Goal: Task Accomplishment & Management: Use online tool/utility

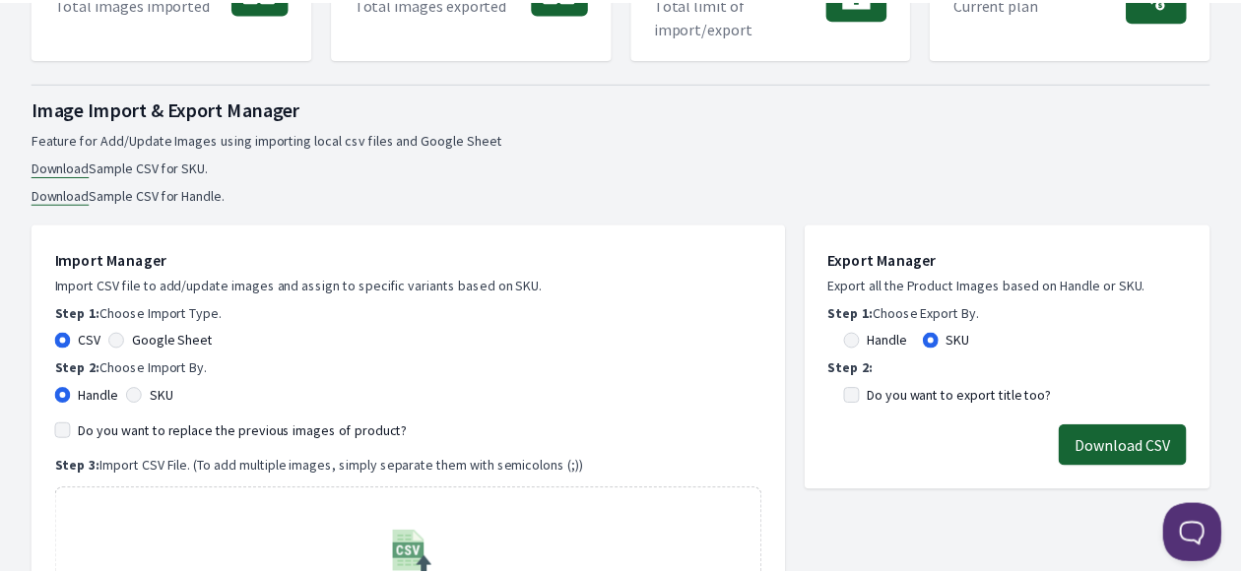
scroll to position [197, 0]
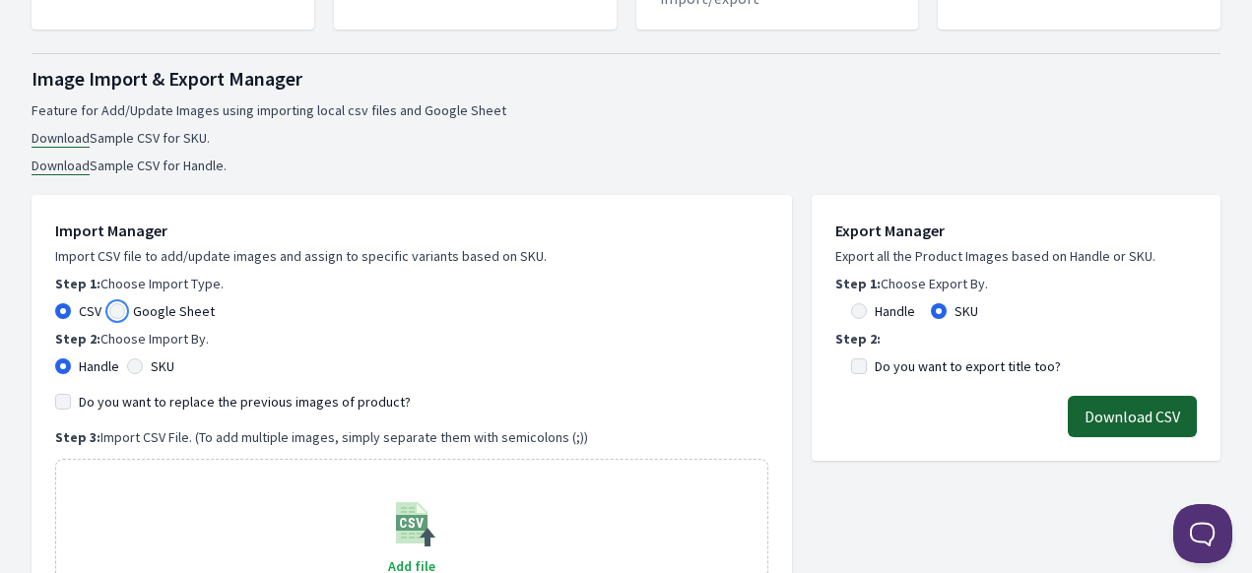
click at [122, 315] on input "Google Sheet" at bounding box center [117, 311] width 16 height 16
radio input "true"
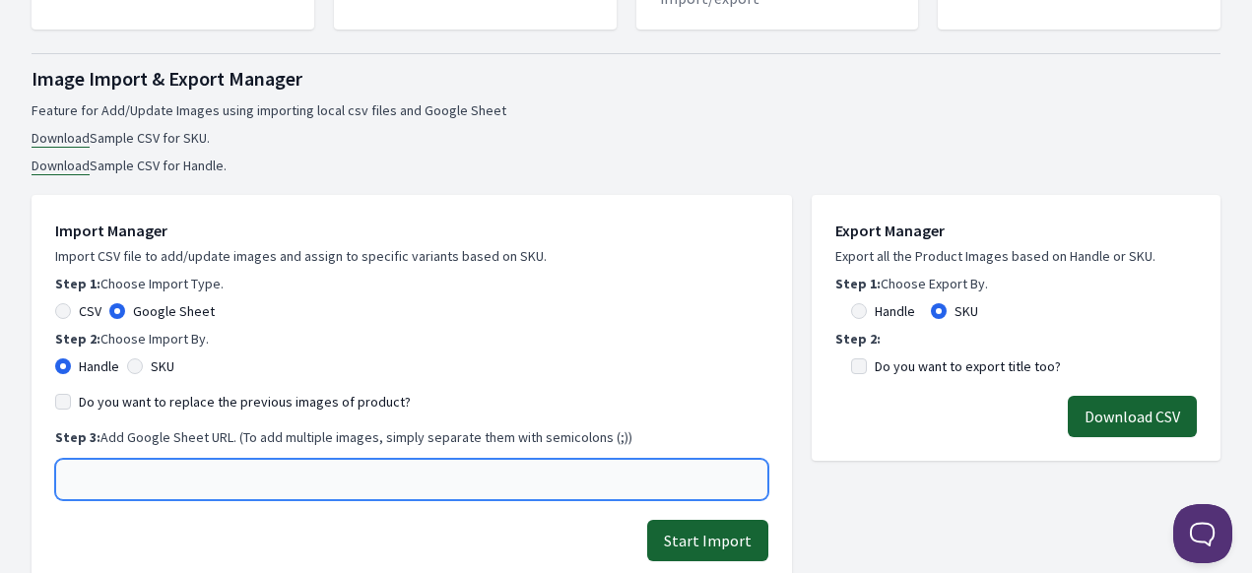
click at [194, 479] on input "text" at bounding box center [411, 479] width 713 height 41
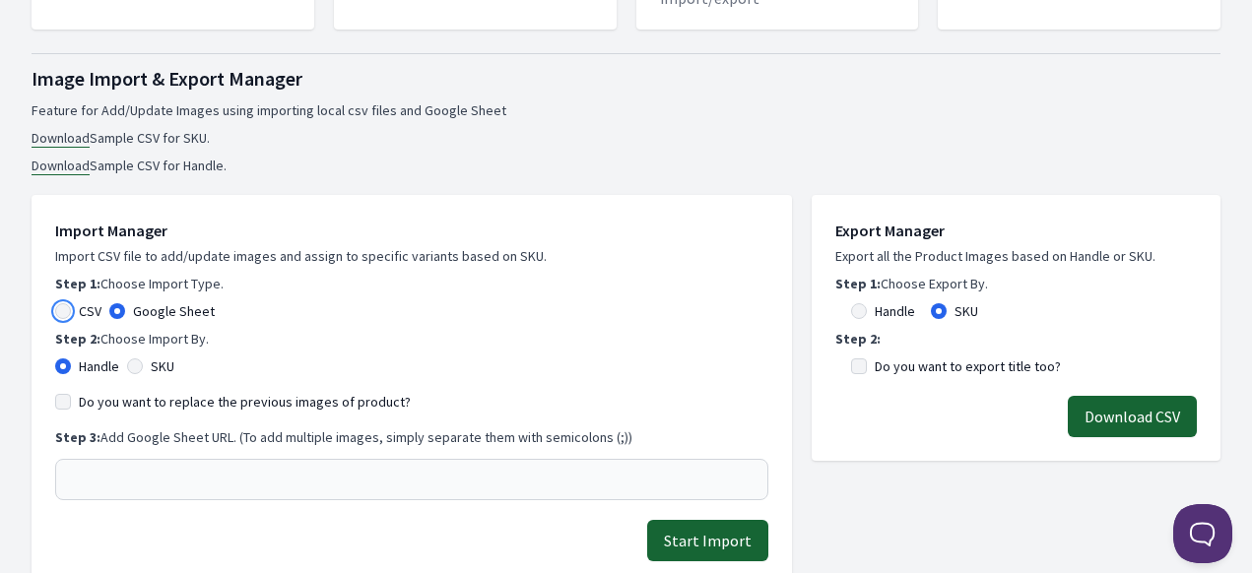
click at [64, 318] on input "CSV" at bounding box center [63, 311] width 16 height 16
radio input "true"
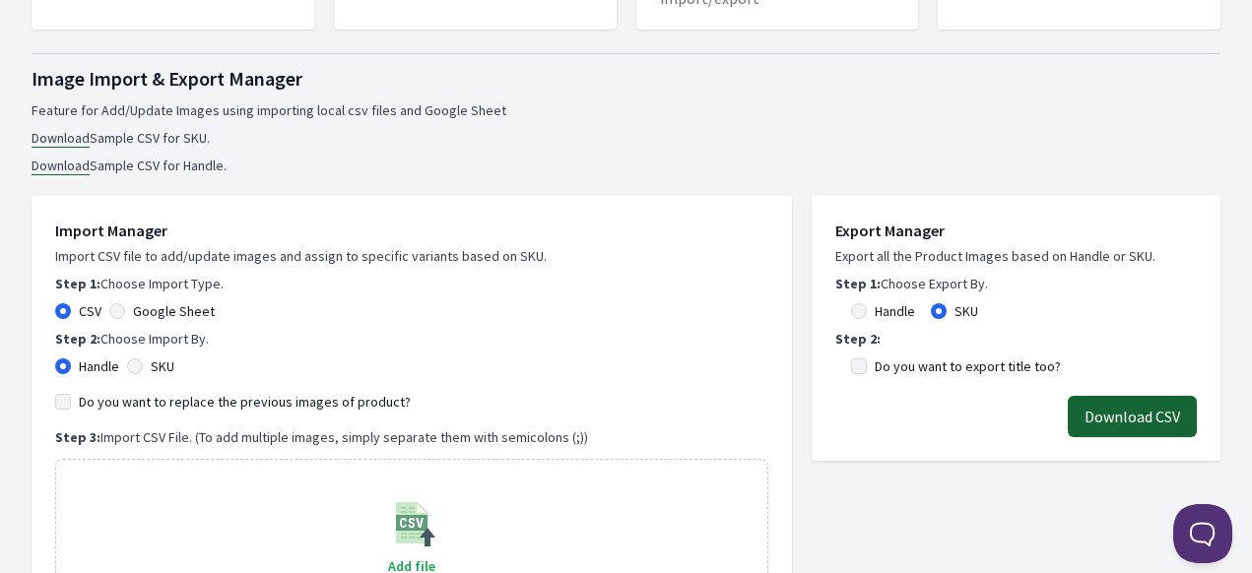
click at [75, 138] on link "Download" at bounding box center [61, 138] width 58 height 19
click at [884, 414] on div "Download CSV" at bounding box center [1016, 416] width 362 height 41
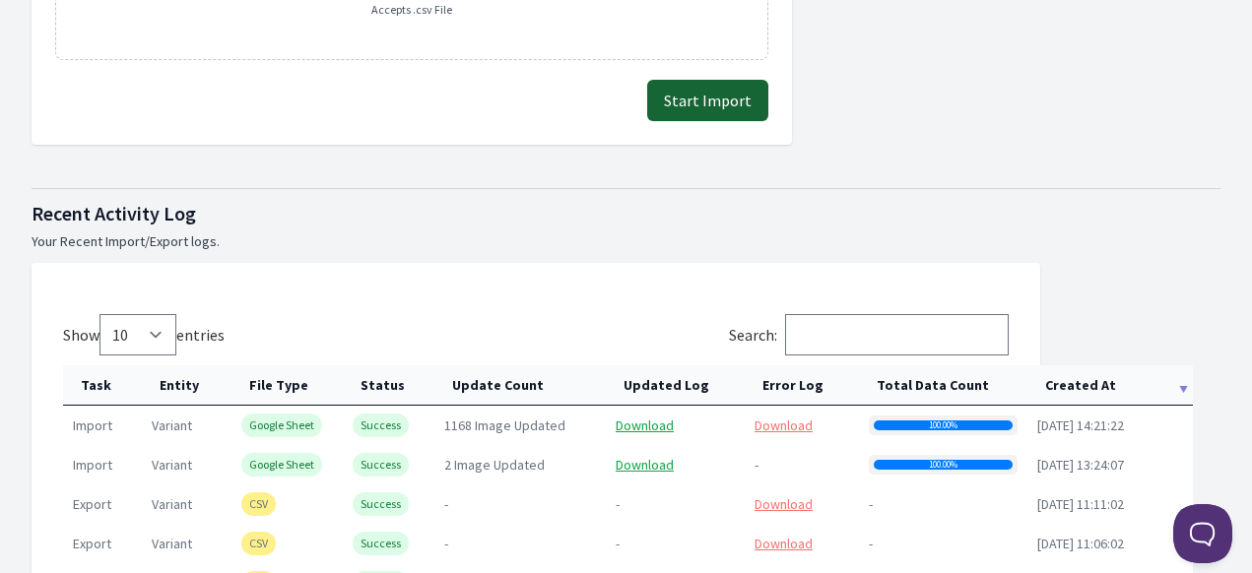
scroll to position [858, 0]
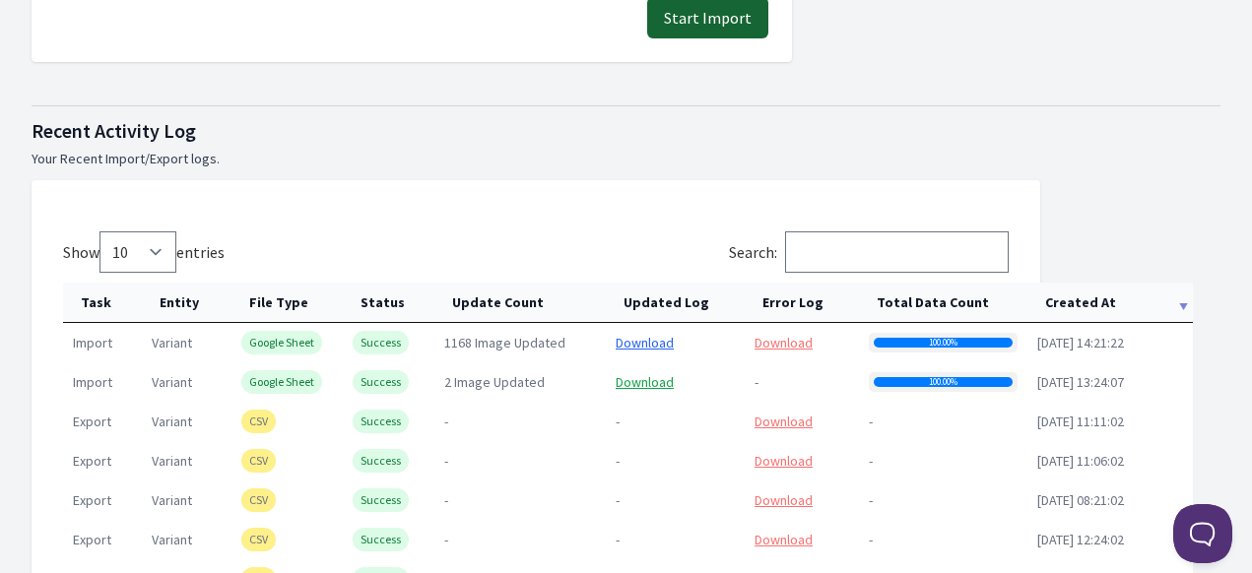
click at [660, 346] on link "Download" at bounding box center [645, 343] width 58 height 18
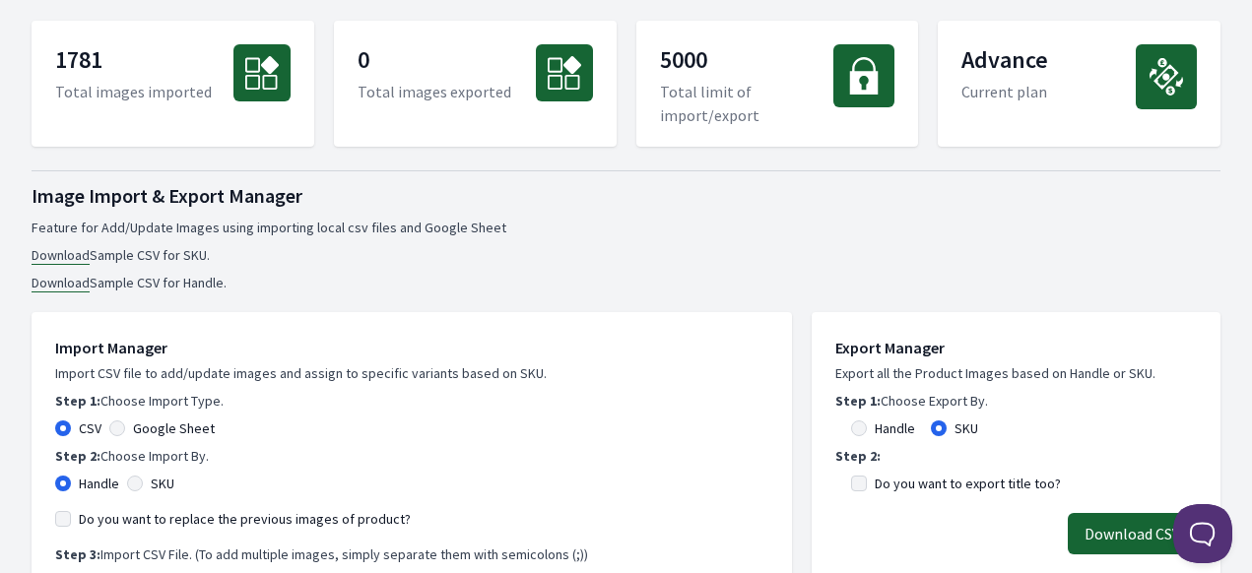
scroll to position [197, 0]
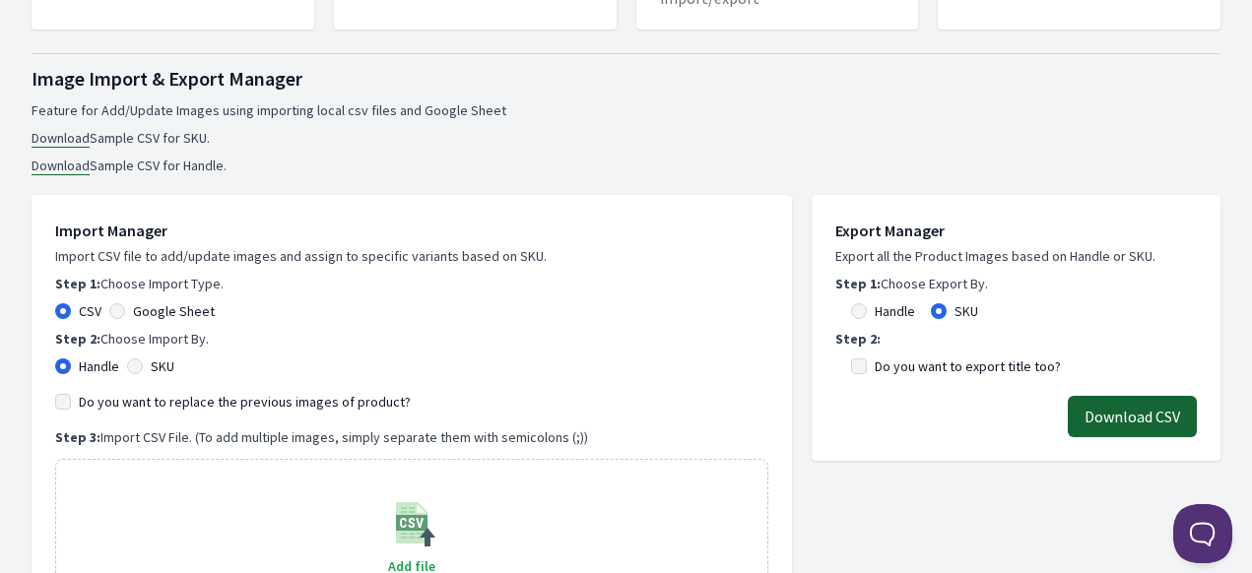
click at [106, 326] on div "Import Manager Import CSV file to add/update images and assign to specific vari…" at bounding box center [411, 429] width 713 height 420
click at [114, 318] on input "Google Sheet" at bounding box center [117, 311] width 16 height 16
radio input "true"
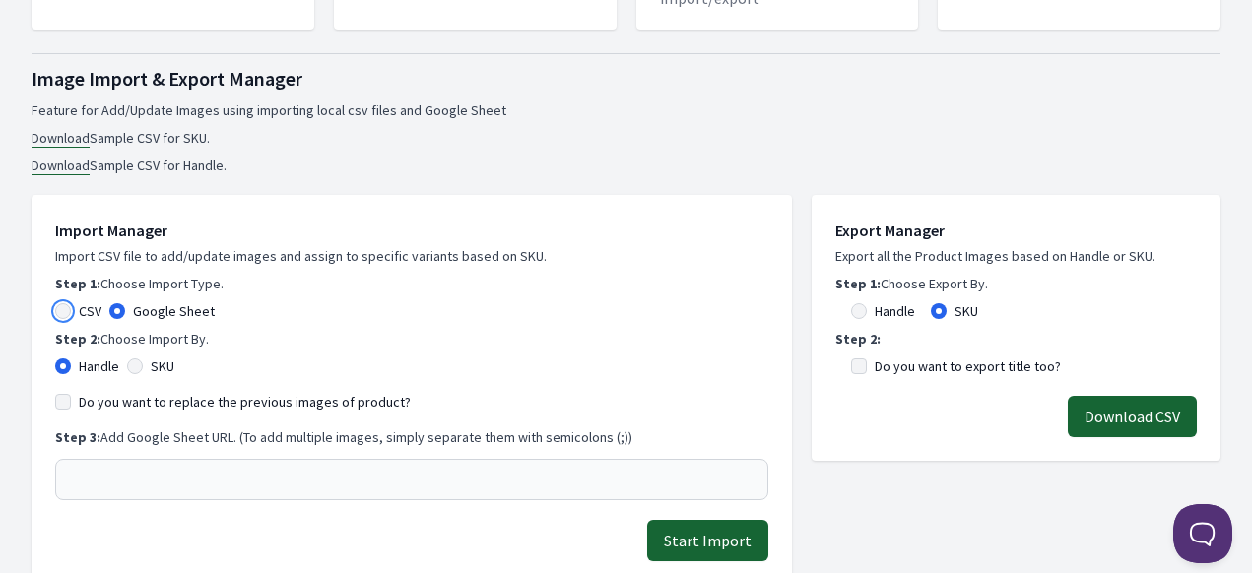
click at [67, 314] on input "CSV" at bounding box center [63, 311] width 16 height 16
radio input "true"
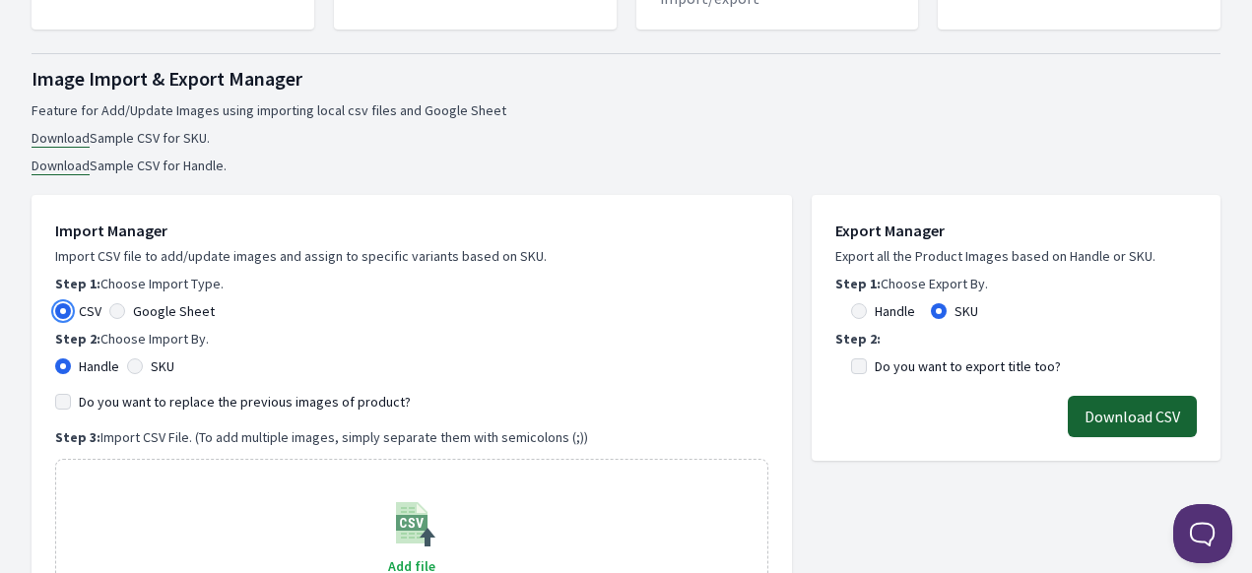
scroll to position [296, 0]
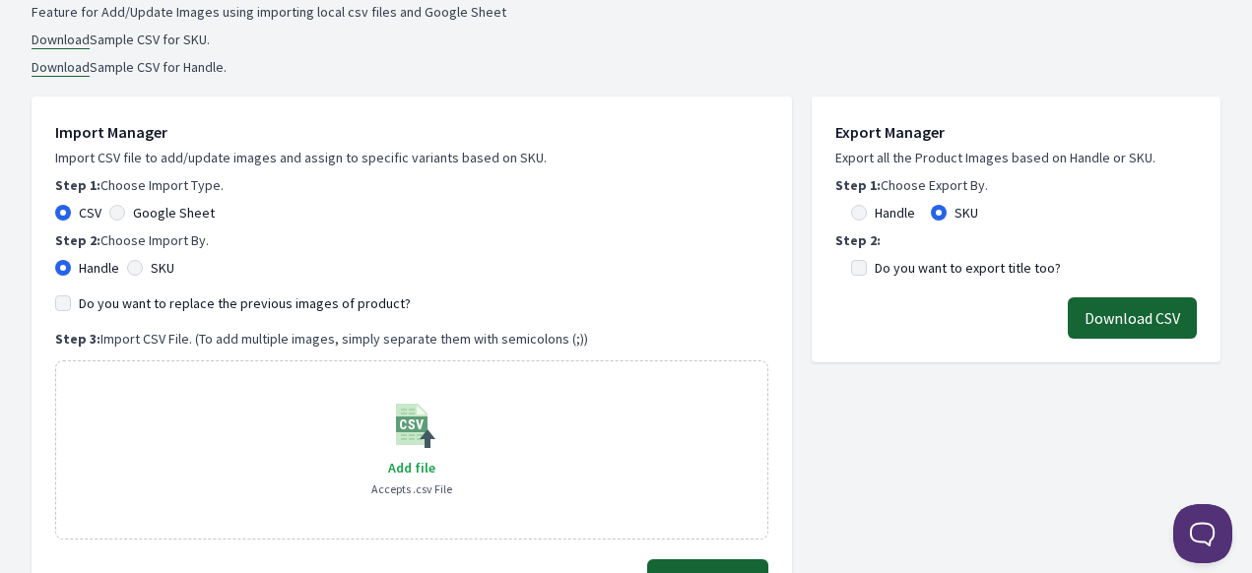
click at [129, 210] on div "Google Sheet" at bounding box center [161, 213] width 105 height 20
click at [126, 271] on div "Handle SKU" at bounding box center [411, 268] width 713 height 20
click at [134, 261] on input "SKU" at bounding box center [135, 268] width 16 height 16
radio input "true"
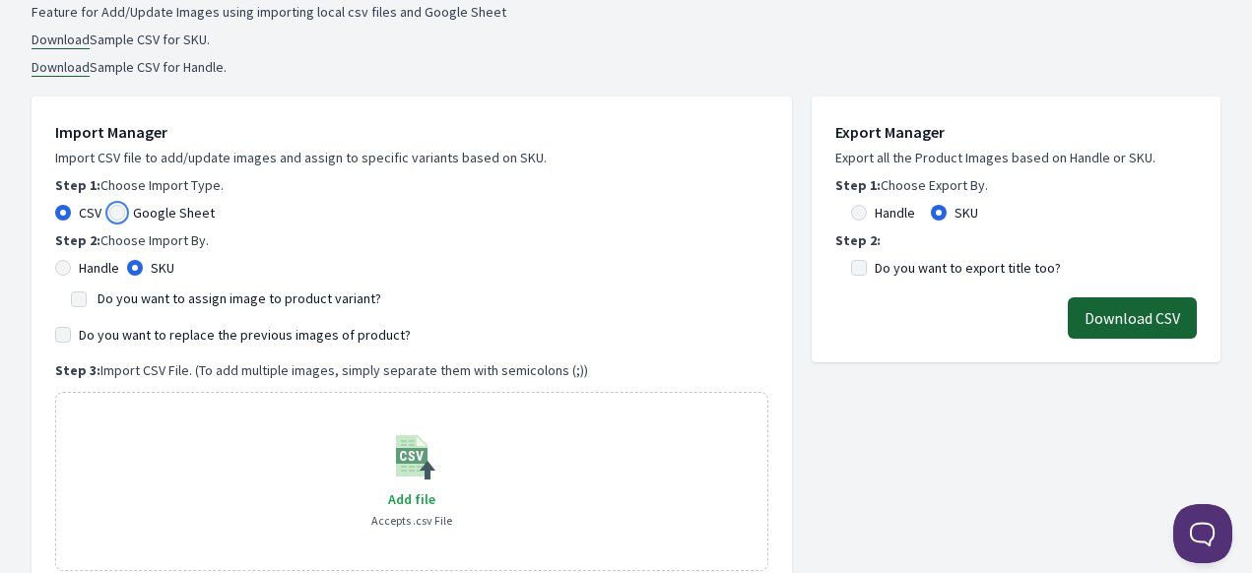
click at [118, 209] on input "Google Sheet" at bounding box center [117, 213] width 16 height 16
radio input "true"
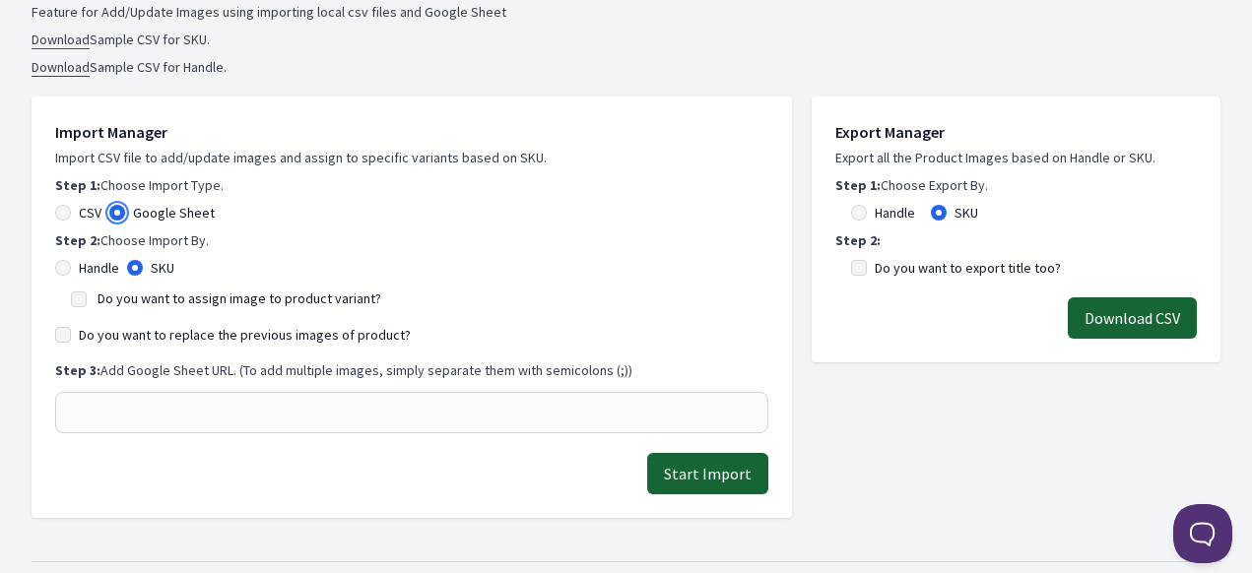
scroll to position [394, 0]
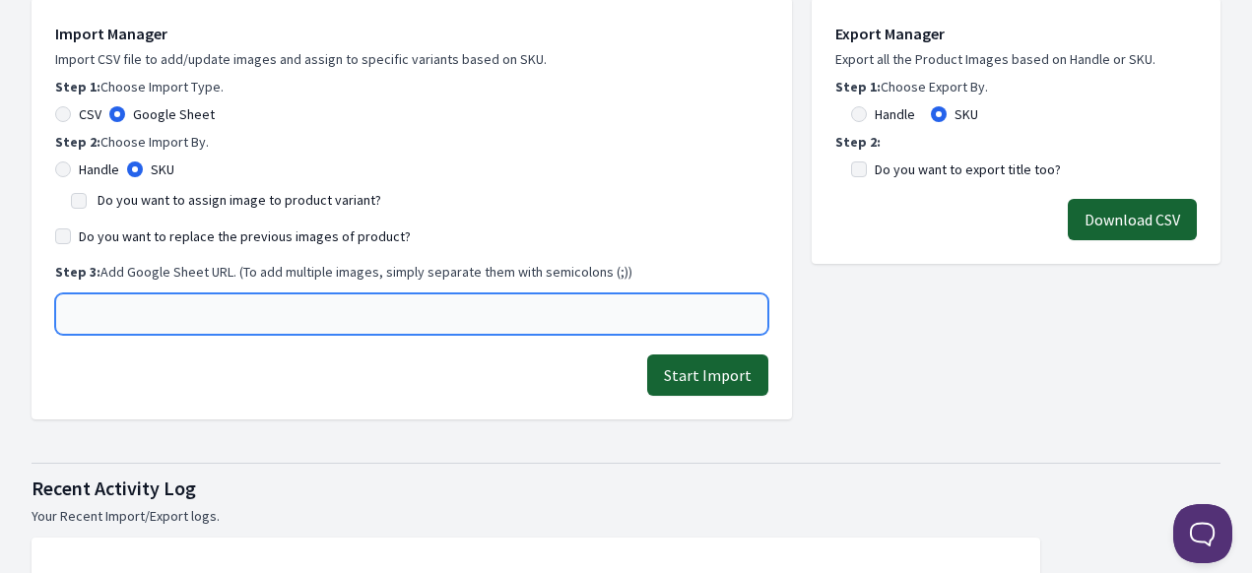
click at [268, 317] on input "text" at bounding box center [411, 314] width 713 height 41
paste input "https://docs.google.com/spreadsheets/d/1-uB4VKHnaQATfbu-52v_IV2y0DCDMq6PX814xWD…"
type input "https://docs.google.com/spreadsheets/d/1-uB4VKHnaQATfbu-52v_IV2y0DCDMq6PX814xWD…"
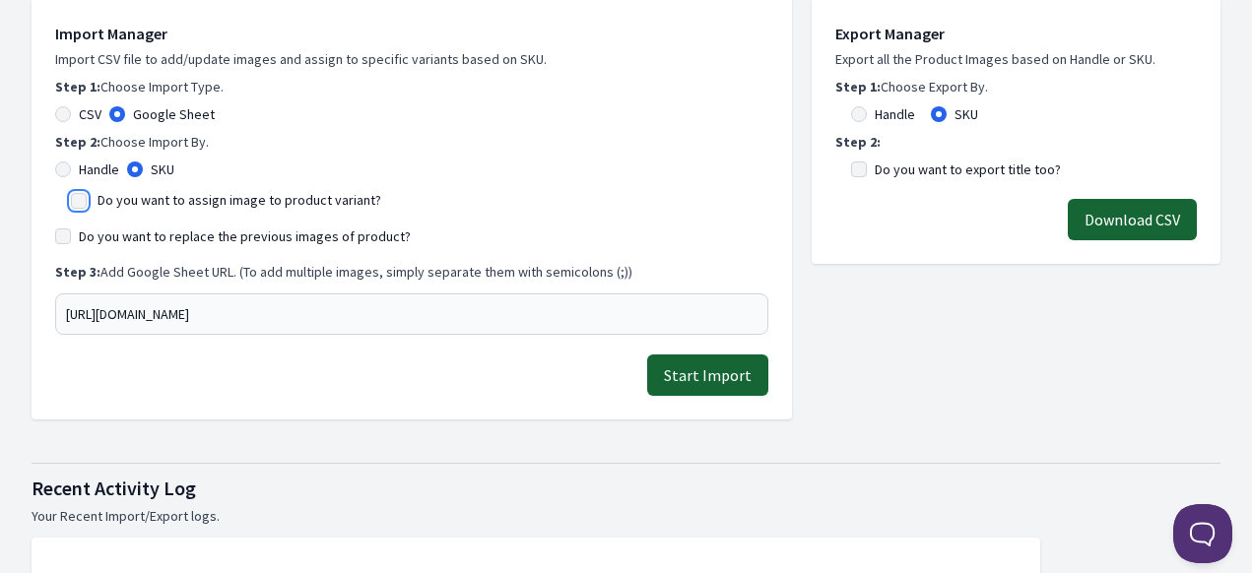
click at [82, 200] on input "Do you want to assign image to product variant?" at bounding box center [79, 201] width 16 height 16
checkbox input "true"
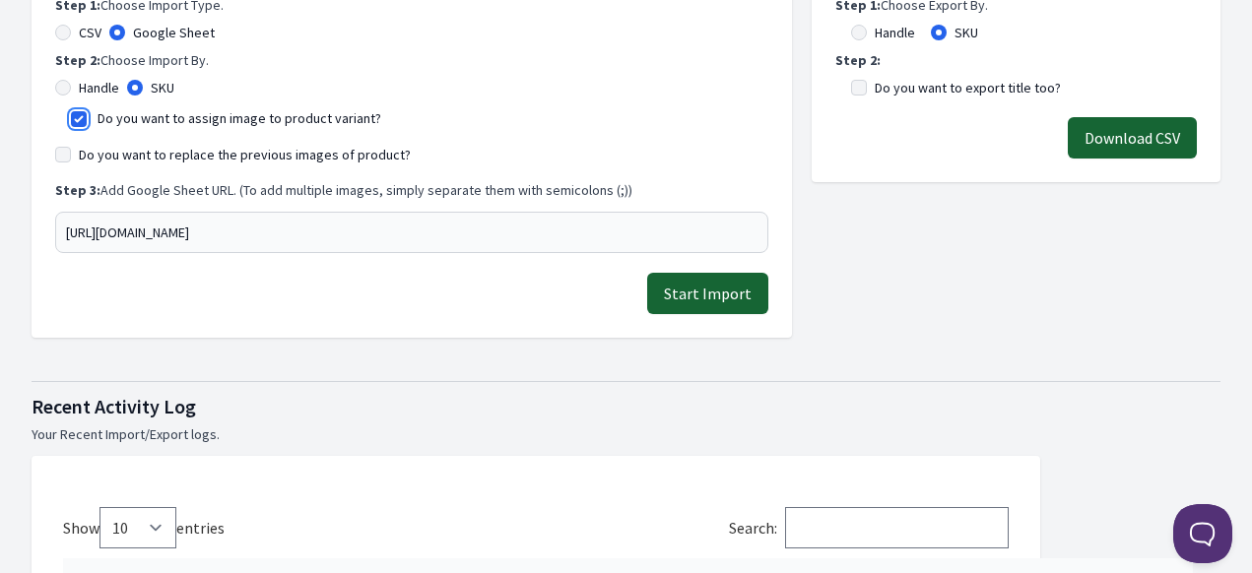
scroll to position [493, 0]
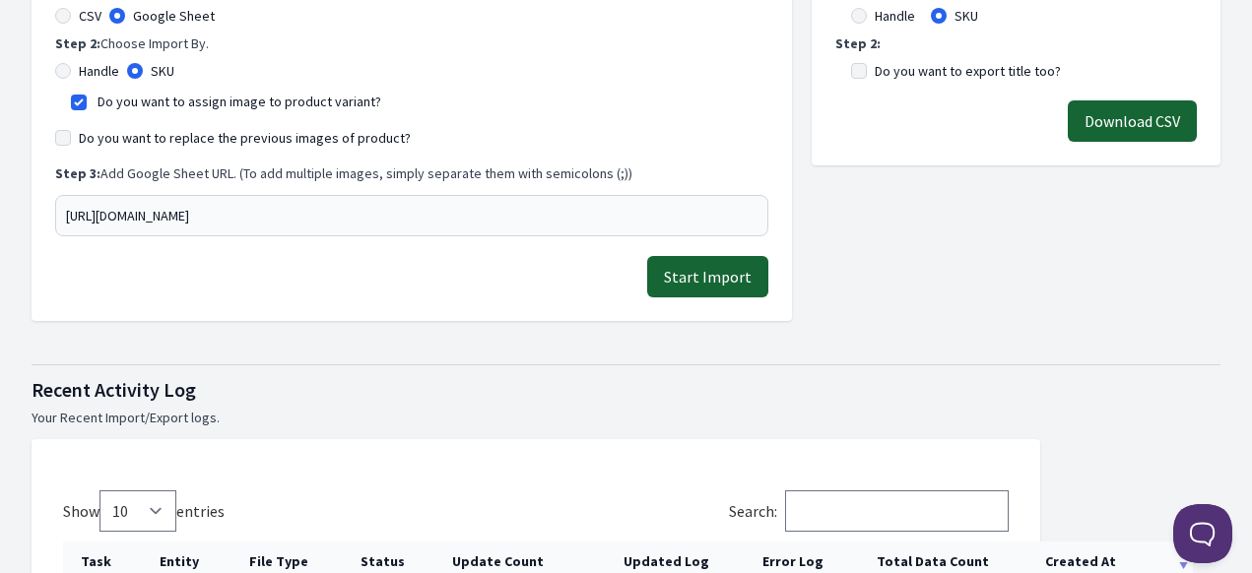
click at [713, 288] on button "Start Import" at bounding box center [707, 276] width 121 height 41
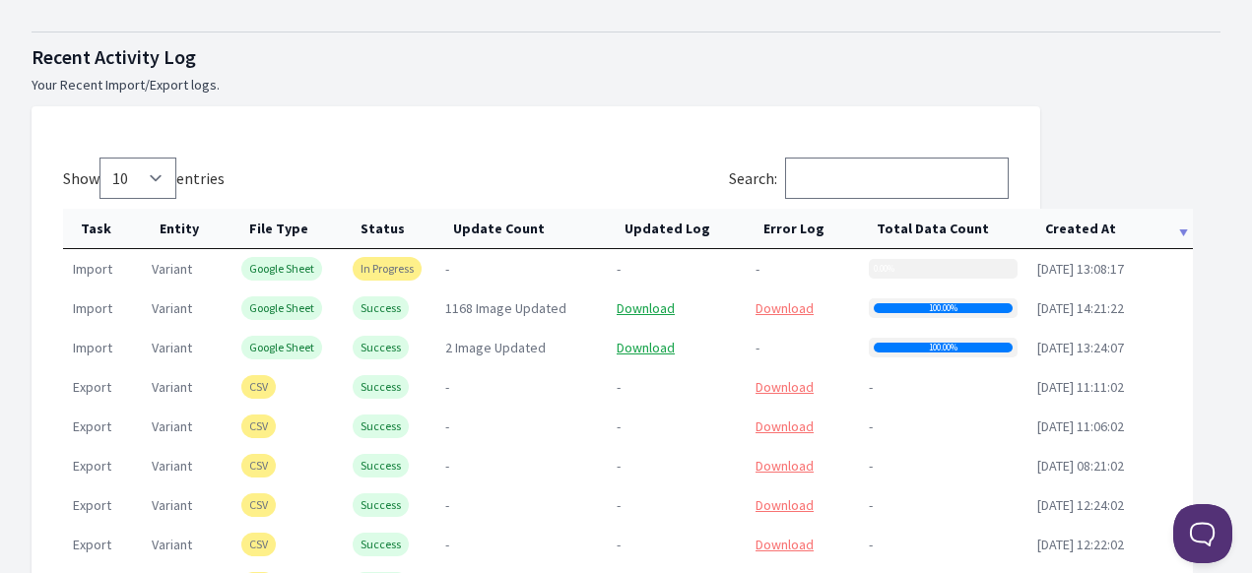
scroll to position [887, 0]
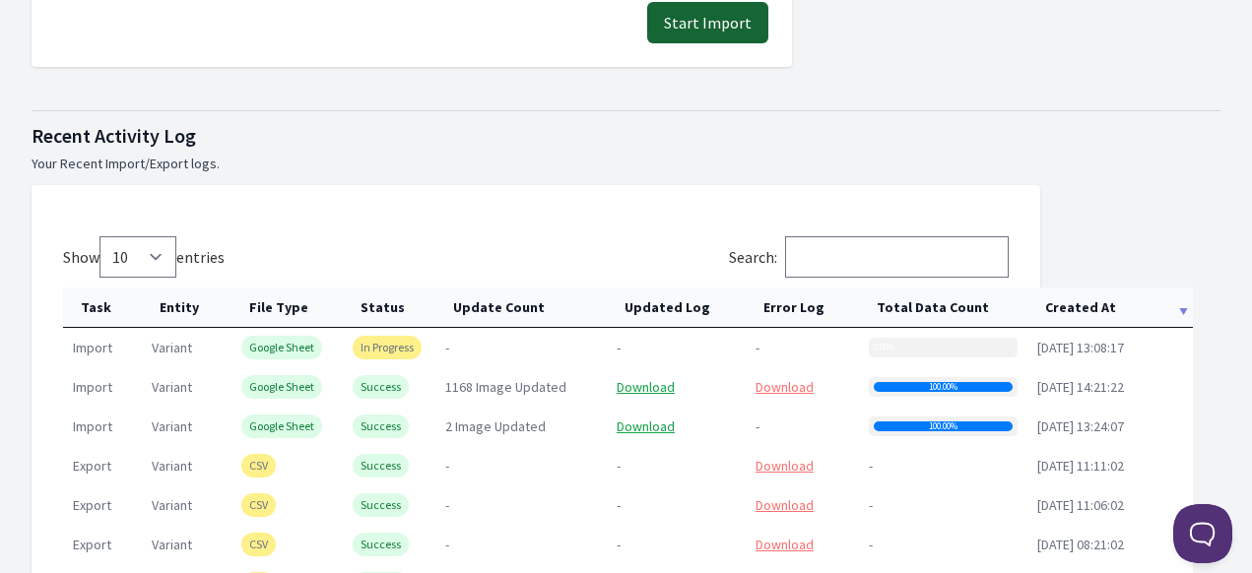
scroll to position [887, 0]
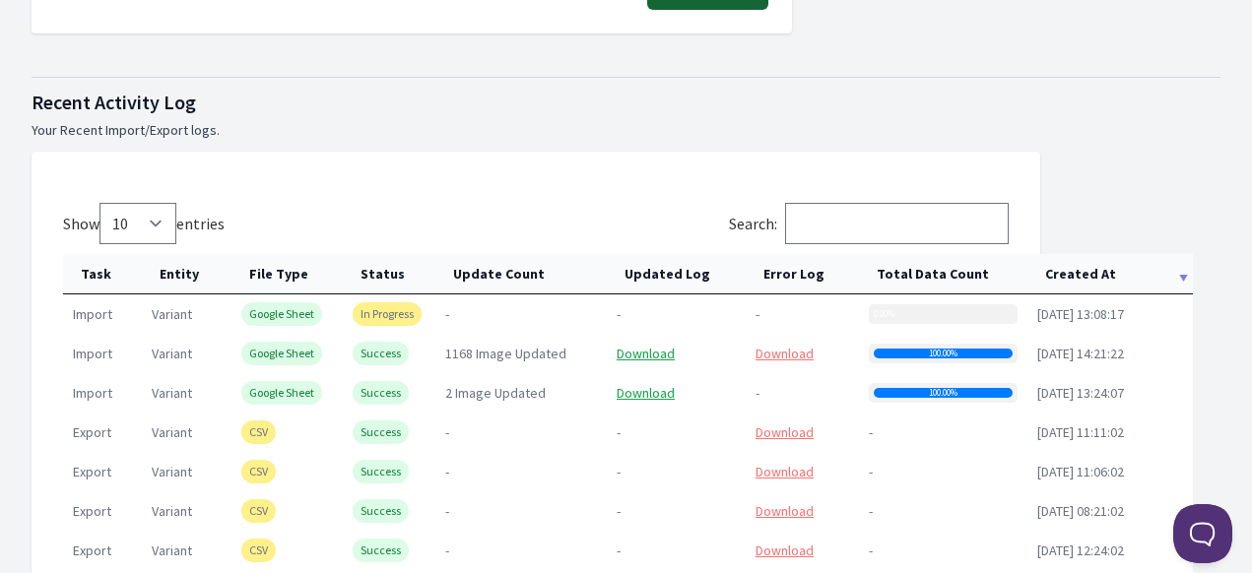
click at [914, 319] on div "0.00%" at bounding box center [943, 314] width 149 height 20
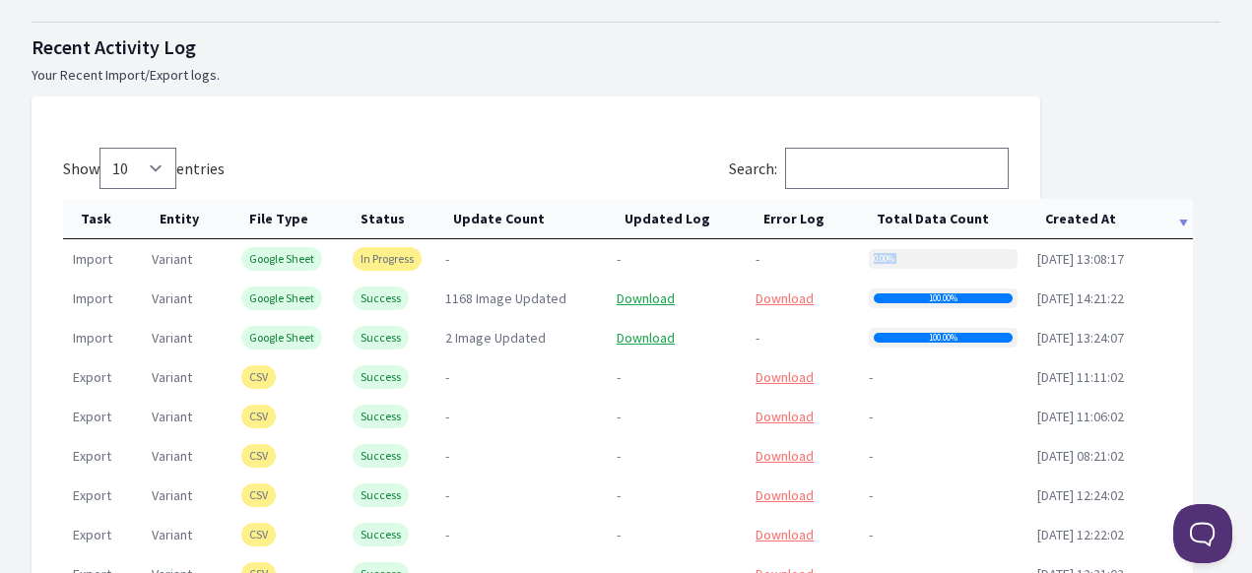
scroll to position [985, 0]
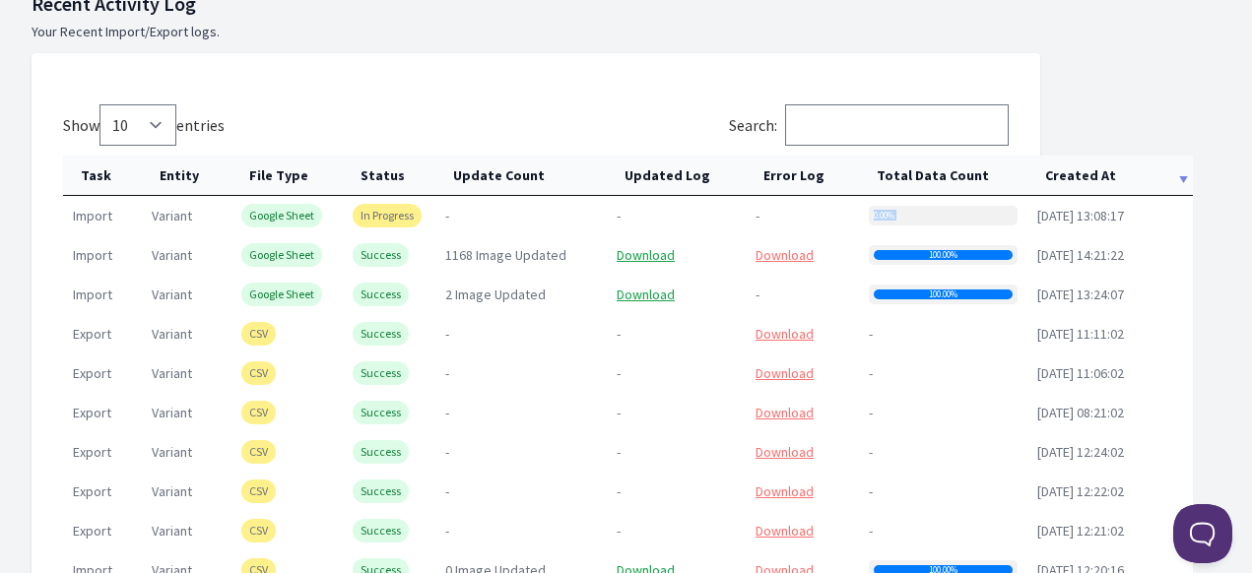
click at [910, 212] on div "0.00%" at bounding box center [943, 216] width 149 height 20
click at [914, 184] on th "Total Data Count" at bounding box center [943, 176] width 168 height 40
click at [923, 178] on th "Total Data Count" at bounding box center [943, 176] width 168 height 40
click at [925, 176] on th "Total Data Count" at bounding box center [943, 176] width 168 height 40
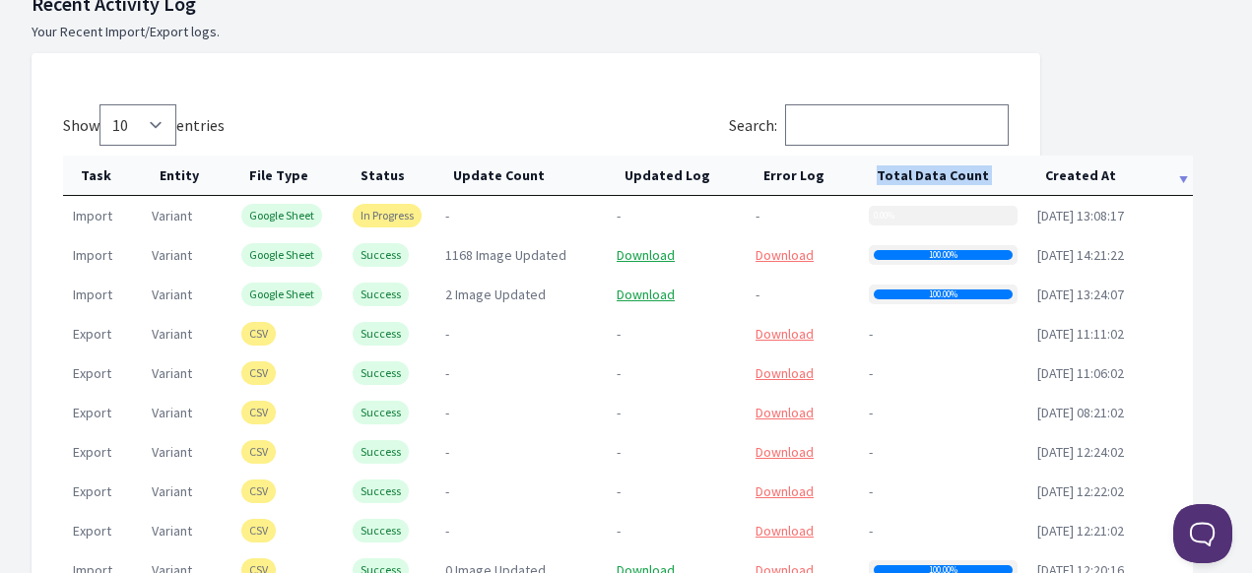
click at [926, 176] on th "Total Data Count" at bounding box center [943, 176] width 168 height 40
click at [904, 211] on div "0.00%" at bounding box center [943, 216] width 149 height 20
click at [904, 212] on div "0.00%" at bounding box center [943, 216] width 149 height 20
click at [1068, 183] on th "Created At" at bounding box center [1111, 176] width 166 height 40
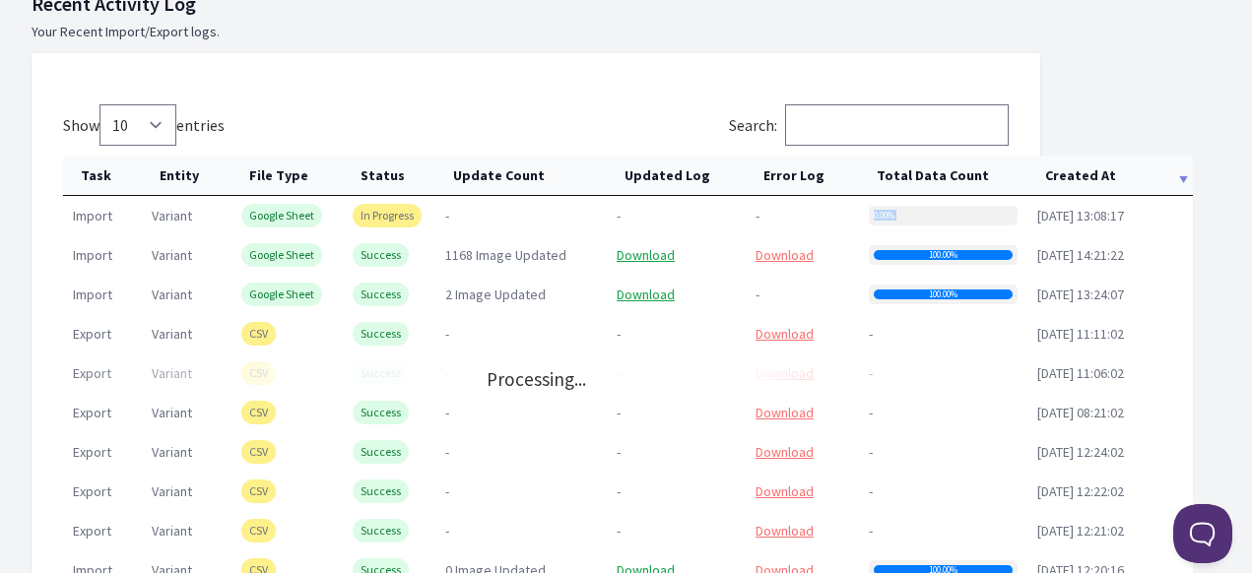
click at [1068, 183] on th "Created At" at bounding box center [1111, 176] width 166 height 40
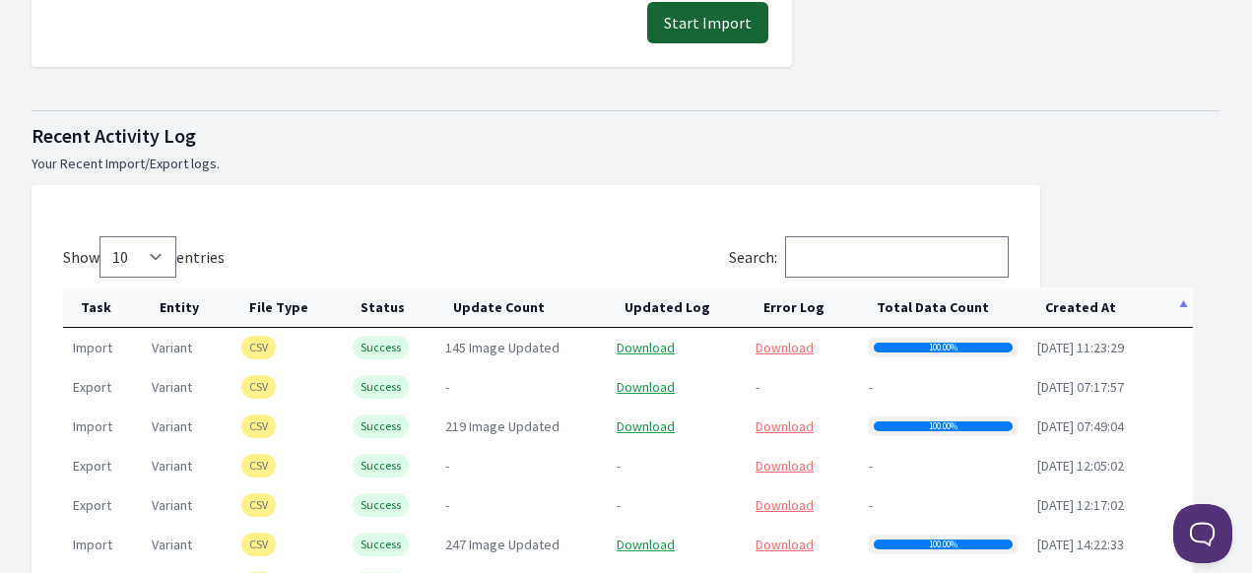
scroll to position [887, 0]
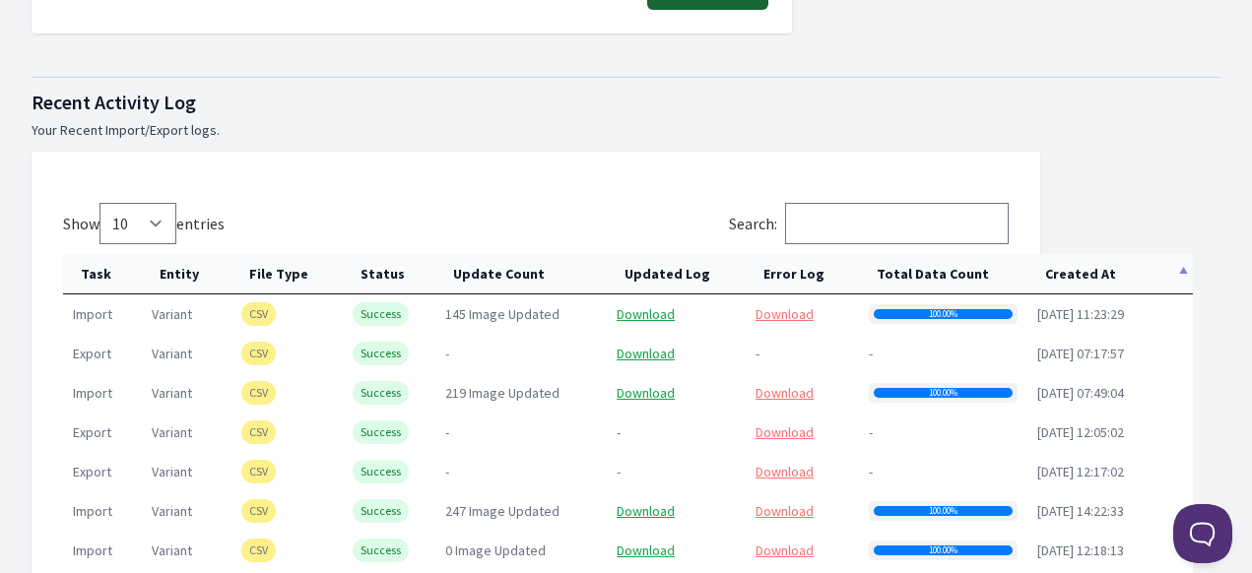
click at [1082, 276] on th "Created At" at bounding box center [1111, 274] width 166 height 40
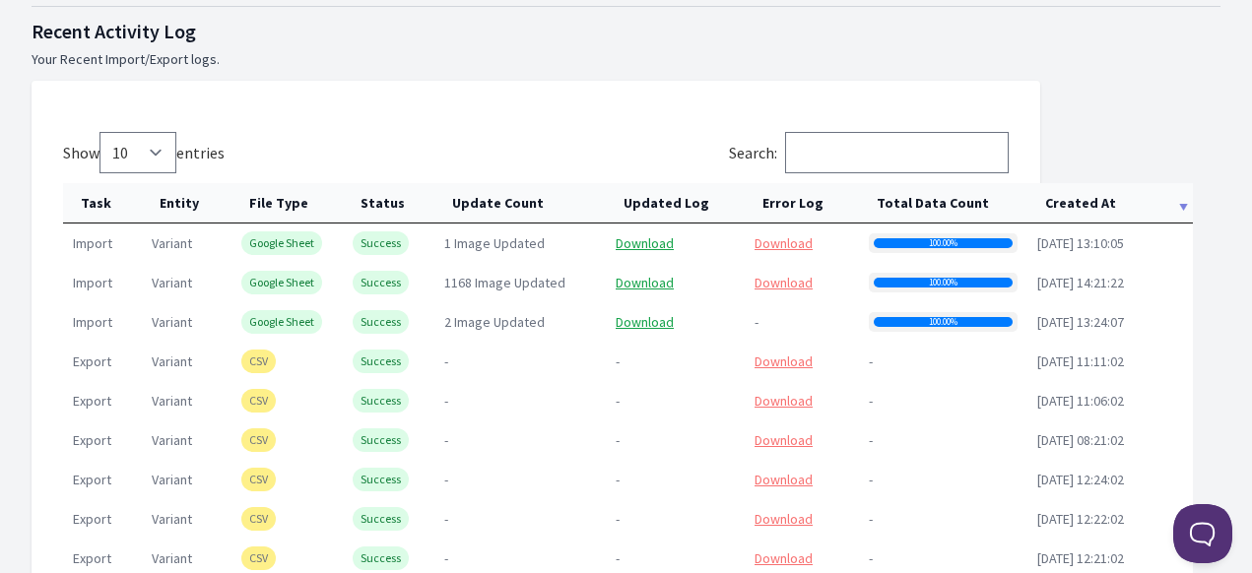
scroll to position [985, 0]
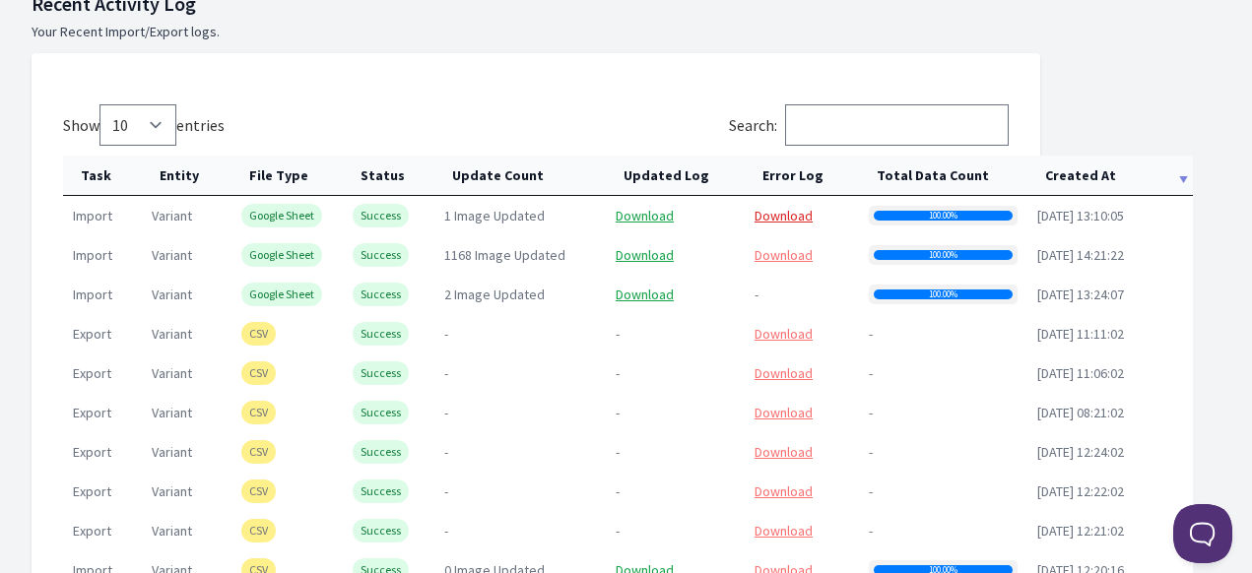
click at [782, 213] on link "Download" at bounding box center [784, 216] width 58 height 18
click at [663, 218] on link "Download" at bounding box center [645, 216] width 58 height 18
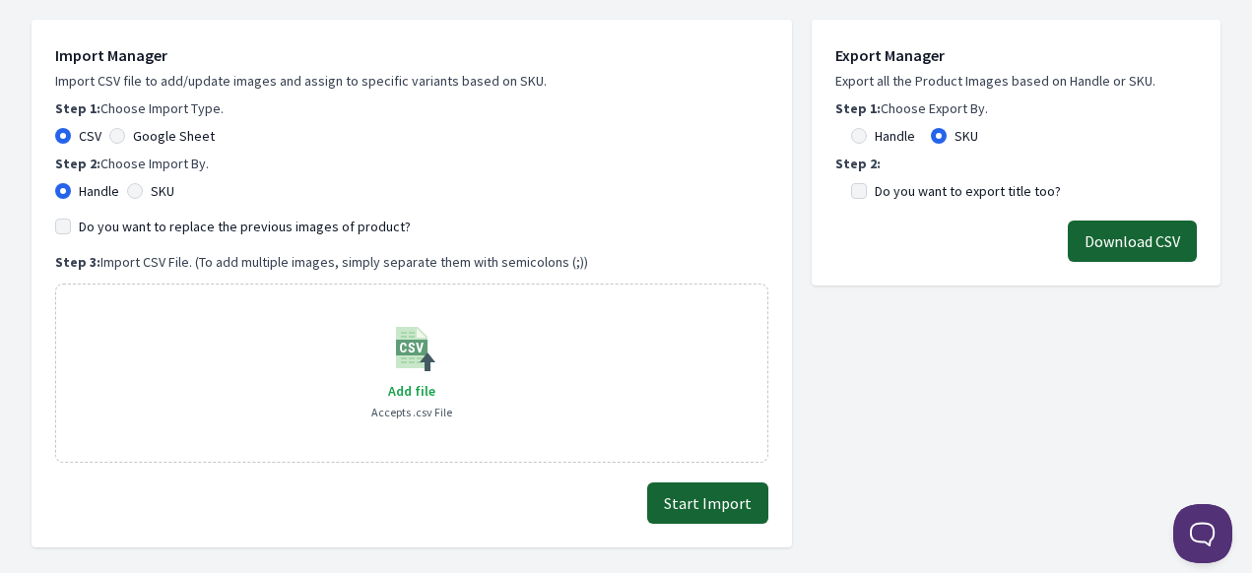
scroll to position [394, 0]
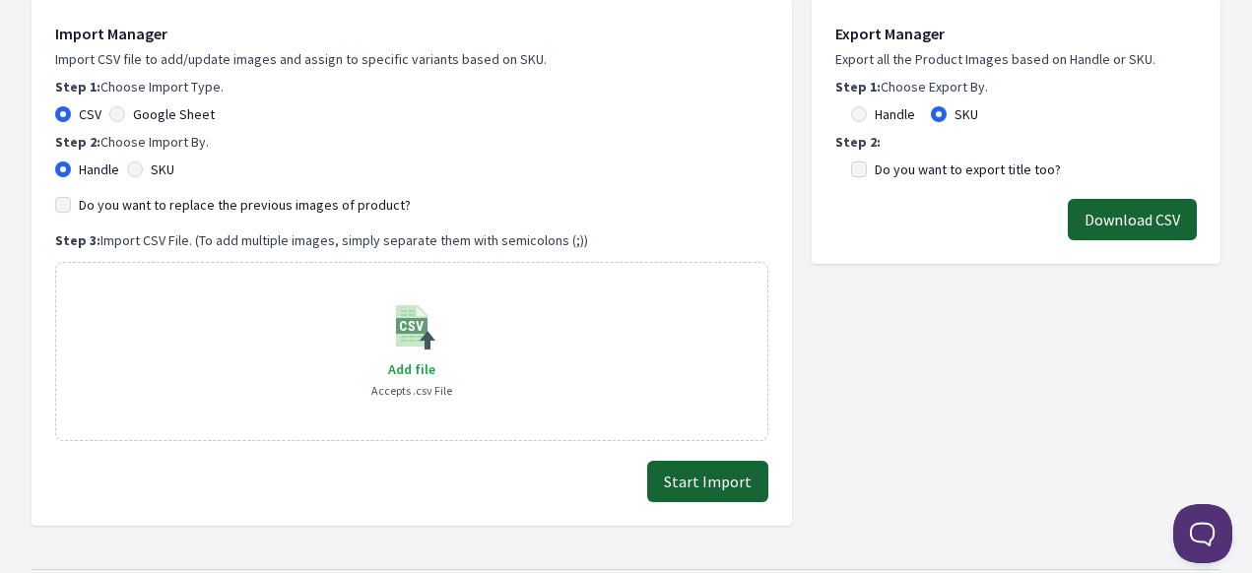
click at [125, 107] on div "Google Sheet" at bounding box center [161, 114] width 105 height 20
click at [122, 122] on div "Google Sheet" at bounding box center [161, 114] width 105 height 20
click at [124, 111] on div "Google Sheet" at bounding box center [161, 114] width 105 height 20
click at [124, 113] on div "Google Sheet" at bounding box center [161, 114] width 105 height 20
click at [110, 113] on input "Google Sheet" at bounding box center [117, 114] width 16 height 16
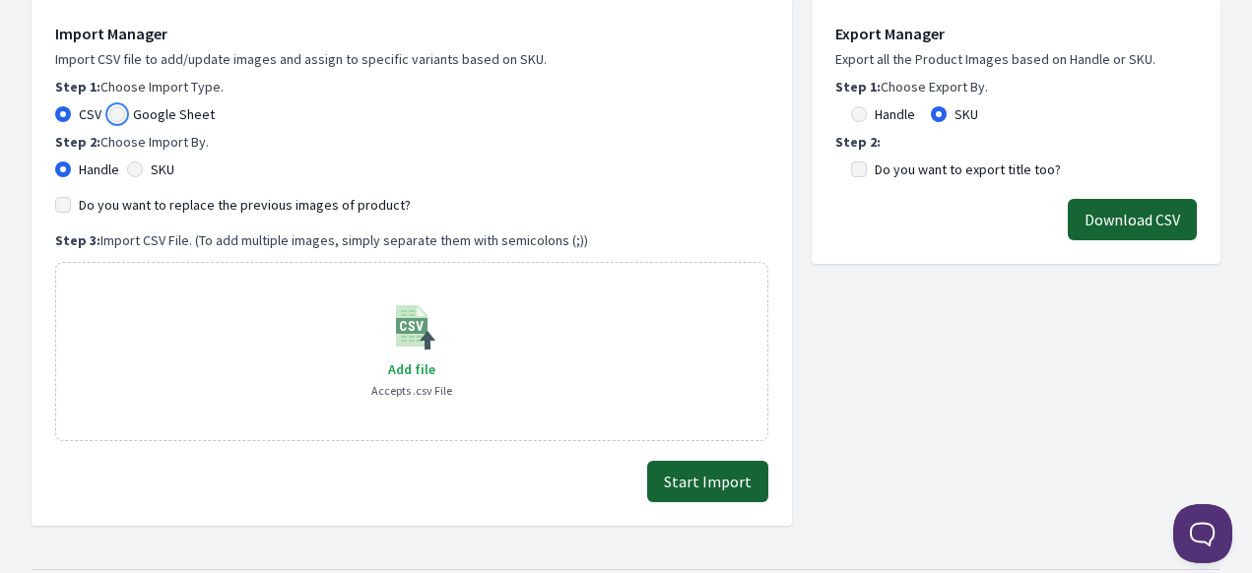
radio input "true"
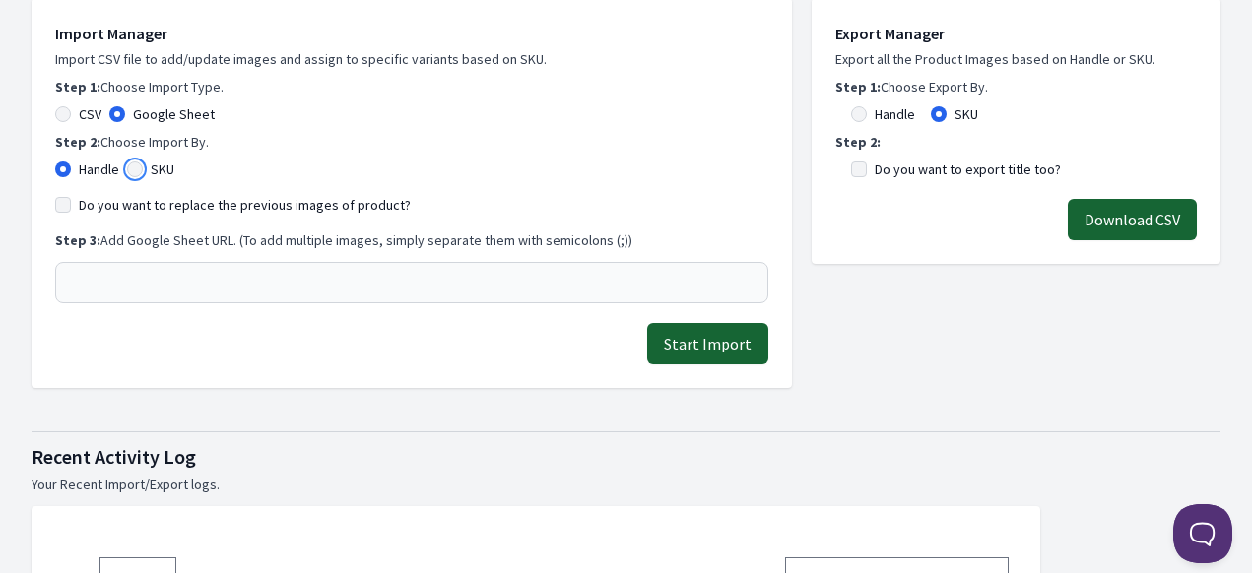
click at [135, 170] on input "SKU" at bounding box center [135, 170] width 16 height 16
radio input "true"
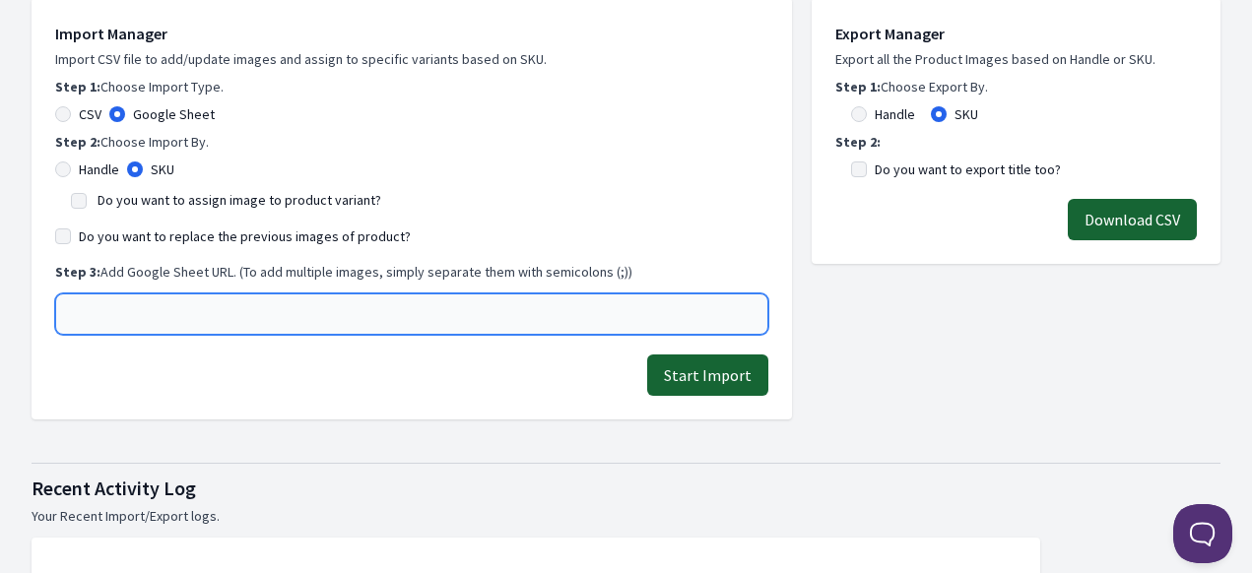
click at [197, 306] on input "text" at bounding box center [411, 314] width 713 height 41
paste input "GW0032G2"
type input "GW0032G2"
click at [182, 310] on input "text" at bounding box center [411, 314] width 713 height 41
paste input "https://docs.google.com/spreadsheets/d/1-uB4VKHnaQATfbu-52v_IV2y0DCDMq6PX814xWD…"
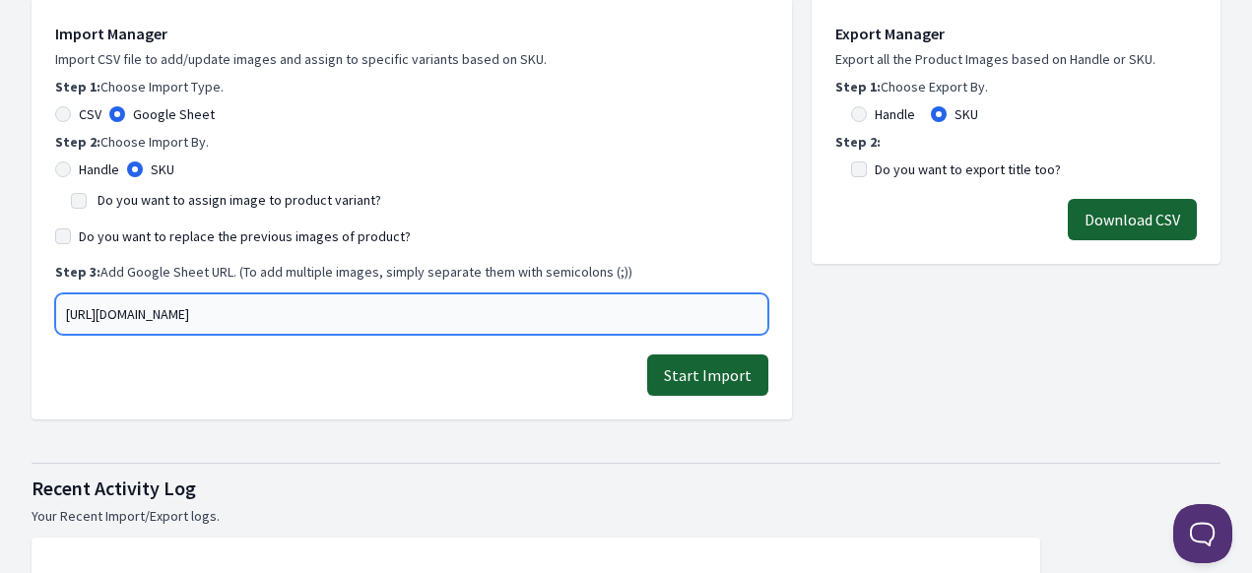
type input "https://docs.google.com/spreadsheets/d/1-uB4VKHnaQATfbu-52v_IV2y0DCDMq6PX814xWD…"
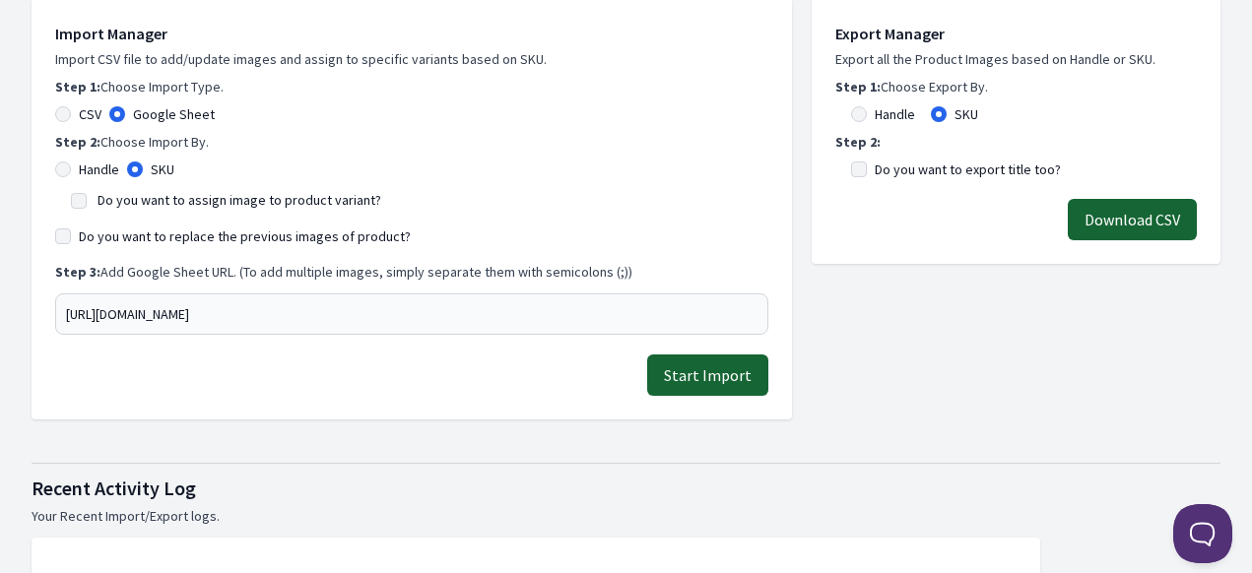
click at [721, 385] on button "Start Import" at bounding box center [707, 375] width 121 height 41
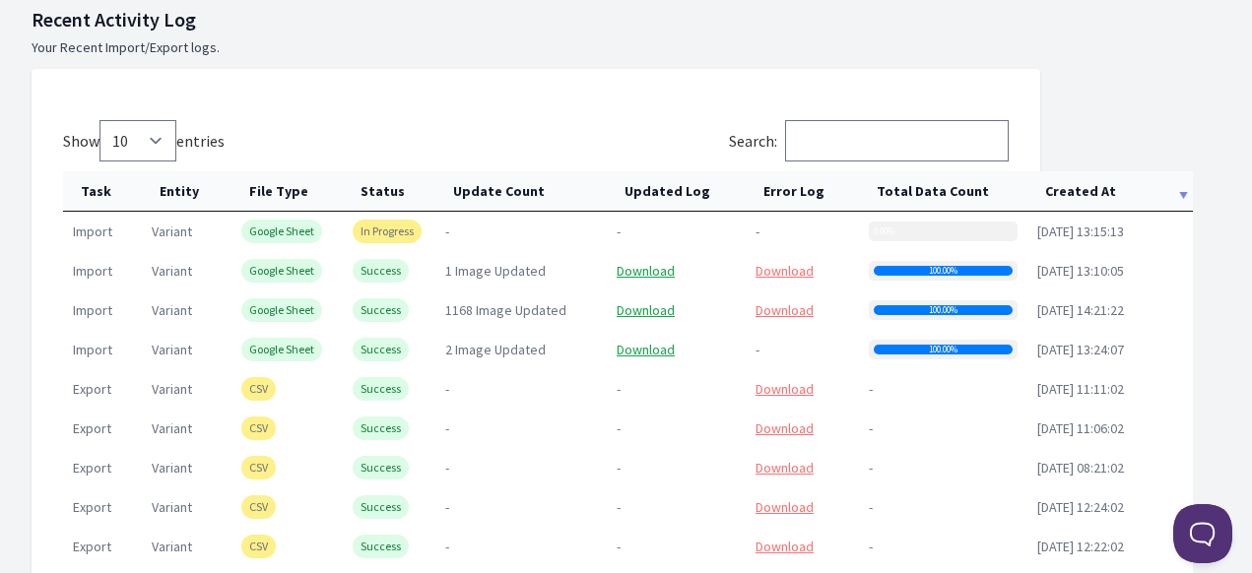
scroll to position [985, 0]
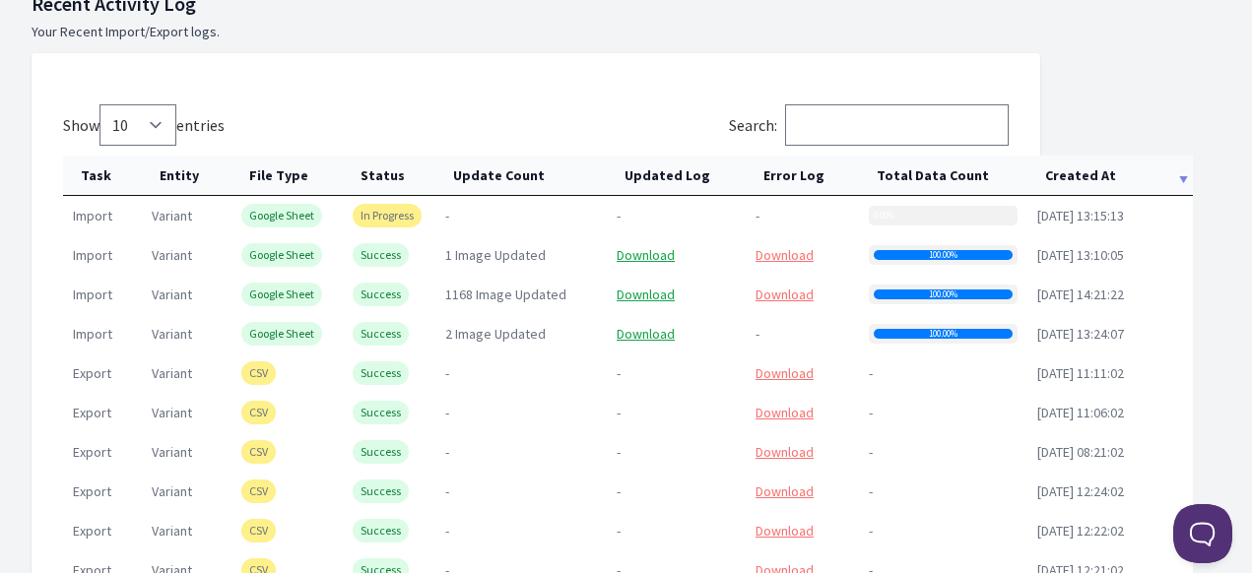
scroll to position [985, 0]
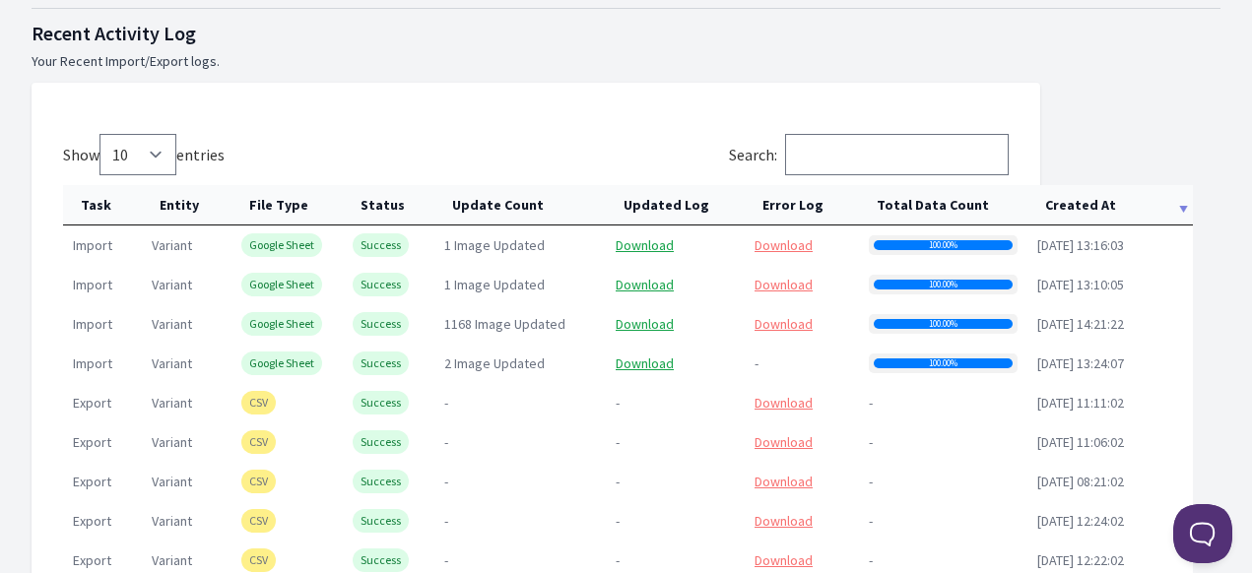
scroll to position [985, 0]
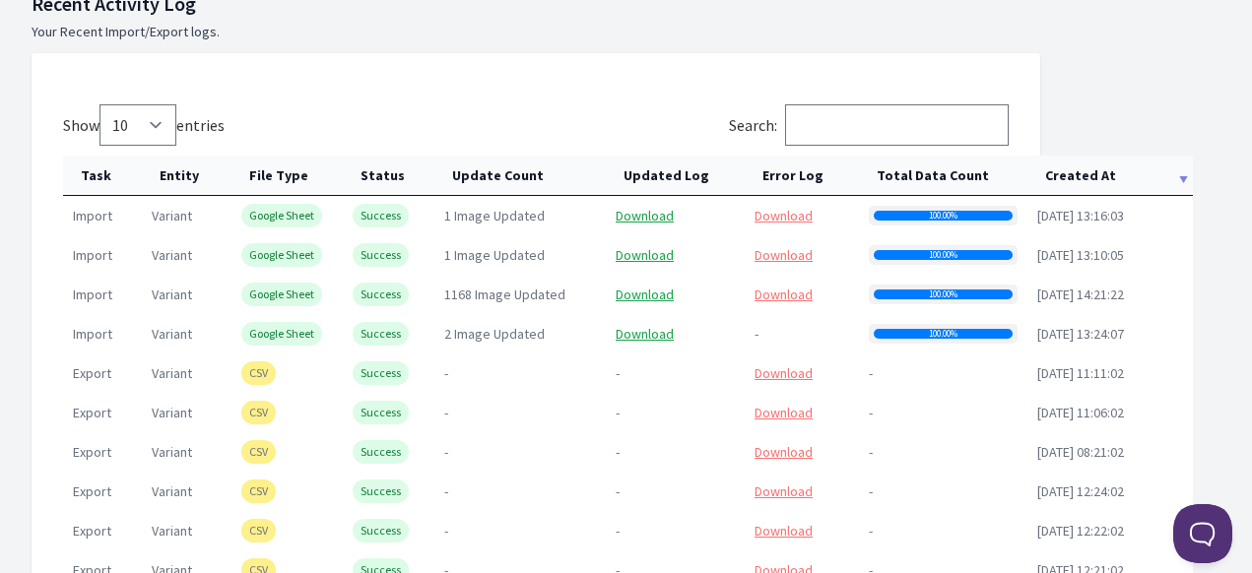
click at [926, 174] on th "Total Data Count" at bounding box center [943, 176] width 168 height 40
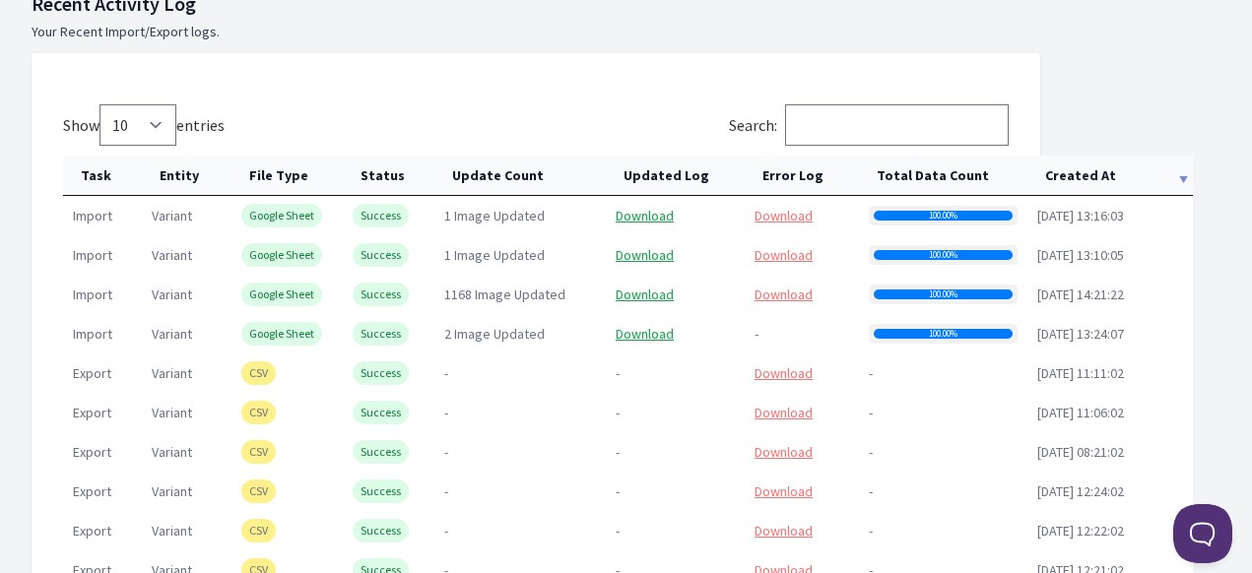
click at [770, 226] on td "Download" at bounding box center [802, 215] width 114 height 39
click at [786, 220] on link "Download" at bounding box center [784, 216] width 58 height 18
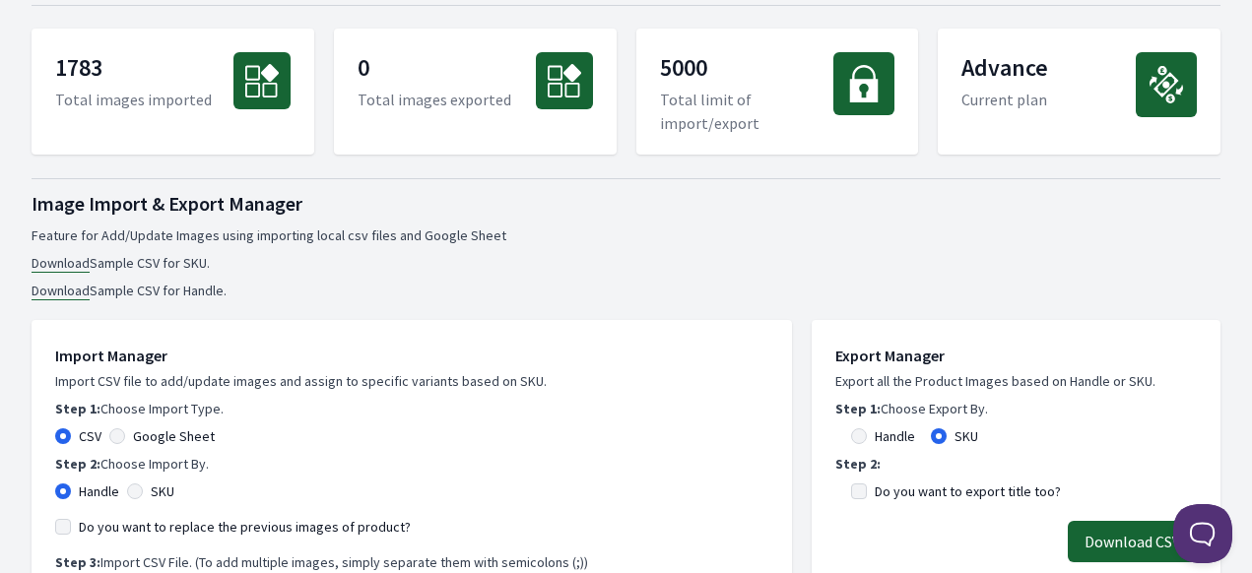
scroll to position [0, 0]
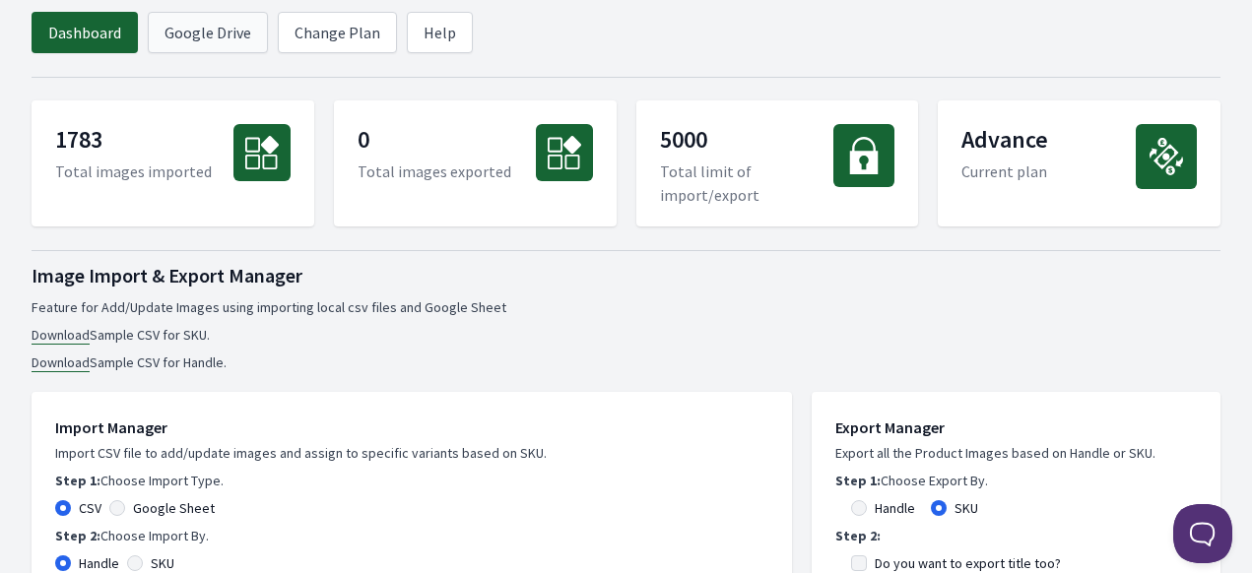
click at [203, 40] on link "Google Drive" at bounding box center [208, 32] width 120 height 41
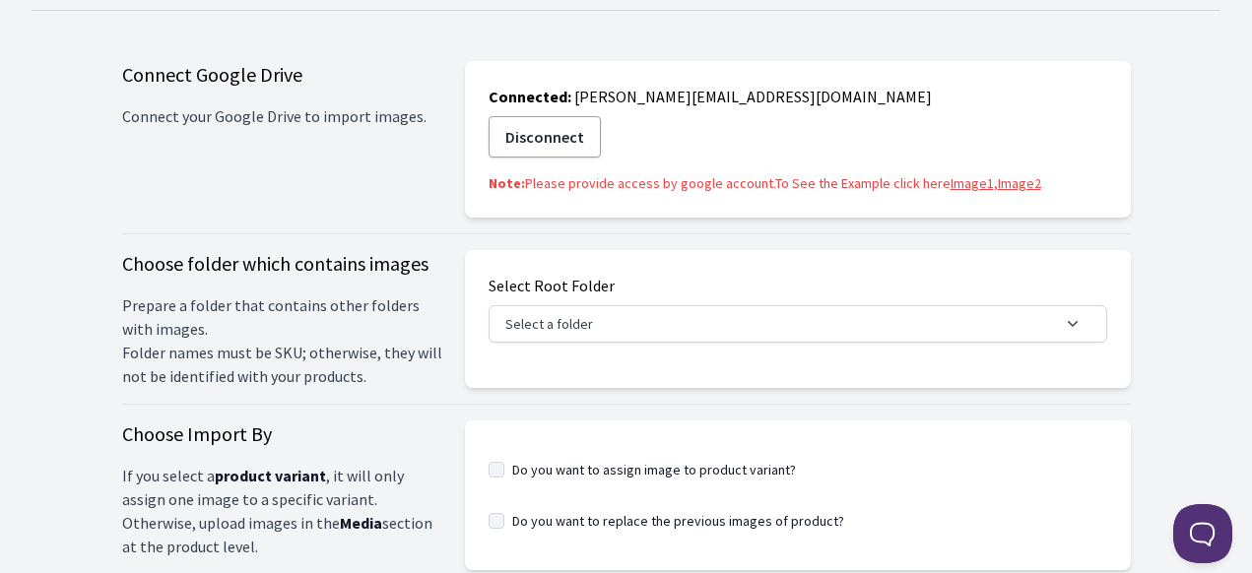
scroll to position [99, 0]
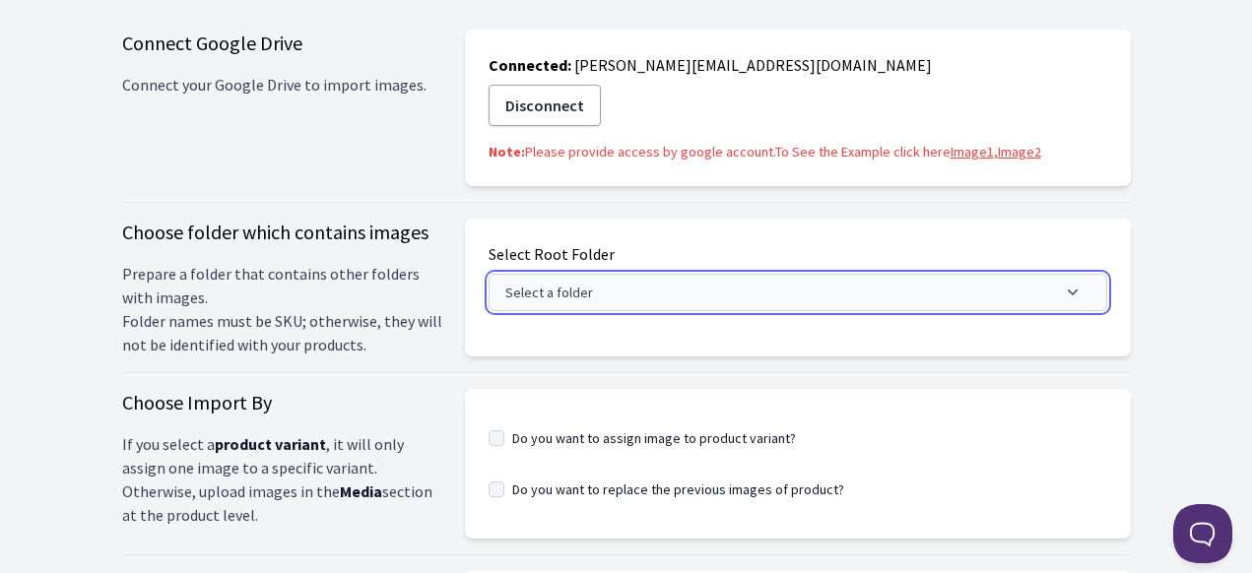
click at [556, 299] on button "Select a folder" at bounding box center [798, 292] width 619 height 37
click at [542, 299] on button "Select a folder" at bounding box center [798, 292] width 619 height 37
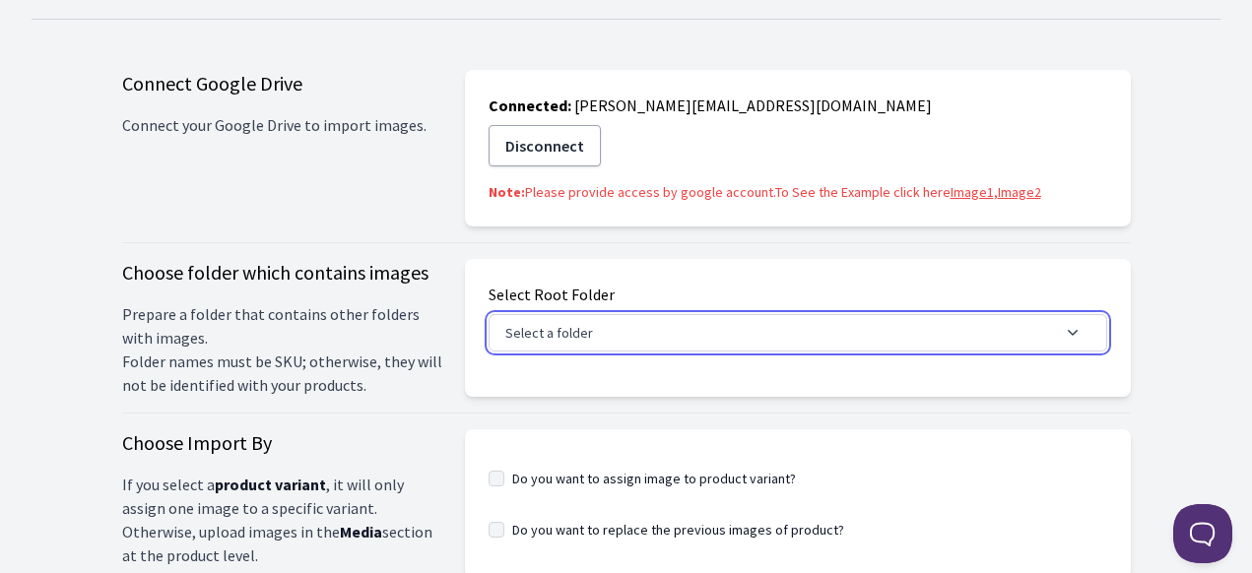
scroll to position [0, 0]
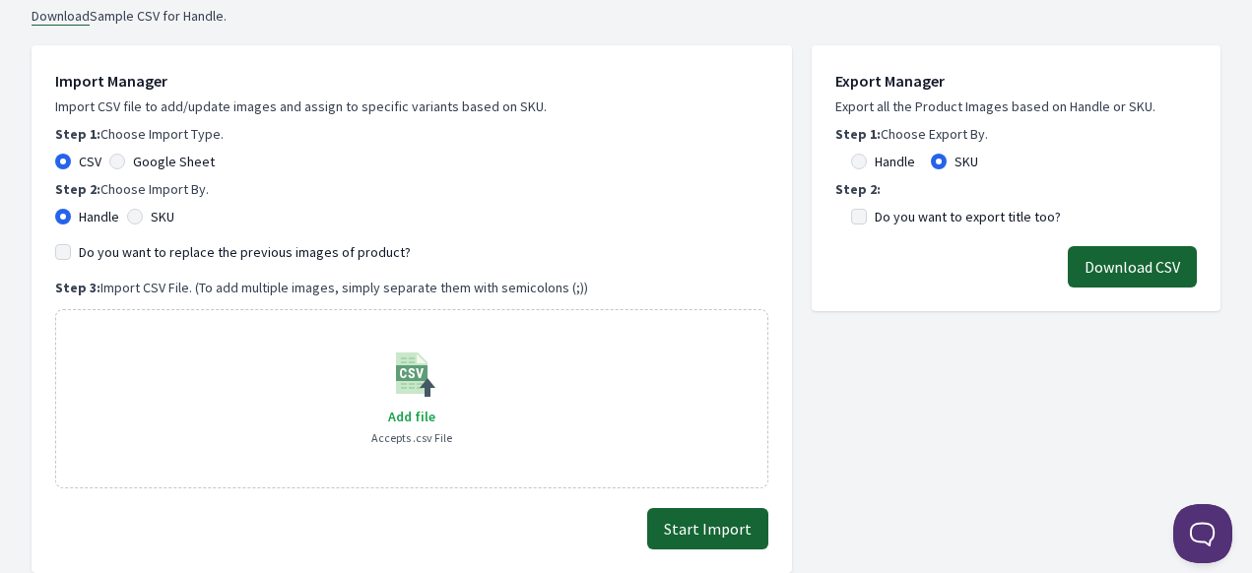
scroll to position [394, 0]
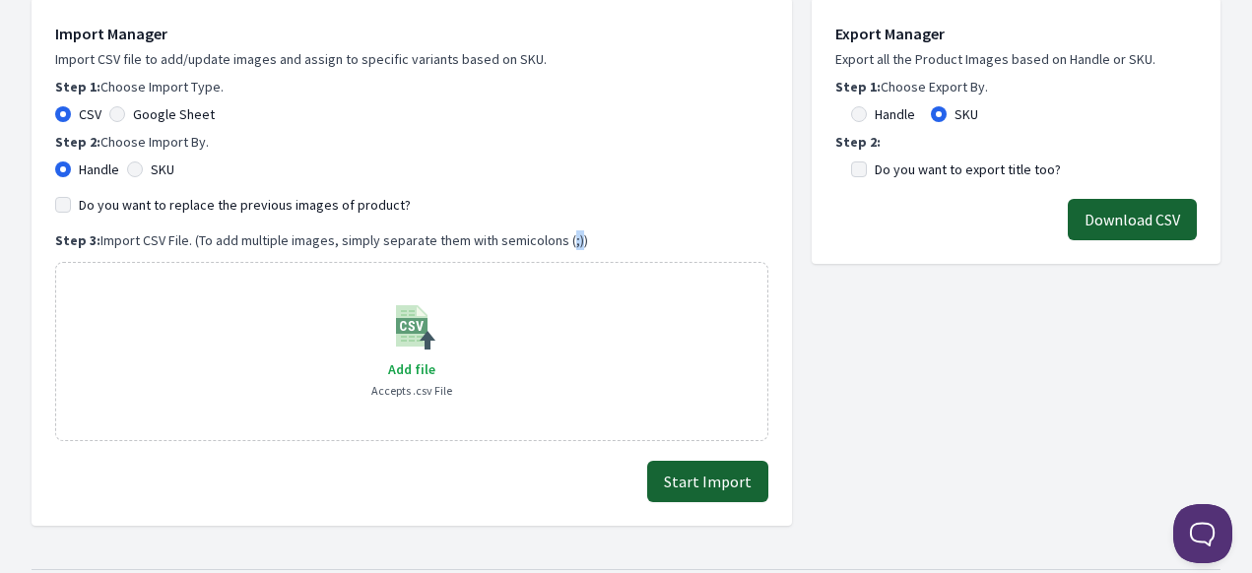
click at [568, 243] on p "Step 3: Import CSV File. (To add multiple images, simply separate them with sem…" at bounding box center [411, 241] width 713 height 20
click at [568, 241] on p "Step 3: Import CSV File. (To add multiple images, simply separate them with sem…" at bounding box center [411, 241] width 713 height 20
click at [564, 239] on p "Step 3: Import CSV File. (To add multiple images, simply separate them with sem…" at bounding box center [411, 241] width 713 height 20
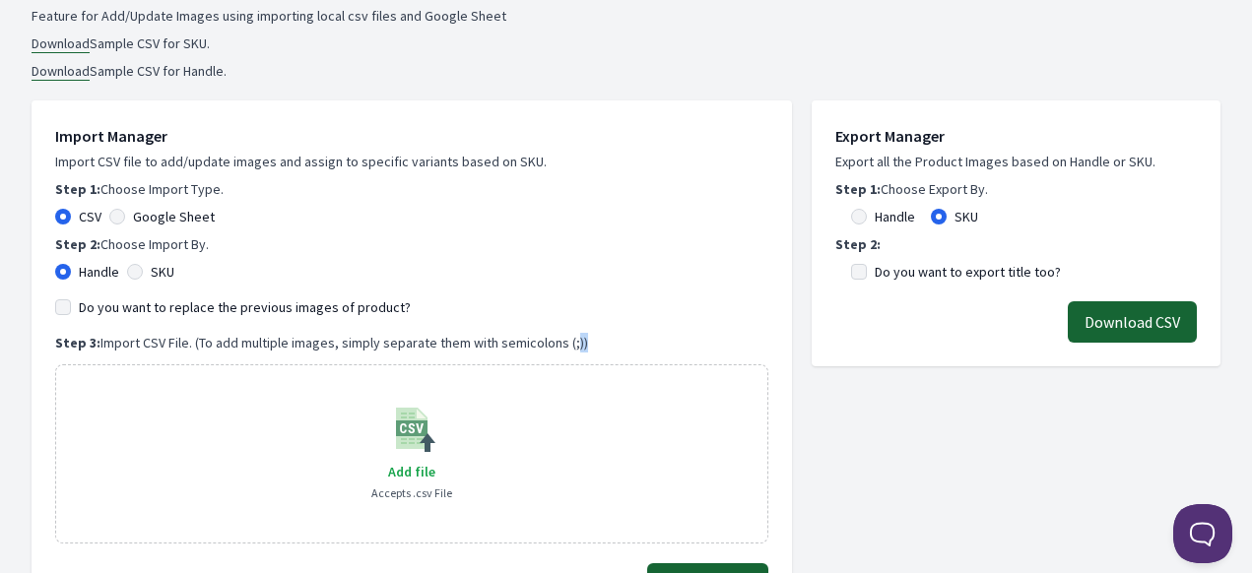
scroll to position [296, 0]
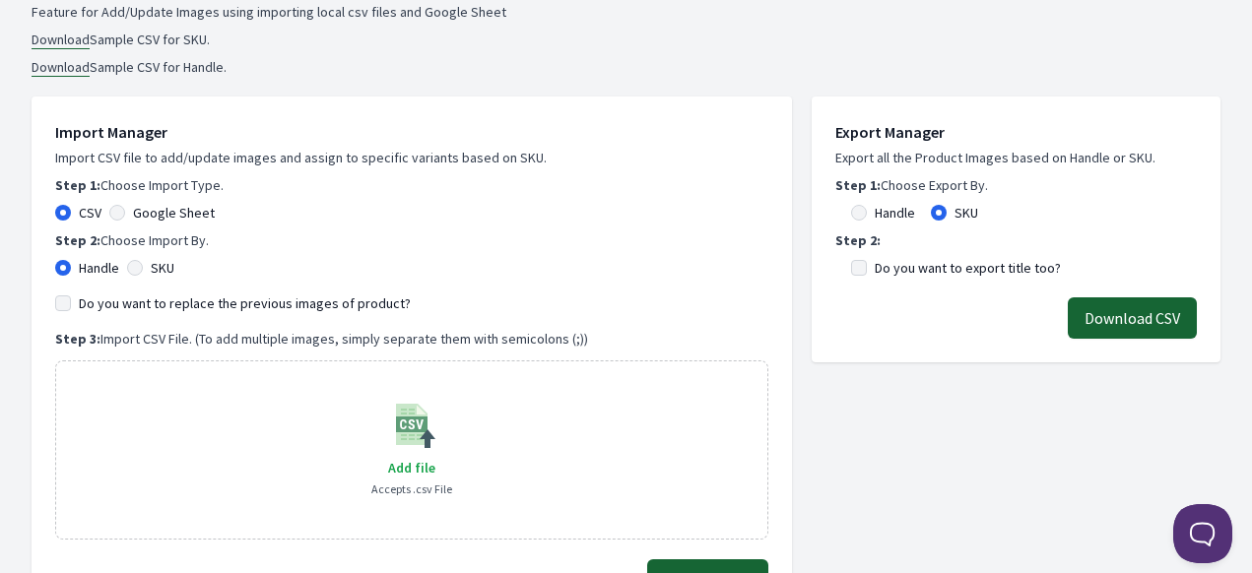
click at [133, 206] on label "Google Sheet" at bounding box center [174, 213] width 82 height 20
click at [125, 206] on input "Google Sheet" at bounding box center [117, 213] width 16 height 16
radio input "true"
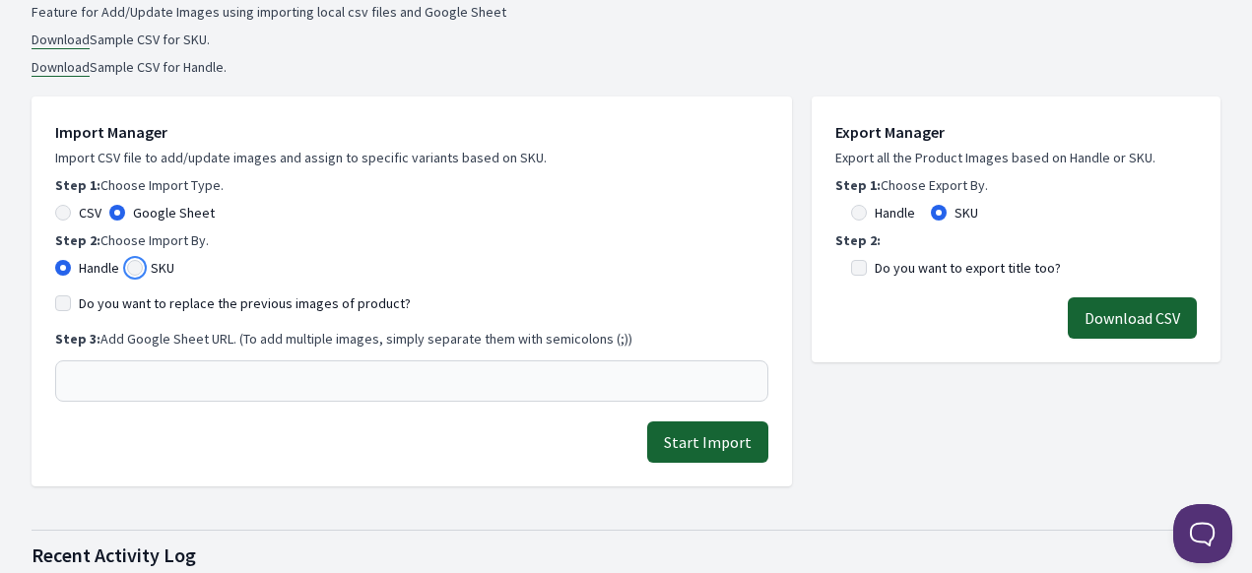
click at [139, 271] on input "SKU" at bounding box center [135, 268] width 16 height 16
radio input "true"
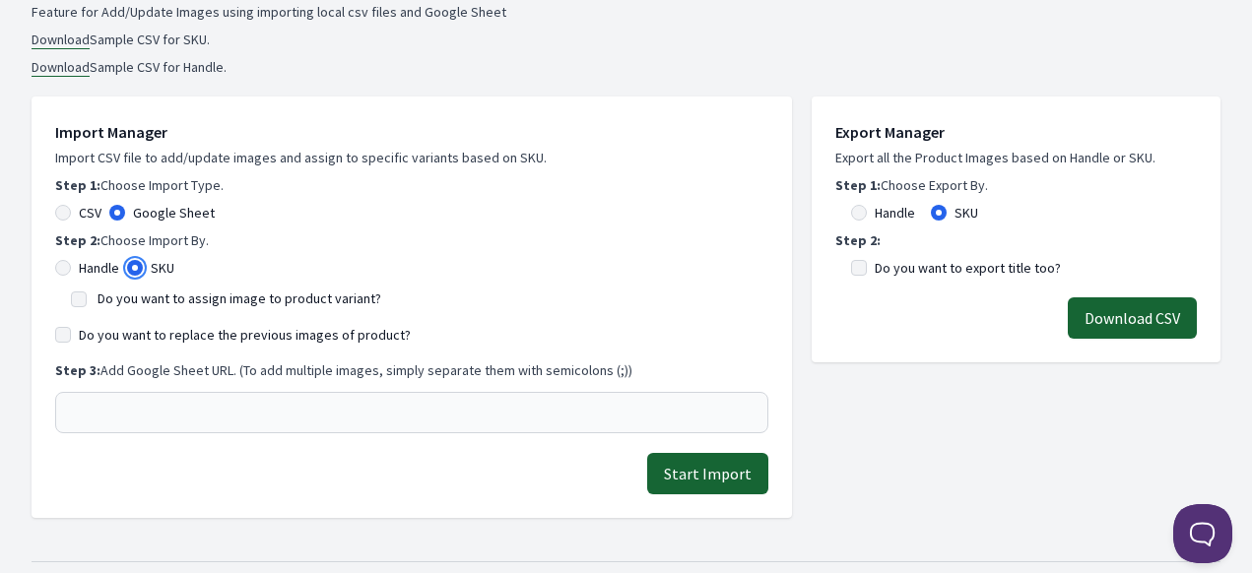
scroll to position [493, 0]
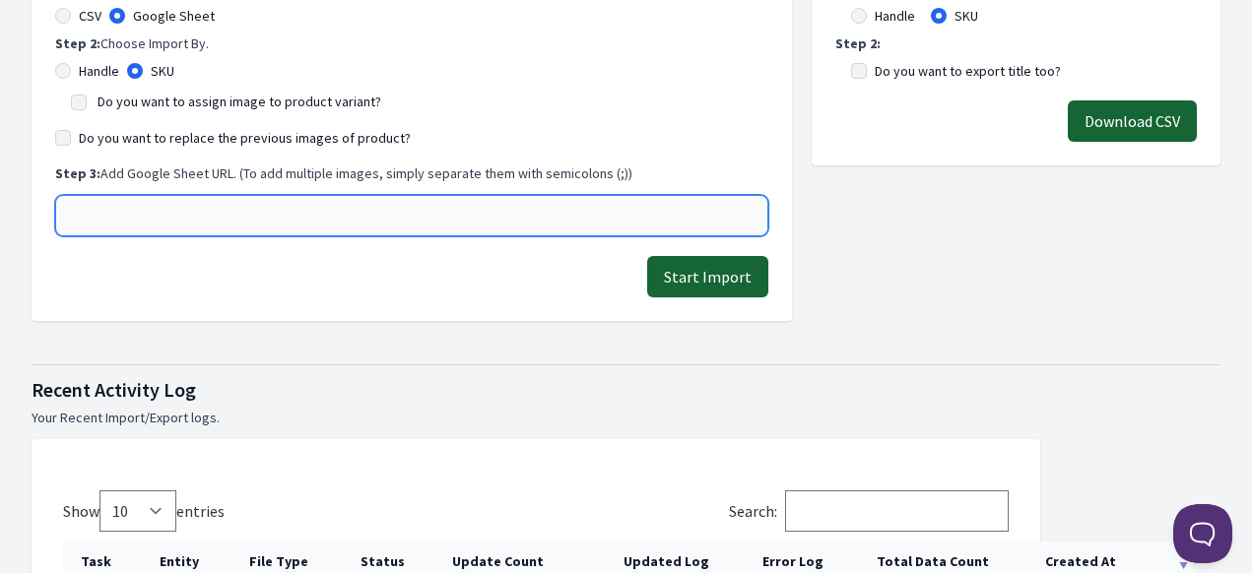
click at [173, 222] on input "text" at bounding box center [411, 215] width 713 height 41
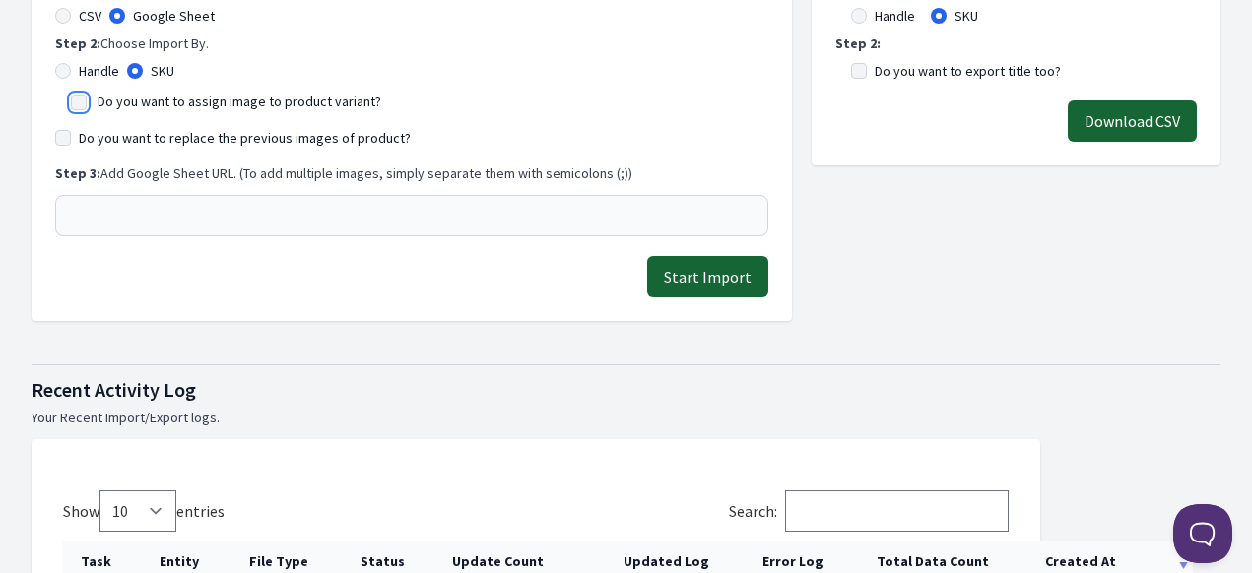
click at [81, 100] on input "Do you want to assign image to product variant?" at bounding box center [79, 103] width 16 height 16
checkbox input "true"
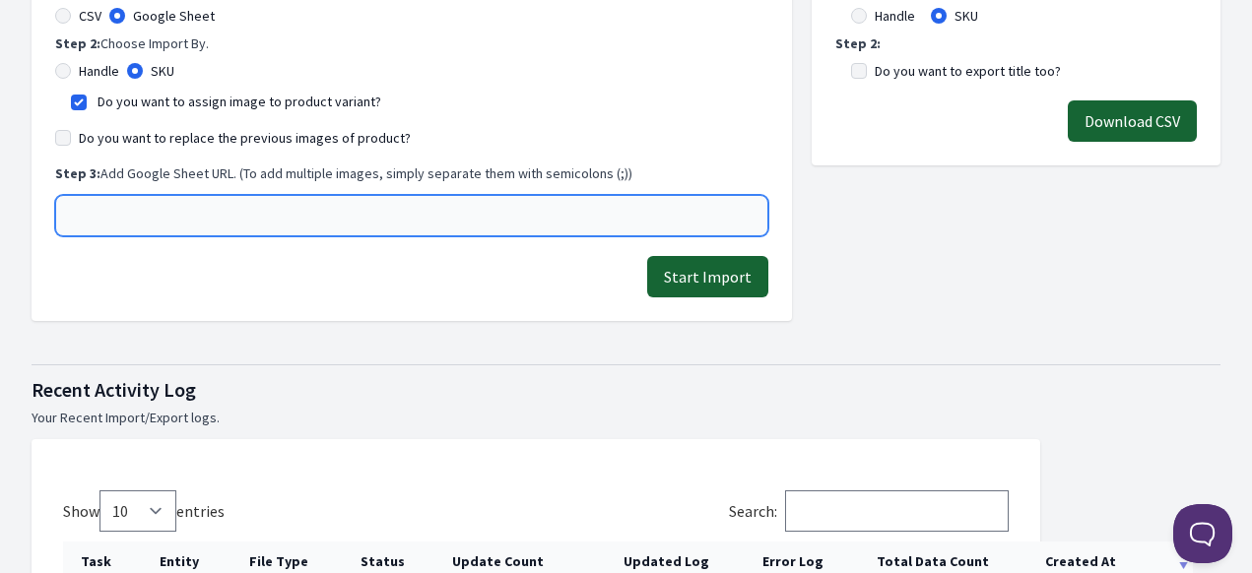
click at [171, 221] on input "text" at bounding box center [411, 215] width 713 height 41
paste input "[URL][DOMAIN_NAME]"
type input "[URL][DOMAIN_NAME]"
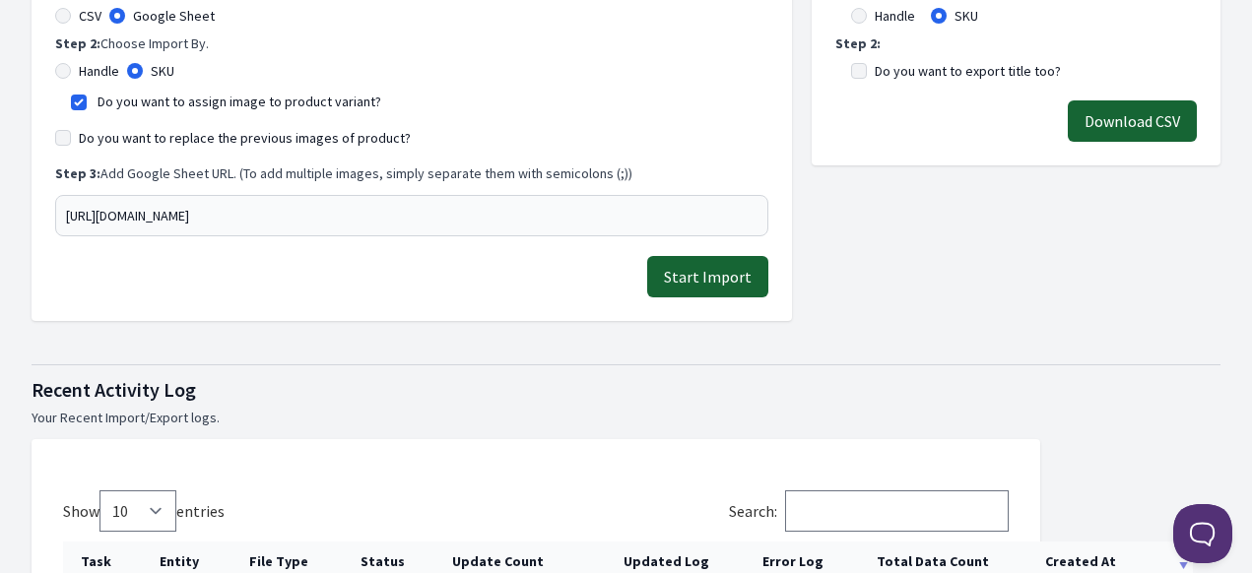
click at [701, 283] on button "Start Import" at bounding box center [707, 276] width 121 height 41
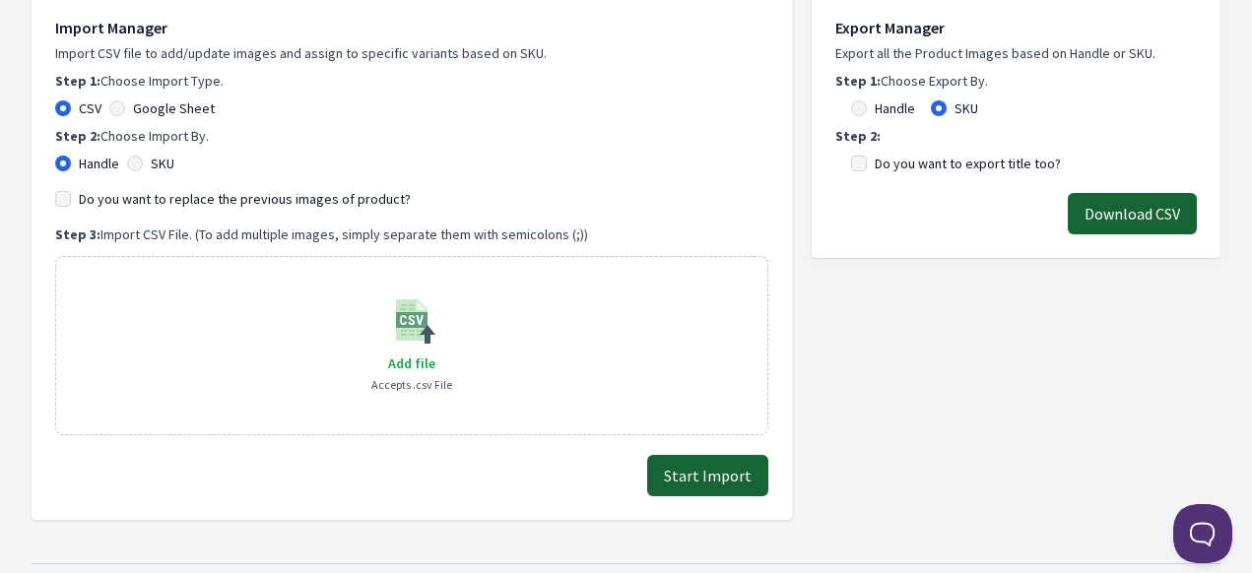
scroll to position [788, 0]
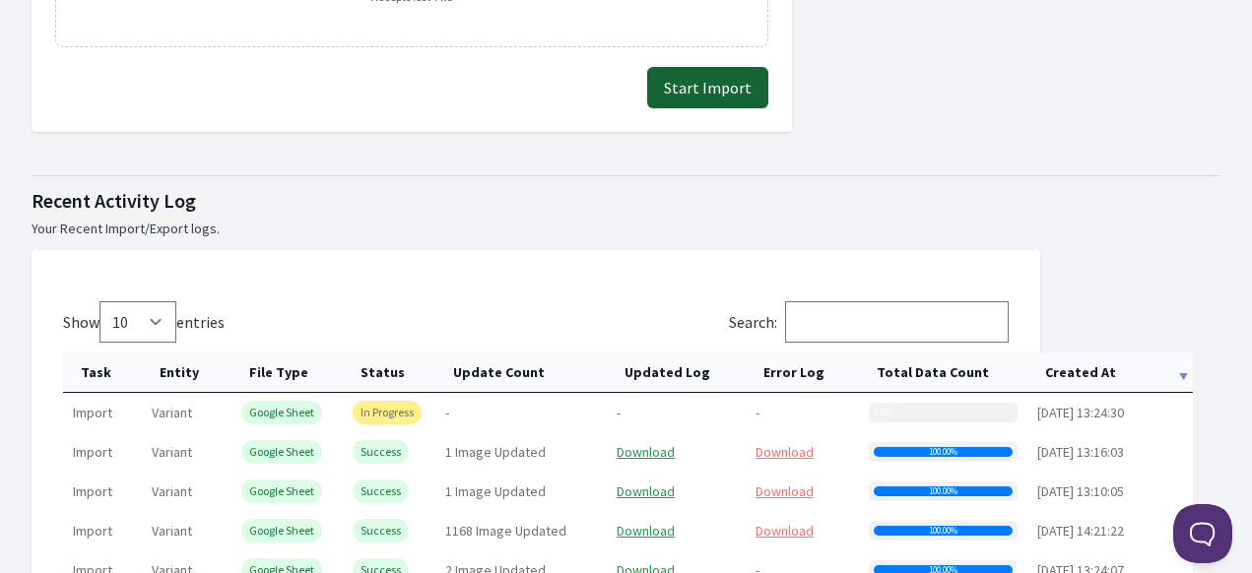
click at [1181, 380] on th "Created At" at bounding box center [1111, 373] width 166 height 40
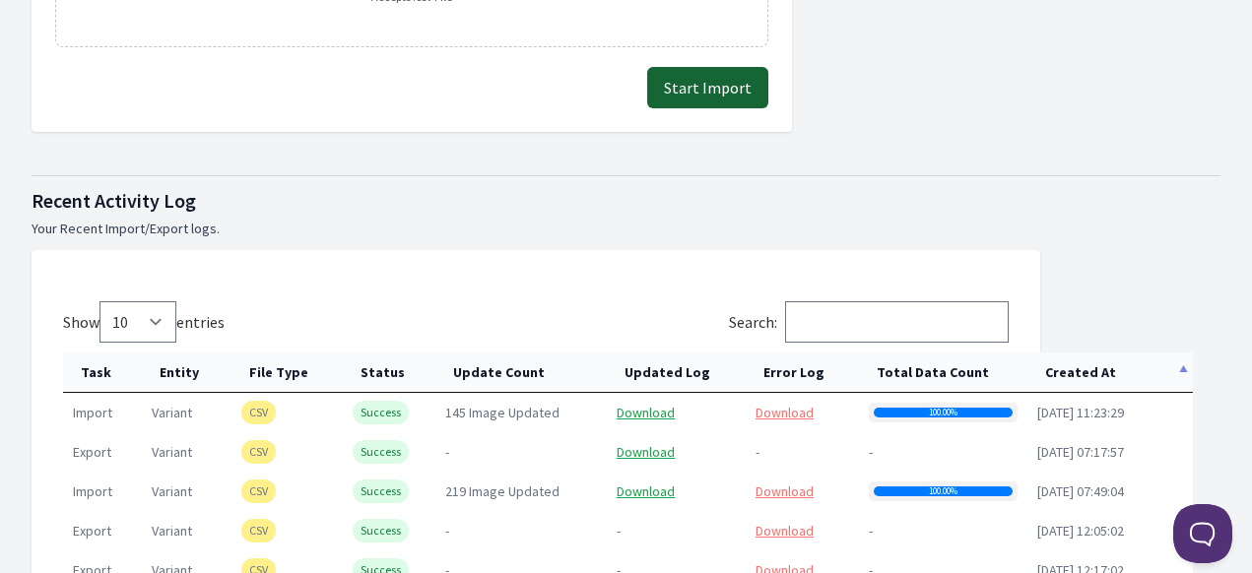
click at [1181, 380] on th "Created At" at bounding box center [1111, 373] width 166 height 40
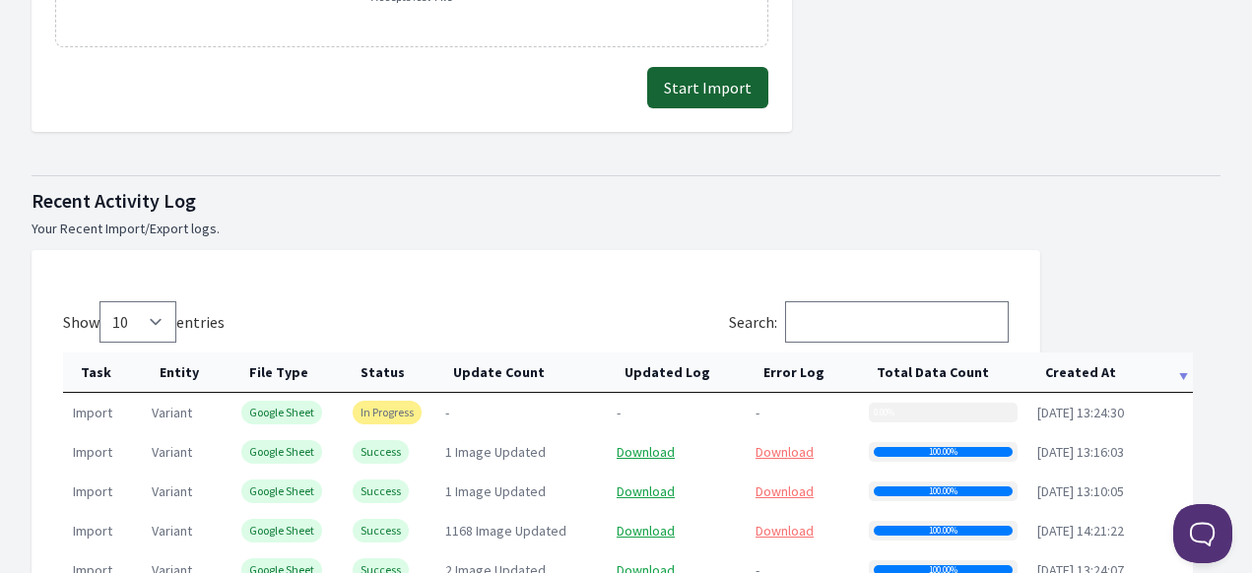
click at [1181, 380] on th "Created At" at bounding box center [1111, 373] width 166 height 40
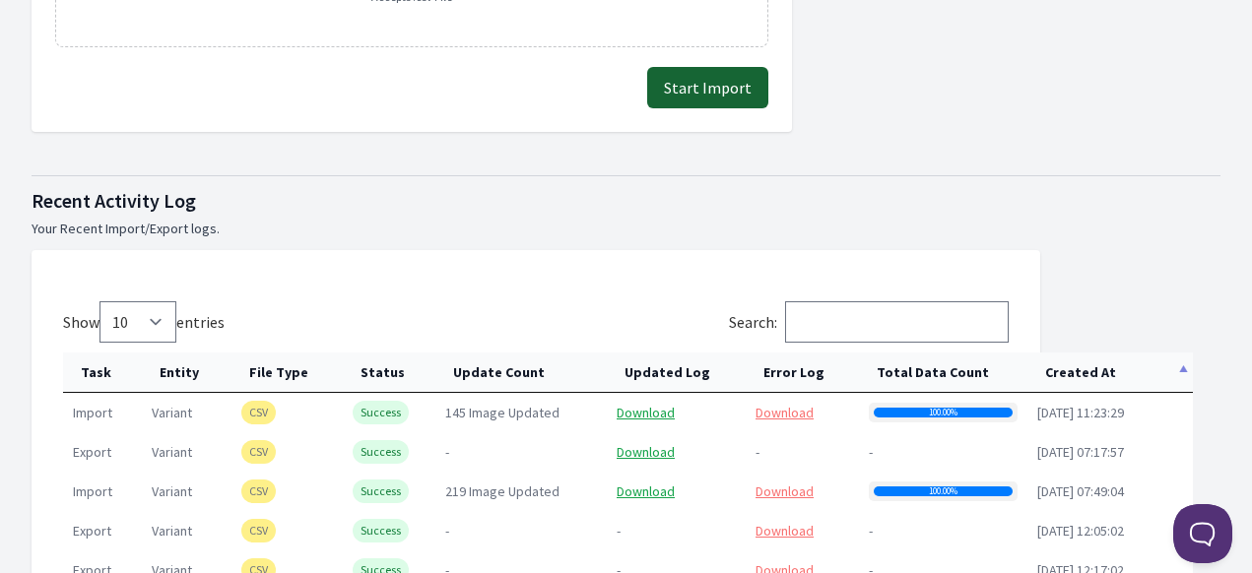
click at [1181, 380] on th "Created At" at bounding box center [1111, 373] width 166 height 40
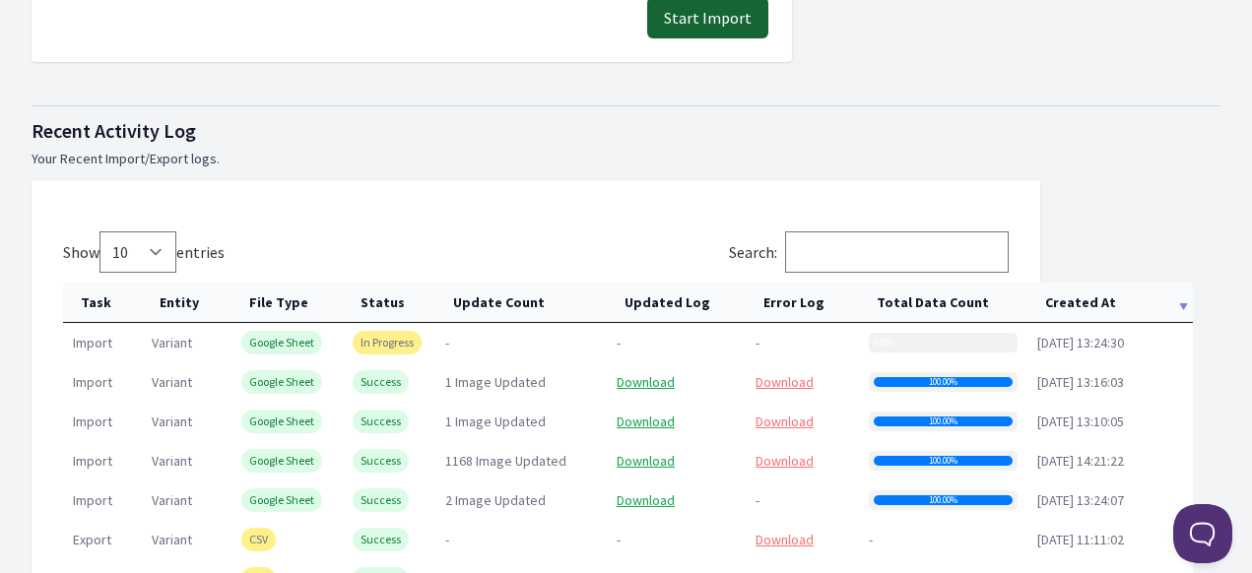
scroll to position [887, 0]
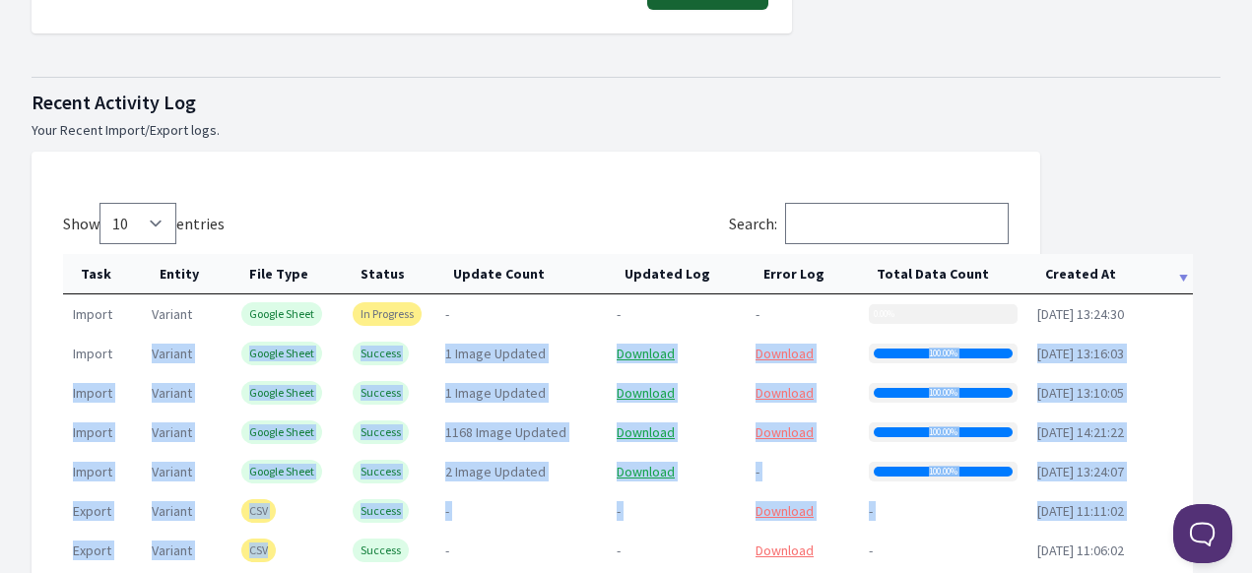
drag, startPoint x: 122, startPoint y: 350, endPoint x: 385, endPoint y: 531, distance: 319.5
click at [385, 531] on tbody "import variant Google Sheet In Progress - - - 0.00% 2025-08-20 13:24:30 import …" at bounding box center [628, 492] width 1130 height 394
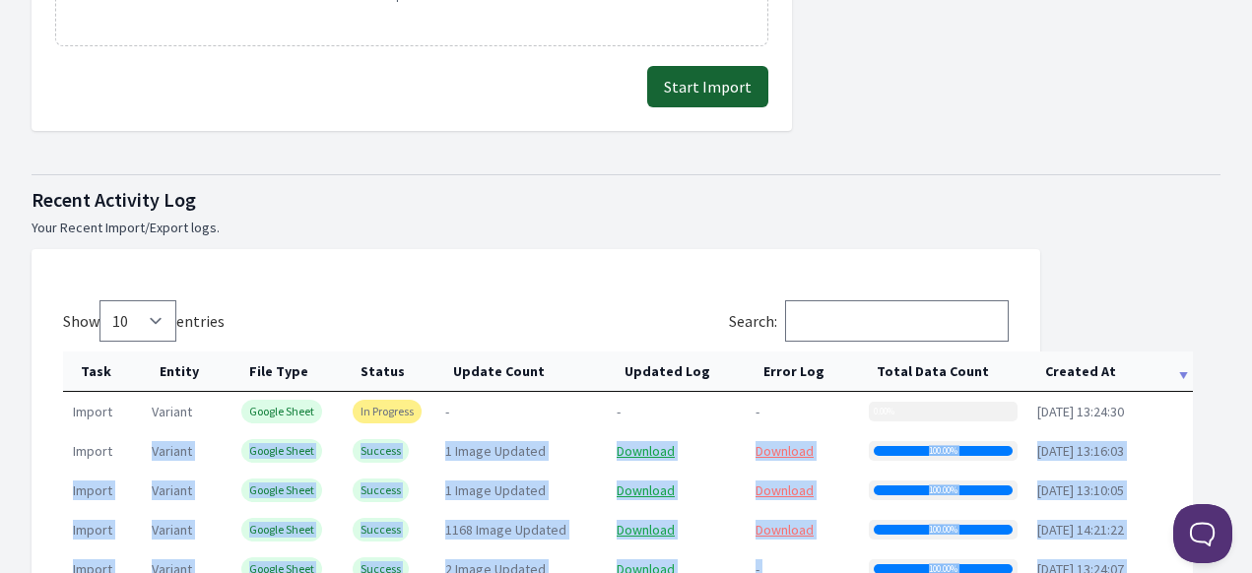
scroll to position [788, 0]
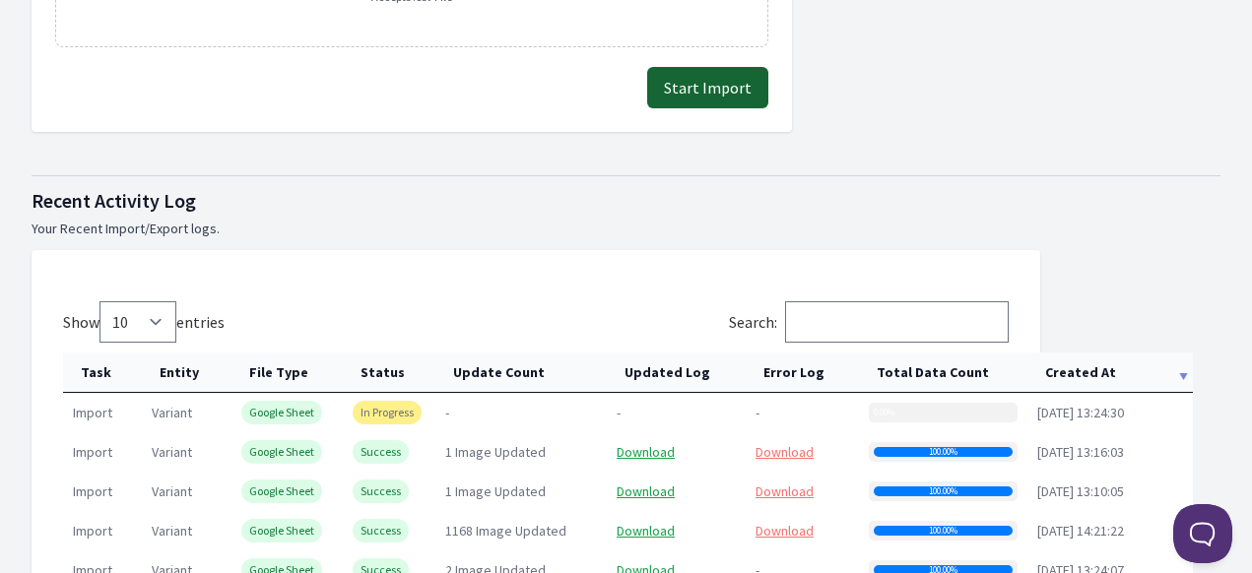
click at [779, 341] on div "Task Entity File Type Status Update Count Updated Log Error Log Total Data Coun…" at bounding box center [536, 544] width 946 height 487
click at [1121, 373] on th "Created At" at bounding box center [1111, 373] width 166 height 40
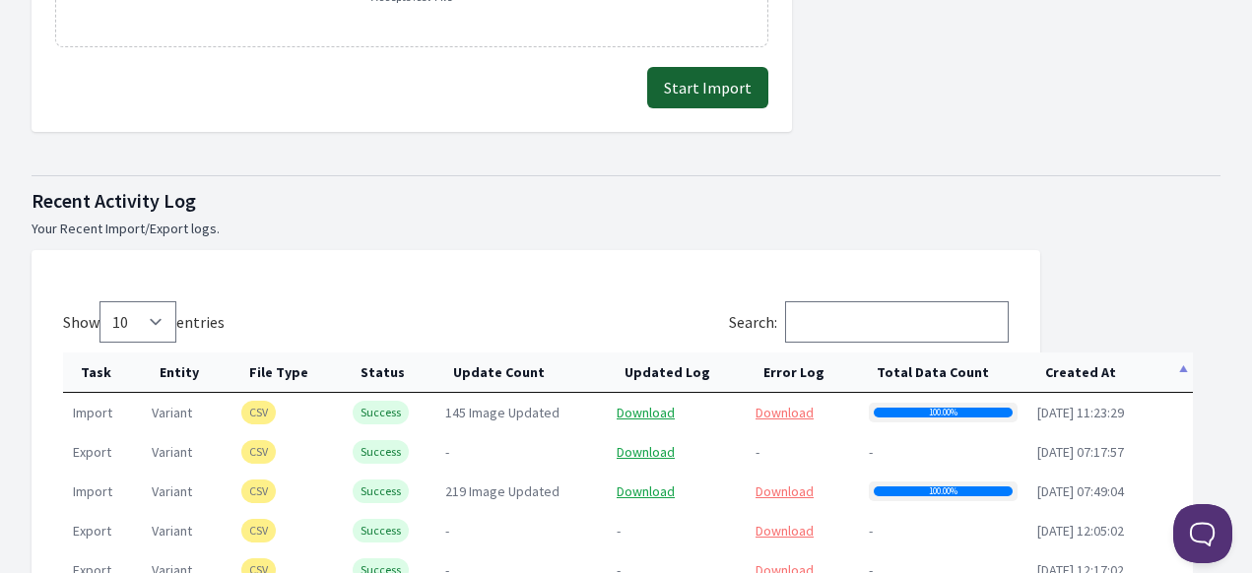
click at [1143, 373] on th "Created At" at bounding box center [1111, 373] width 166 height 40
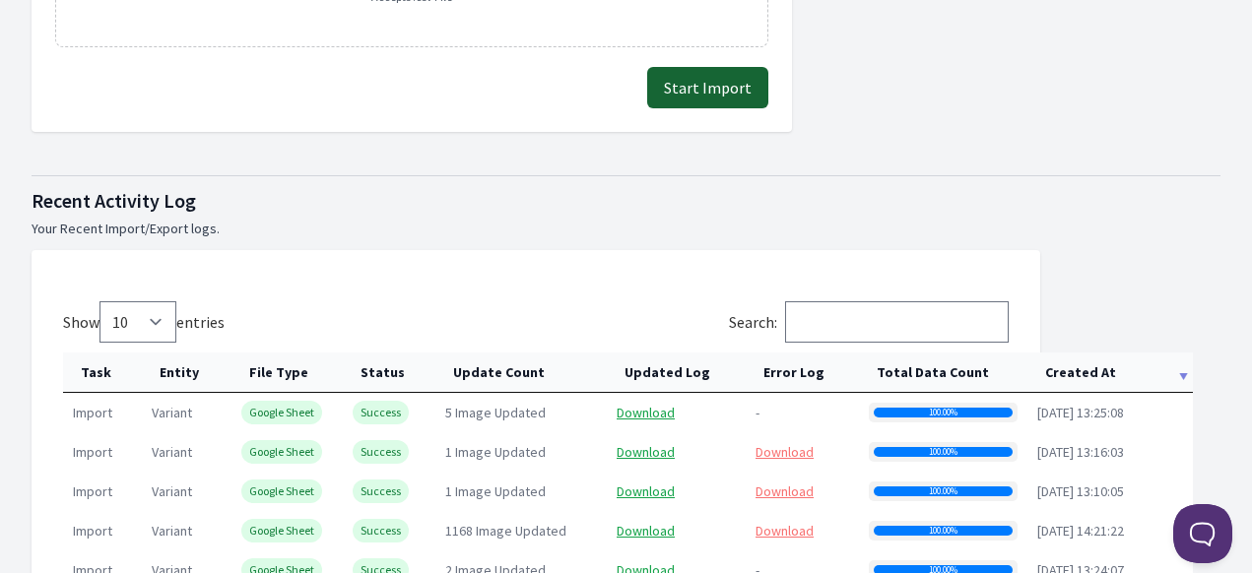
click at [1103, 369] on th "Created At" at bounding box center [1111, 373] width 166 height 40
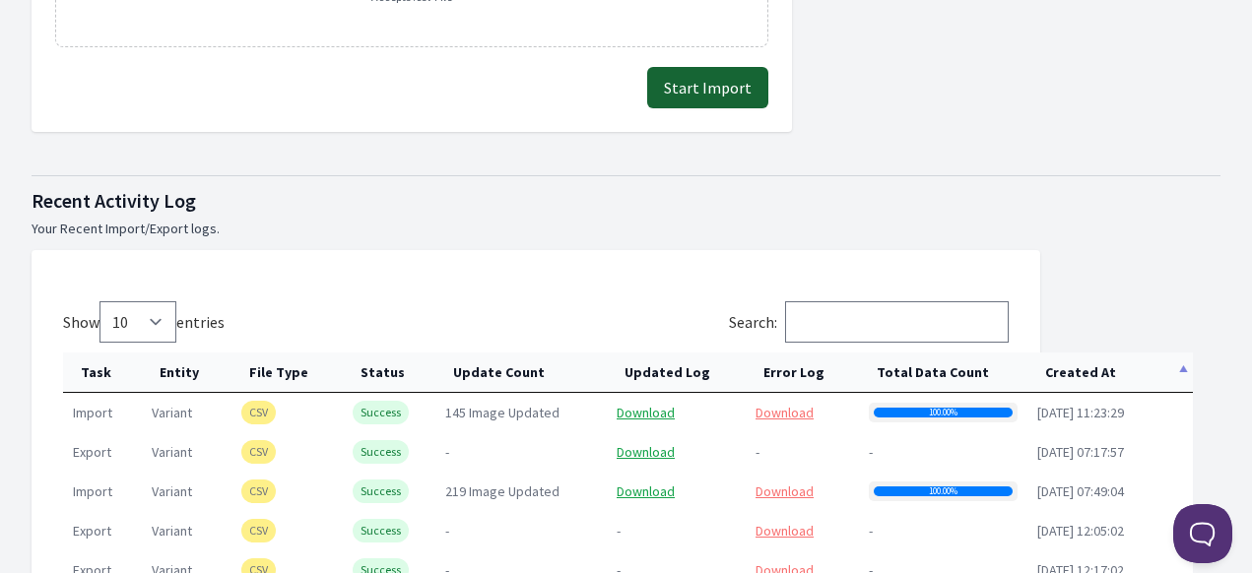
click at [1103, 369] on th "Created At" at bounding box center [1111, 373] width 166 height 40
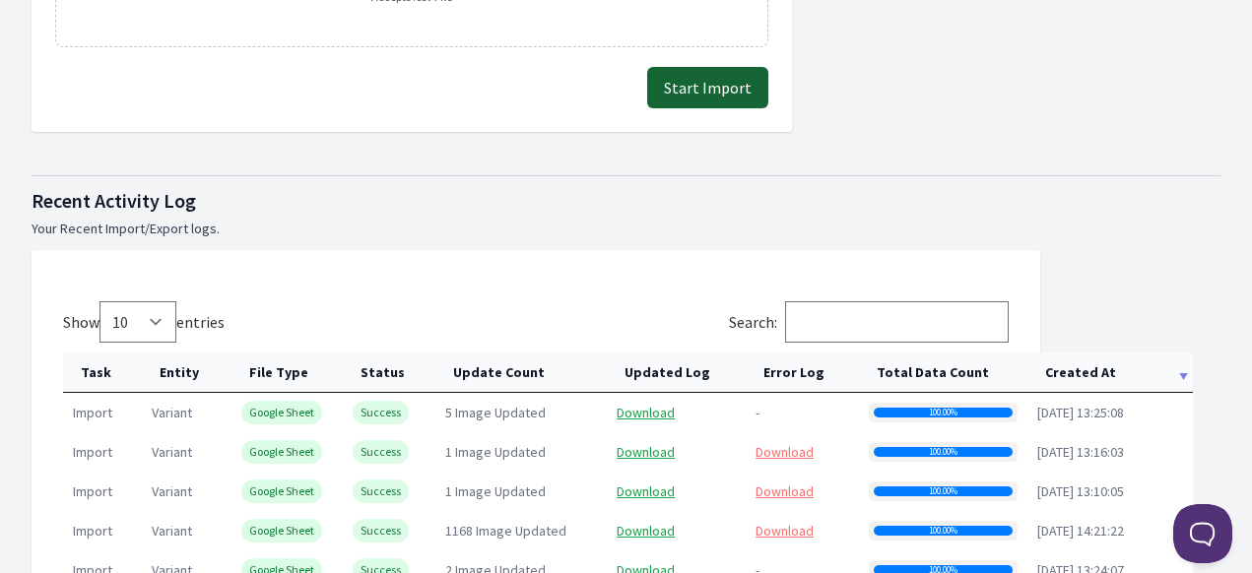
click at [1078, 374] on th "Created At" at bounding box center [1111, 373] width 166 height 40
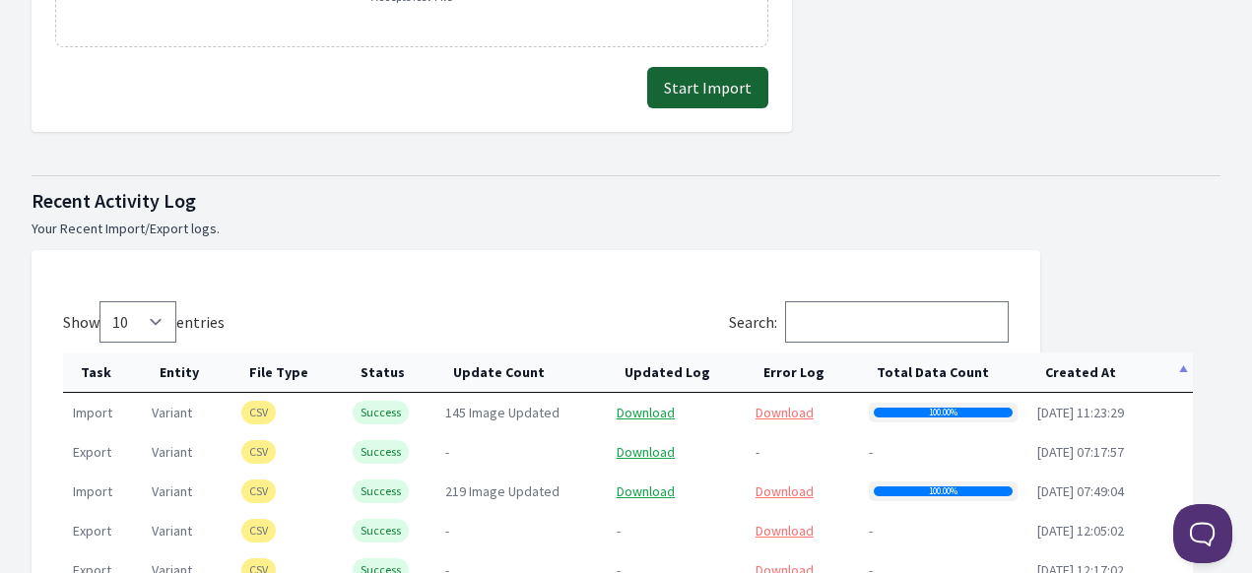
click at [1078, 374] on th "Created At" at bounding box center [1111, 373] width 166 height 40
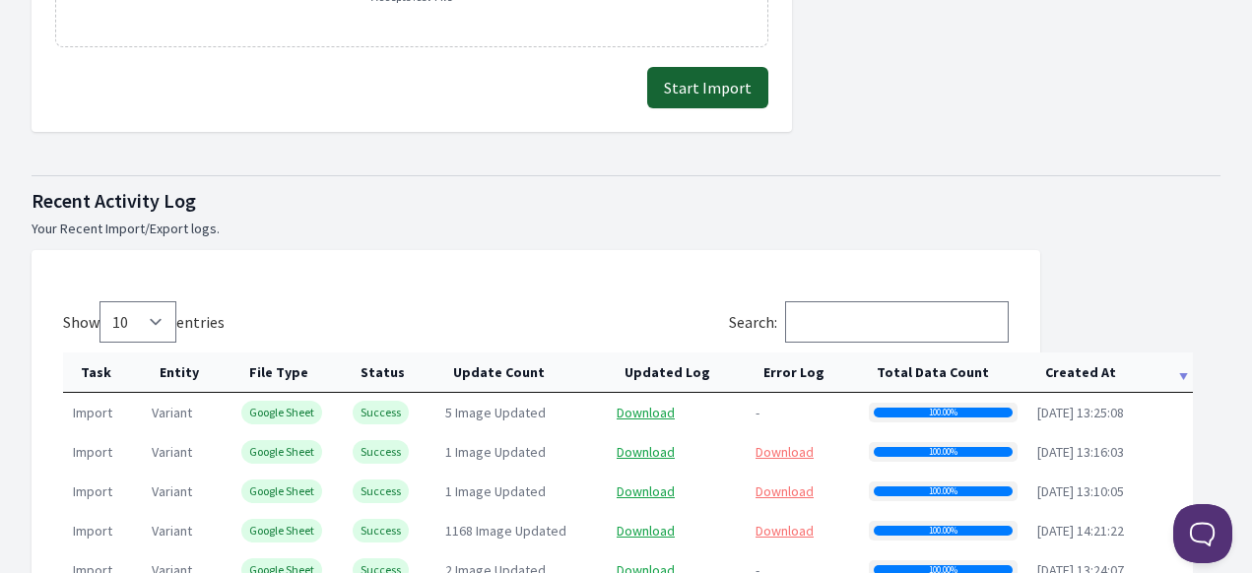
click at [1078, 374] on th "Created At" at bounding box center [1111, 373] width 166 height 40
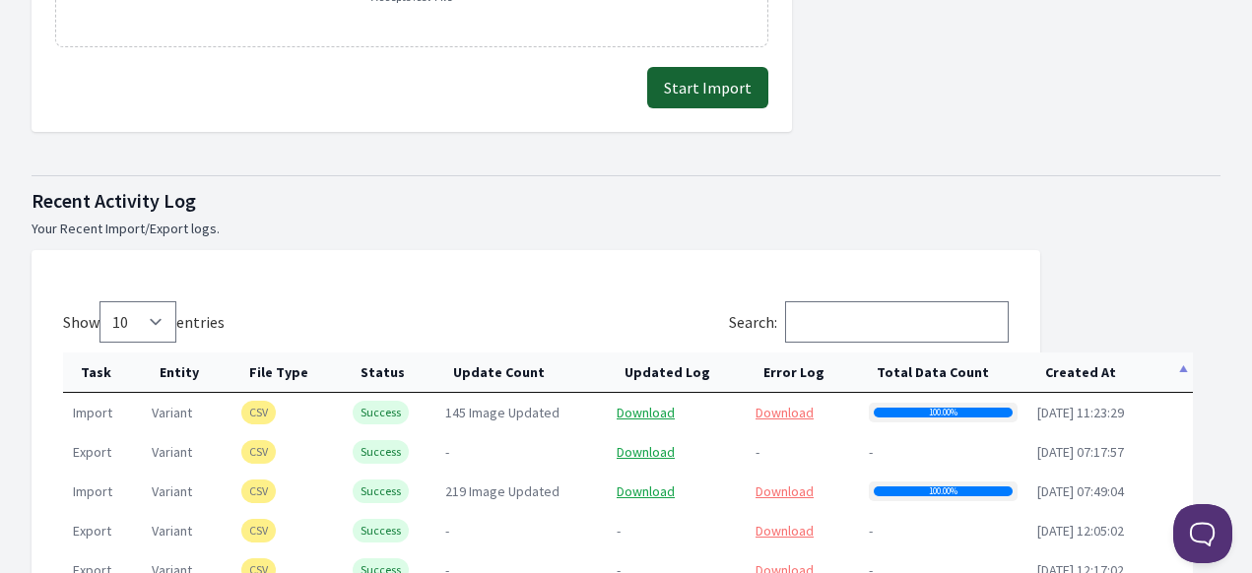
click at [1078, 374] on th "Created At" at bounding box center [1111, 373] width 166 height 40
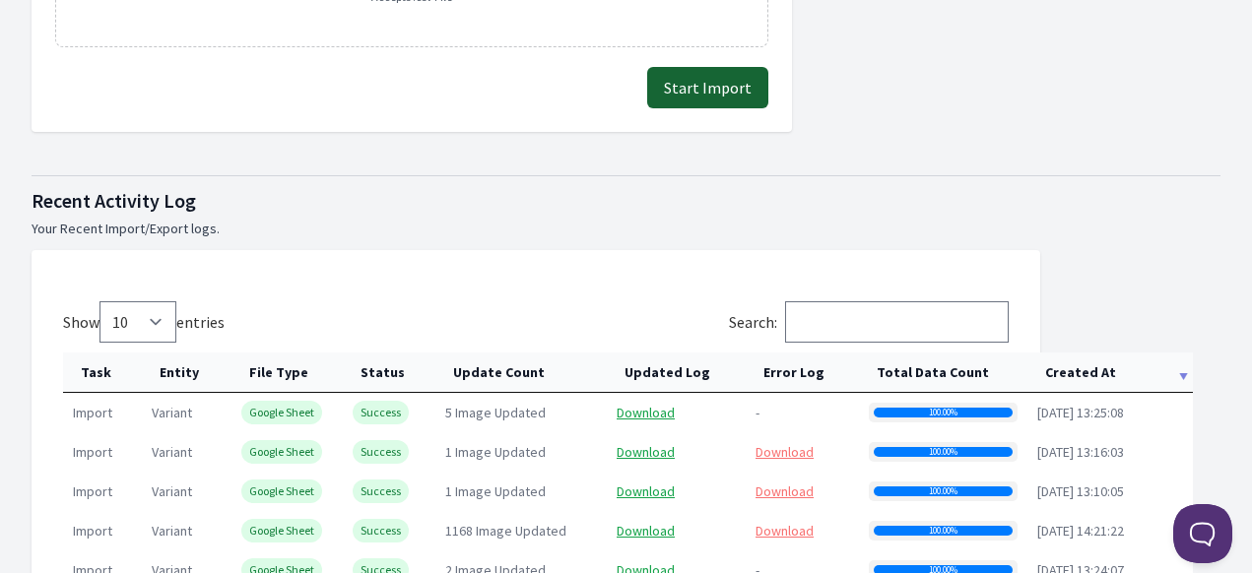
click at [1078, 374] on th "Created At" at bounding box center [1111, 373] width 166 height 40
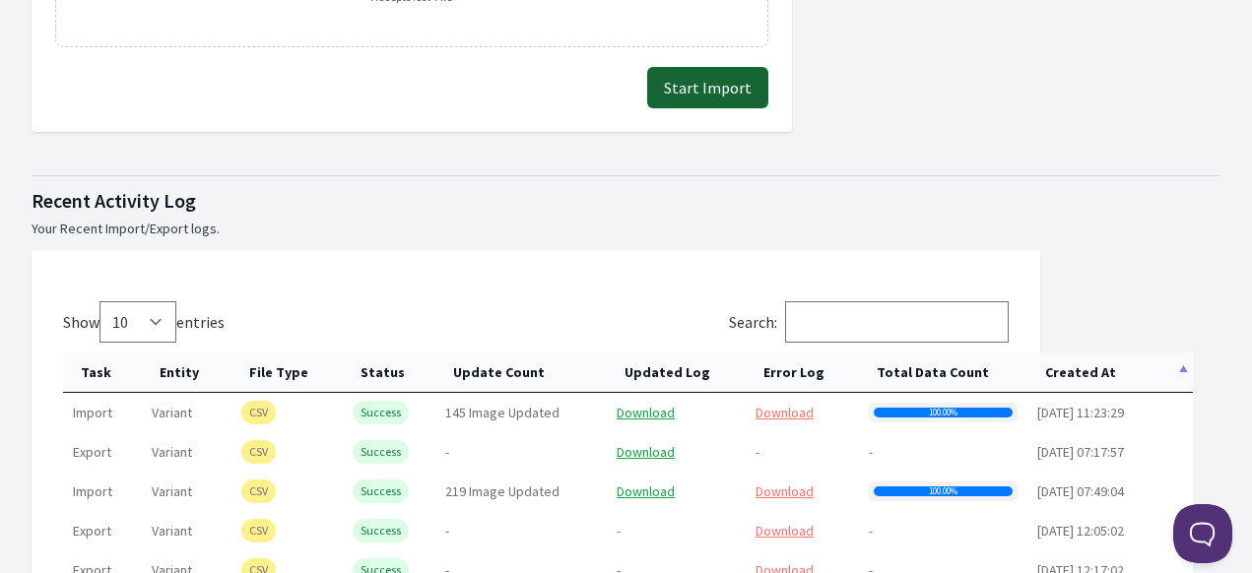
click at [1078, 377] on th "Created At" at bounding box center [1111, 373] width 166 height 40
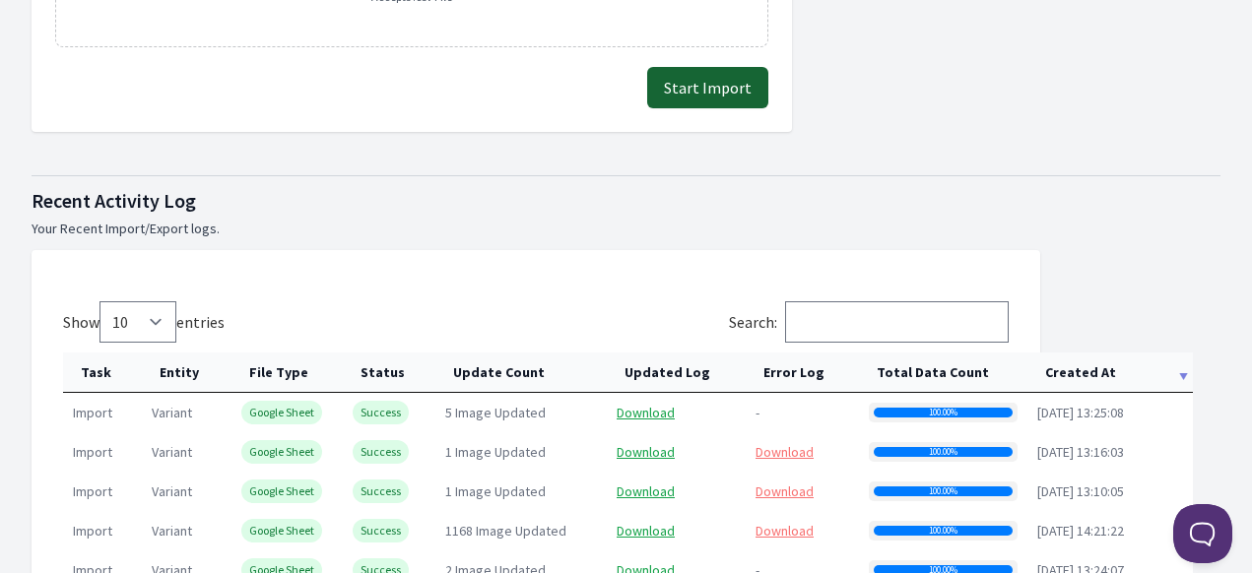
click at [1078, 377] on th "Created At" at bounding box center [1111, 373] width 166 height 40
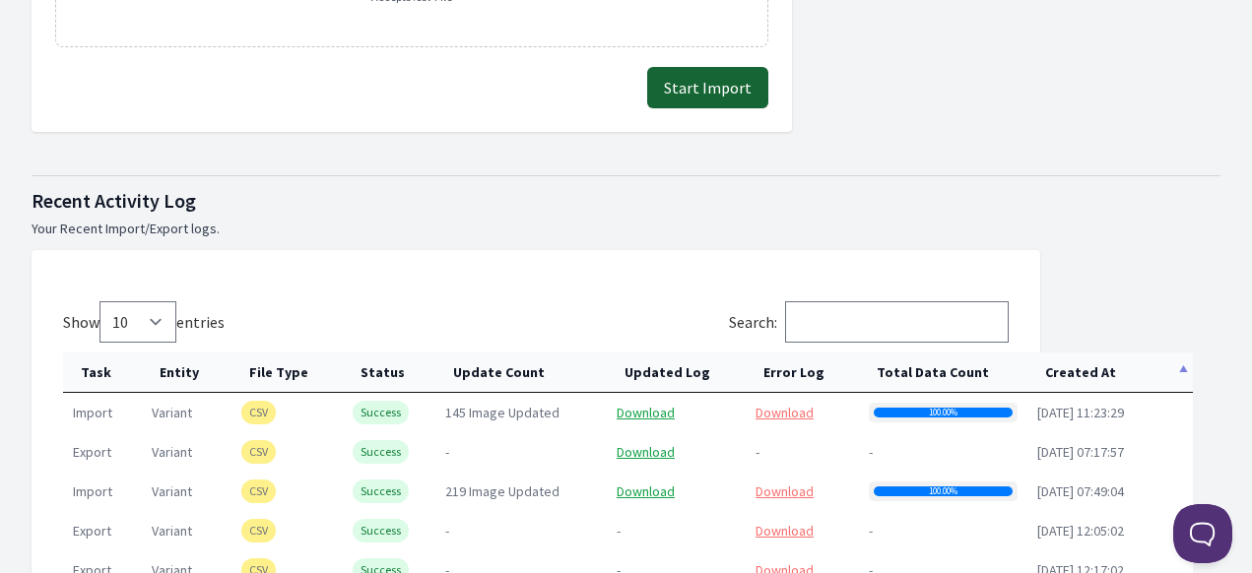
click at [931, 372] on th "Total Data Count" at bounding box center [943, 373] width 168 height 40
click at [780, 371] on th "Error Log" at bounding box center [802, 373] width 113 height 40
click at [1094, 382] on th "Created At" at bounding box center [1111, 373] width 166 height 40
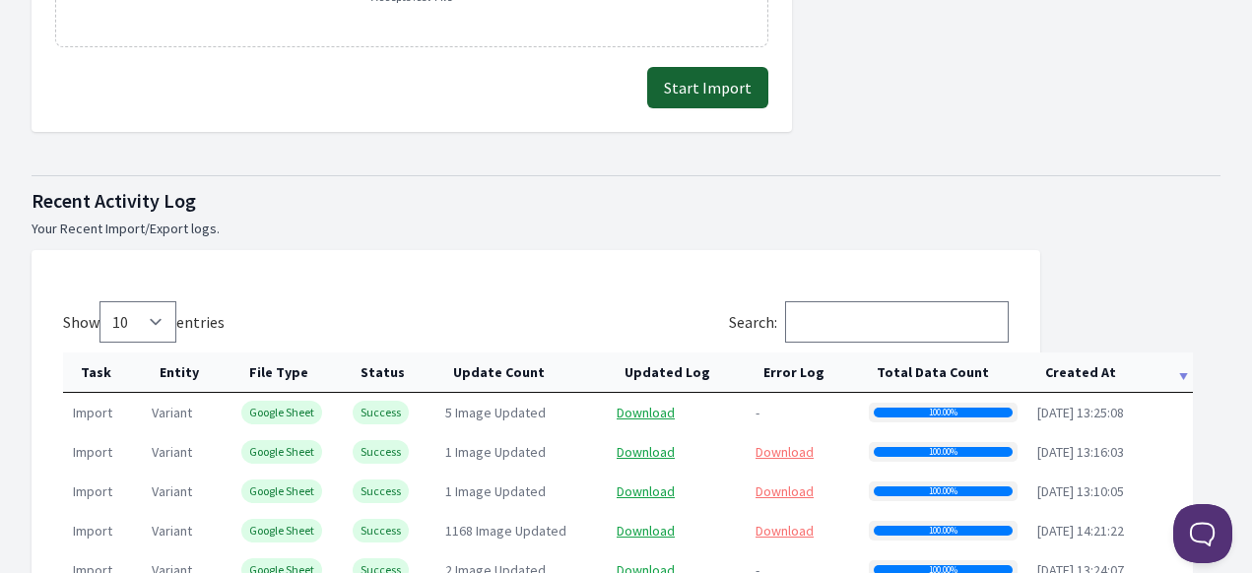
click at [1094, 382] on th "Created At" at bounding box center [1111, 373] width 166 height 40
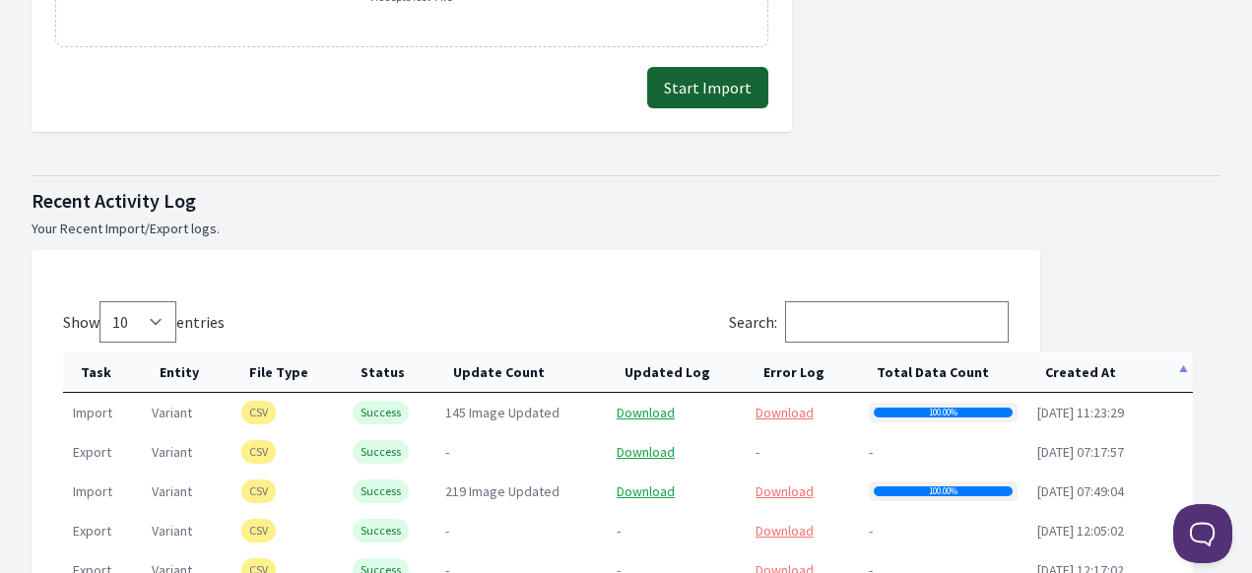
click at [1093, 381] on th "Created At" at bounding box center [1111, 373] width 166 height 40
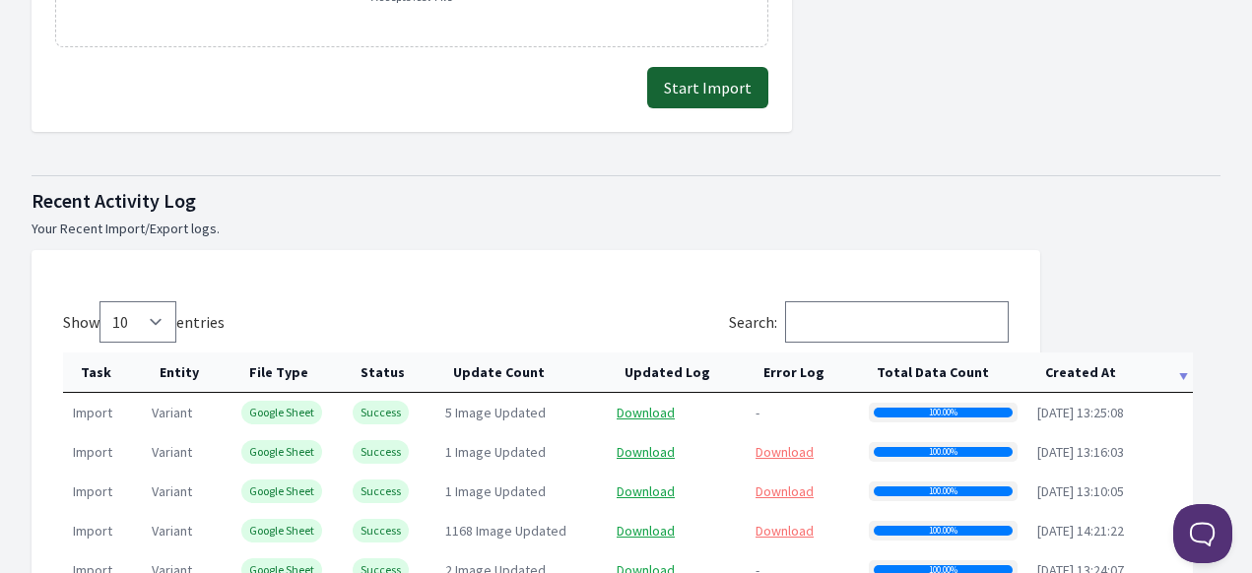
click at [1093, 384] on th "Created At" at bounding box center [1111, 373] width 166 height 40
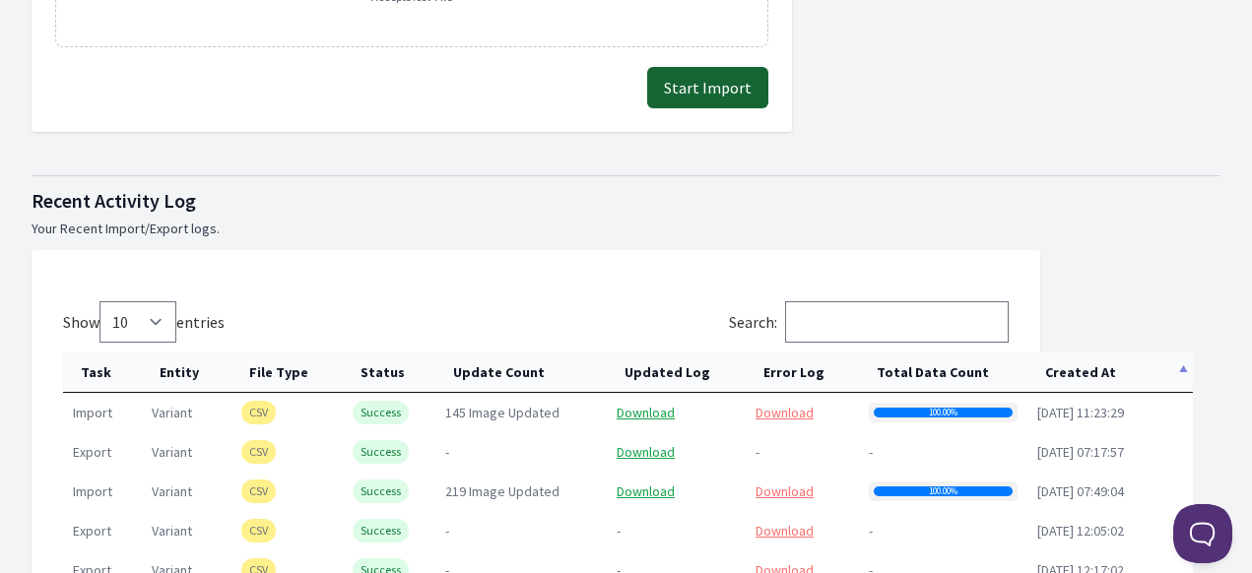
click at [1095, 374] on th "Created At" at bounding box center [1111, 373] width 166 height 40
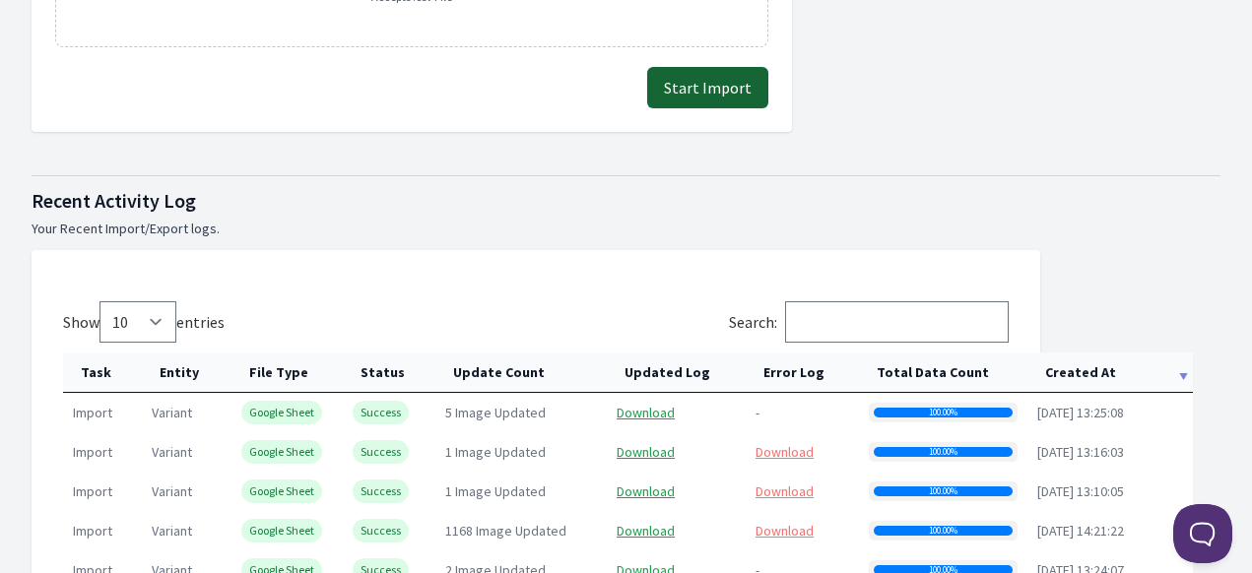
click at [1095, 374] on th "Created At" at bounding box center [1111, 373] width 166 height 40
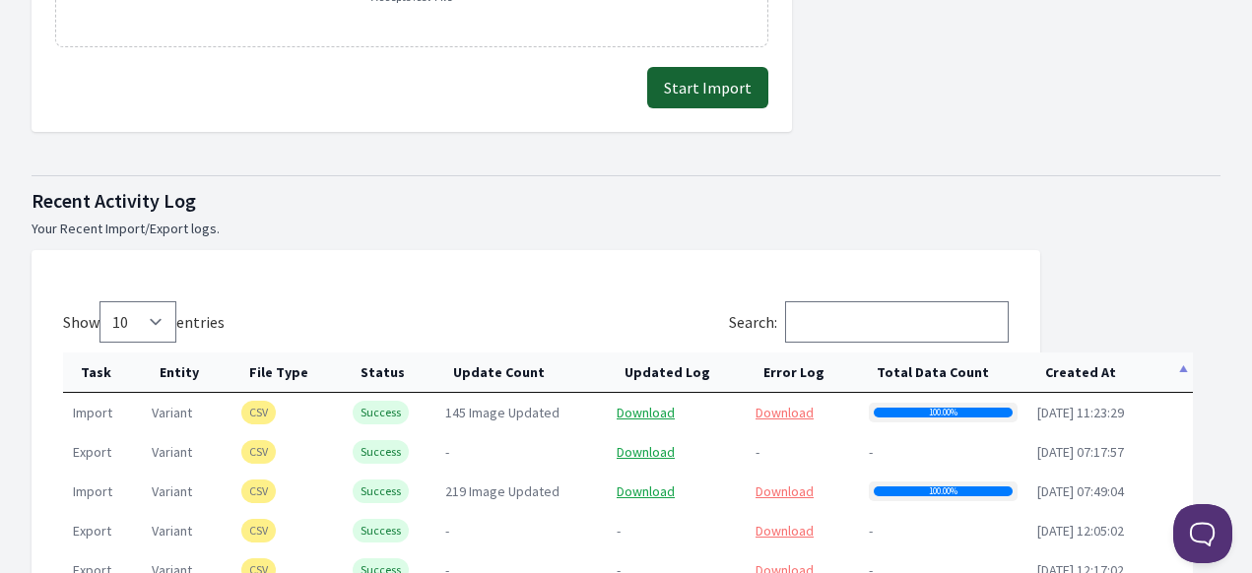
click at [1095, 374] on th "Created At" at bounding box center [1111, 373] width 166 height 40
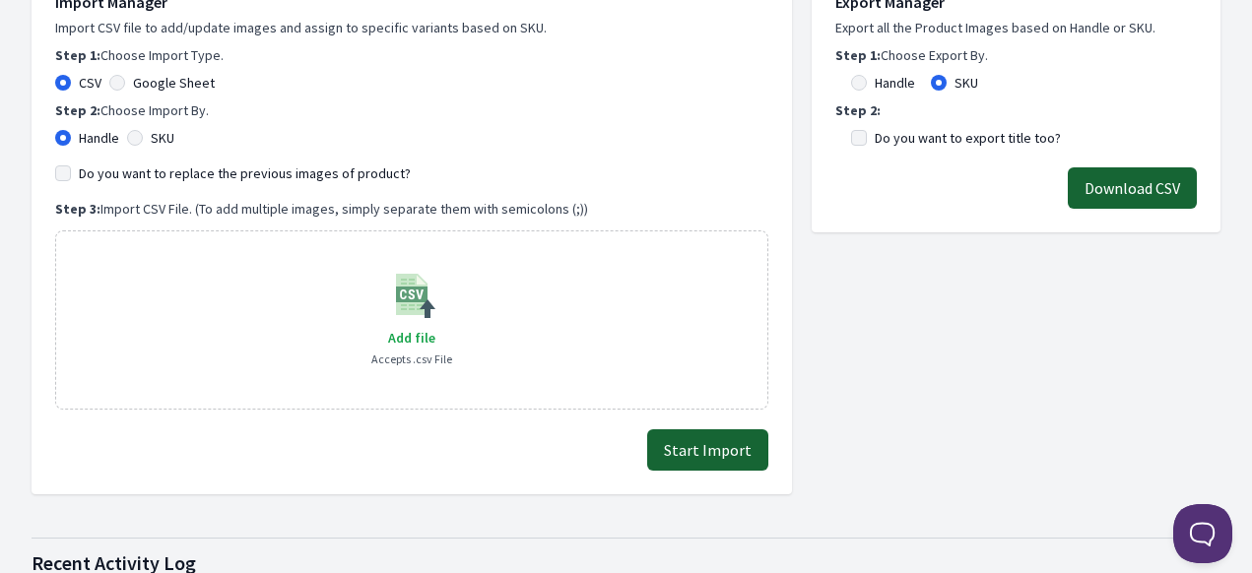
scroll to position [394, 0]
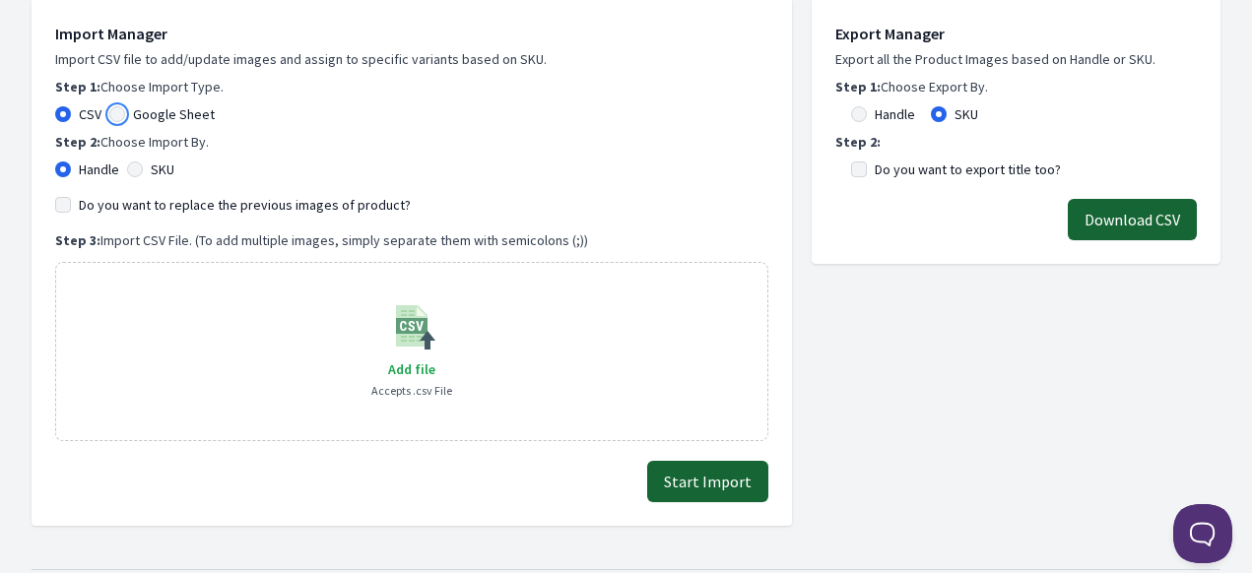
click at [119, 117] on input "Google Sheet" at bounding box center [117, 114] width 16 height 16
radio input "true"
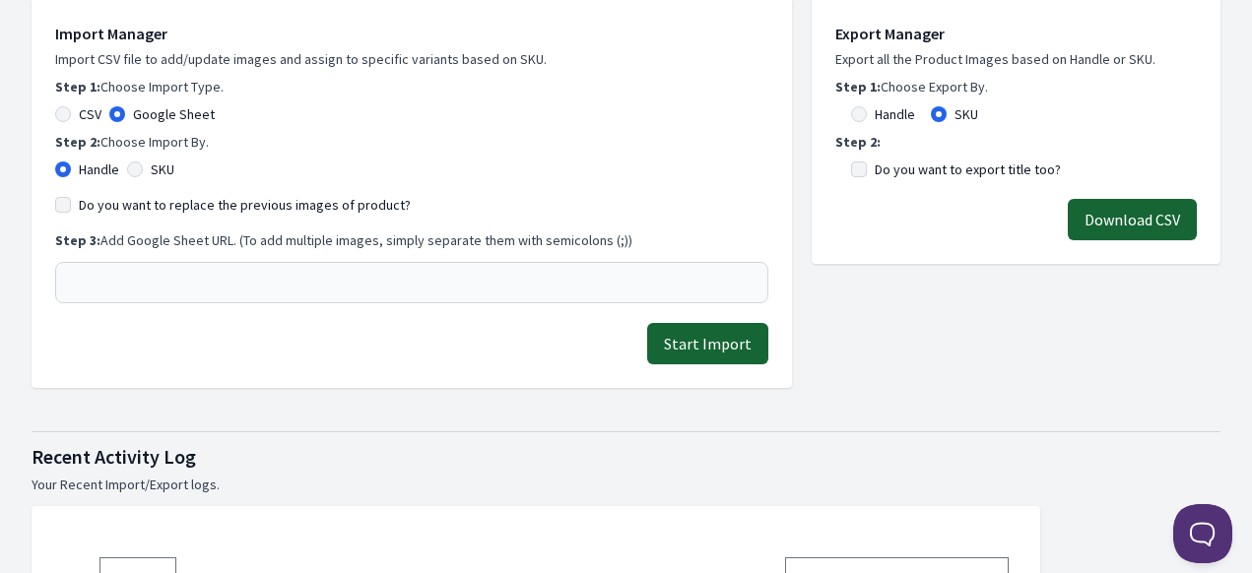
click at [143, 182] on div "Import Manager Import CSV file to add/update images and assign to specific vari…" at bounding box center [411, 163] width 713 height 282
click at [143, 176] on div "SKU" at bounding box center [150, 170] width 47 height 20
click at [138, 175] on input "SKU" at bounding box center [135, 170] width 16 height 16
radio input "true"
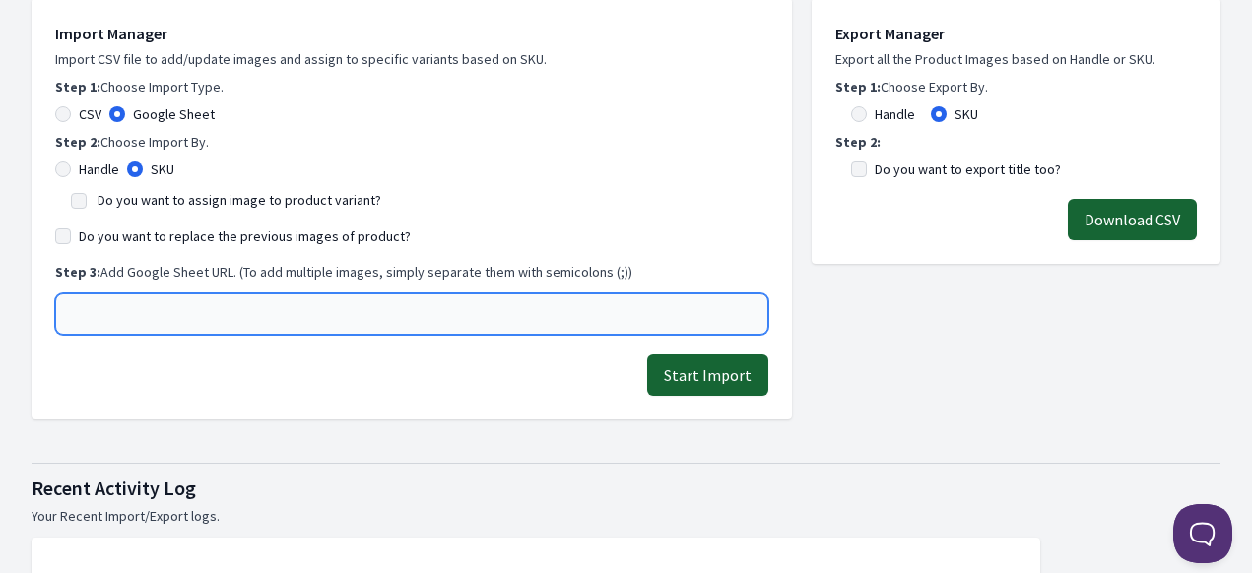
click at [152, 322] on input "text" at bounding box center [411, 314] width 713 height 41
paste input "https://docs.google.com/spreadsheets/d/1-uB4VKHnaQATfbu-52v_IV2y0DCDMq6PX814xWD…"
type input "https://docs.google.com/spreadsheets/d/1-uB4VKHnaQATfbu-52v_IV2y0DCDMq6PX814xWD…"
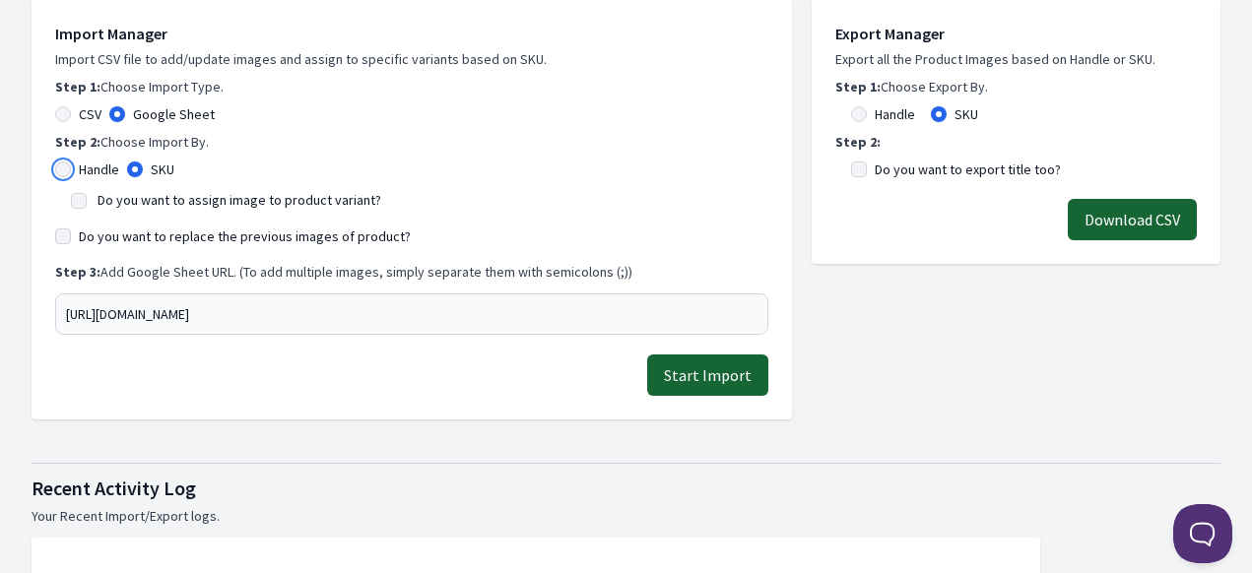
click at [67, 169] on input "Handle" at bounding box center [63, 170] width 16 height 16
radio input "true"
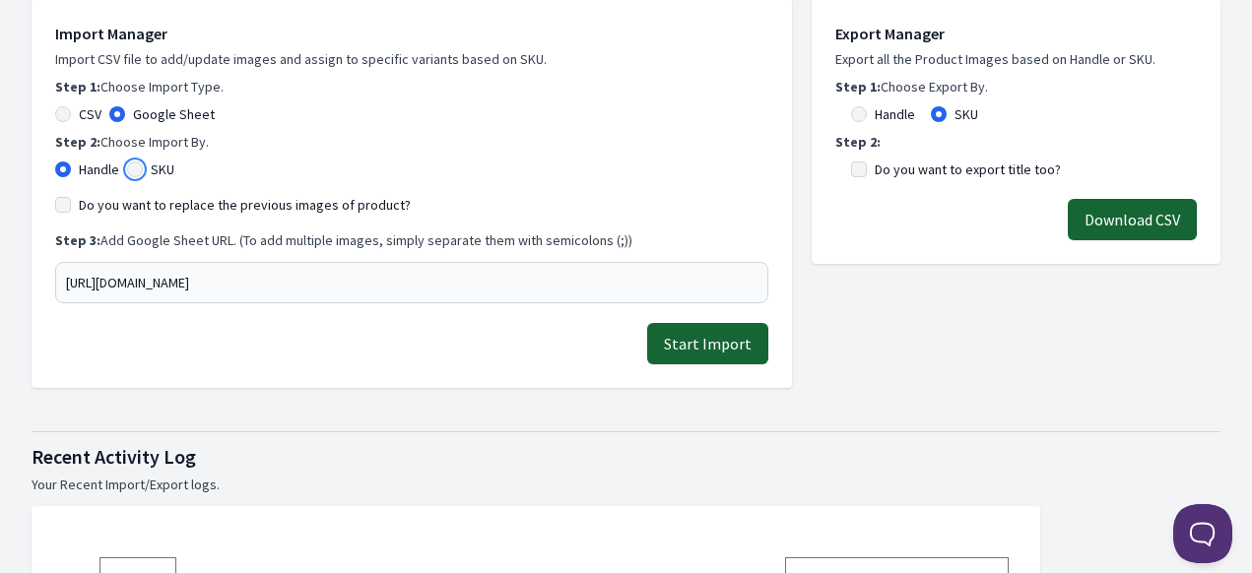
click at [134, 172] on input "SKU" at bounding box center [135, 170] width 16 height 16
radio input "true"
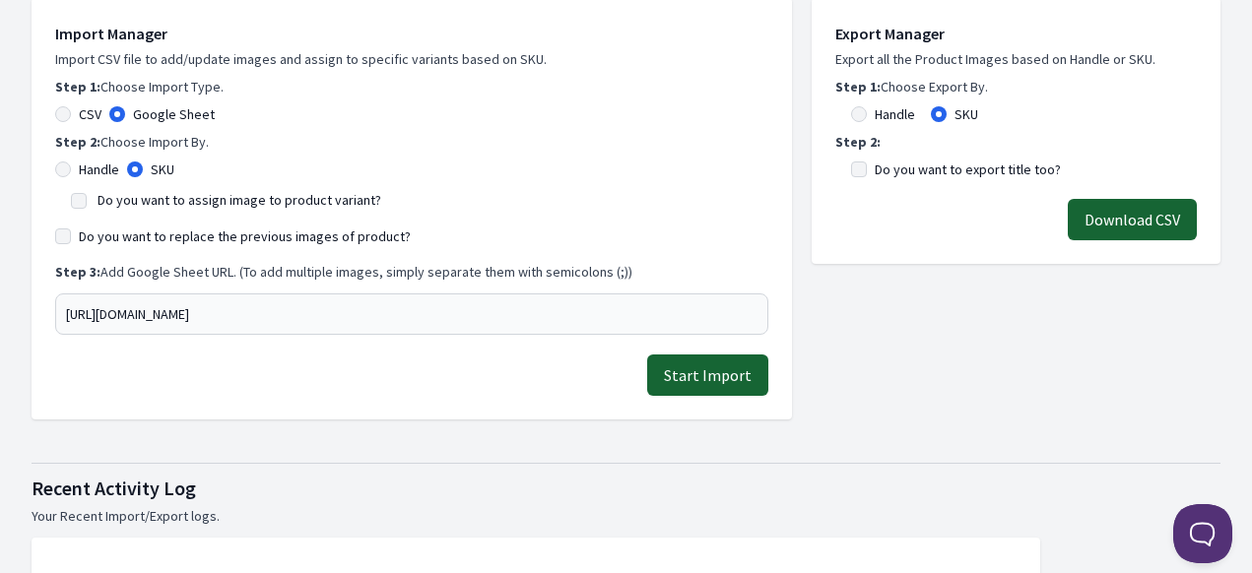
click at [87, 199] on div "Do you want to assign image to product variant?" at bounding box center [412, 199] width 682 height 24
click at [88, 204] on div "Do you want to assign image to product variant?" at bounding box center [412, 199] width 682 height 24
click at [78, 197] on input "Do you want to assign image to product variant?" at bounding box center [79, 201] width 16 height 16
checkbox input "true"
click at [713, 379] on button "Start Import" at bounding box center [707, 375] width 121 height 41
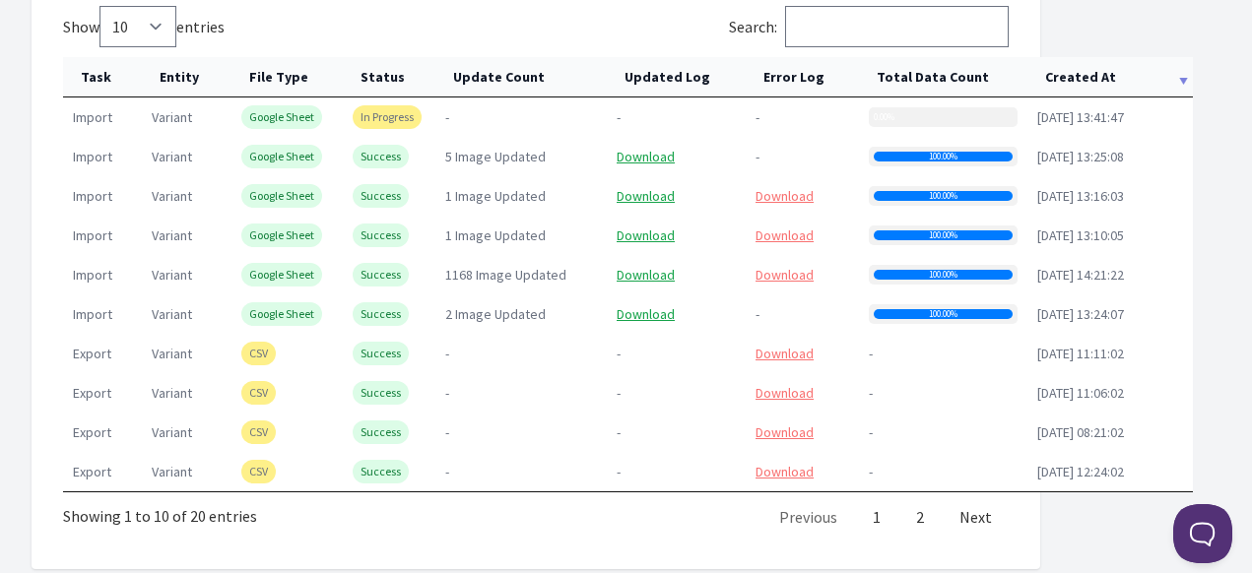
scroll to position [887, 0]
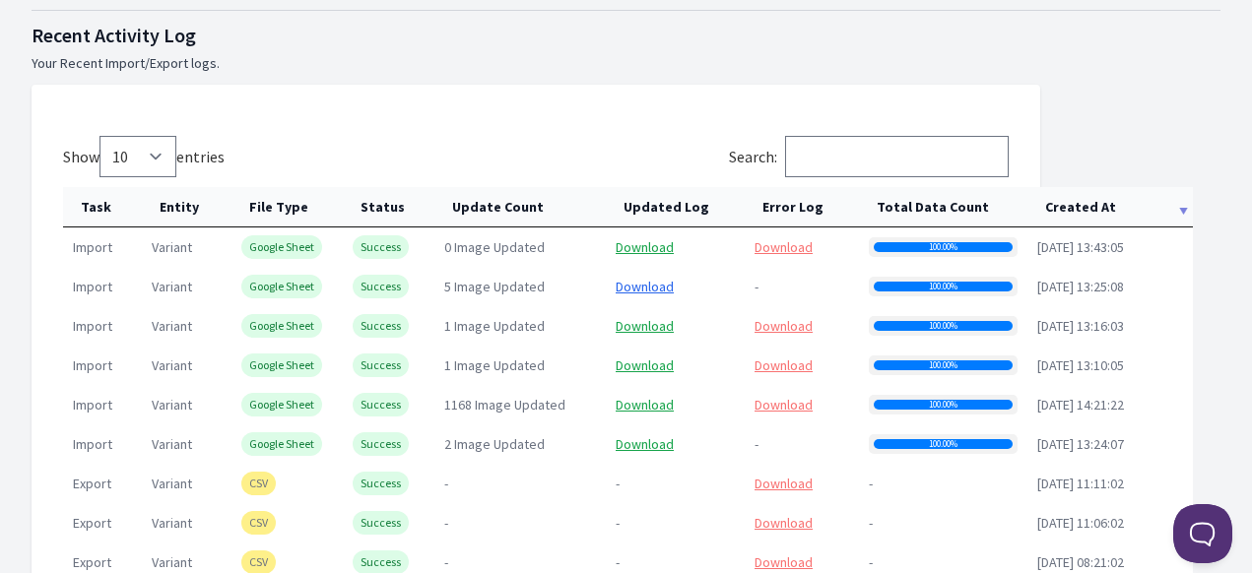
scroll to position [985, 0]
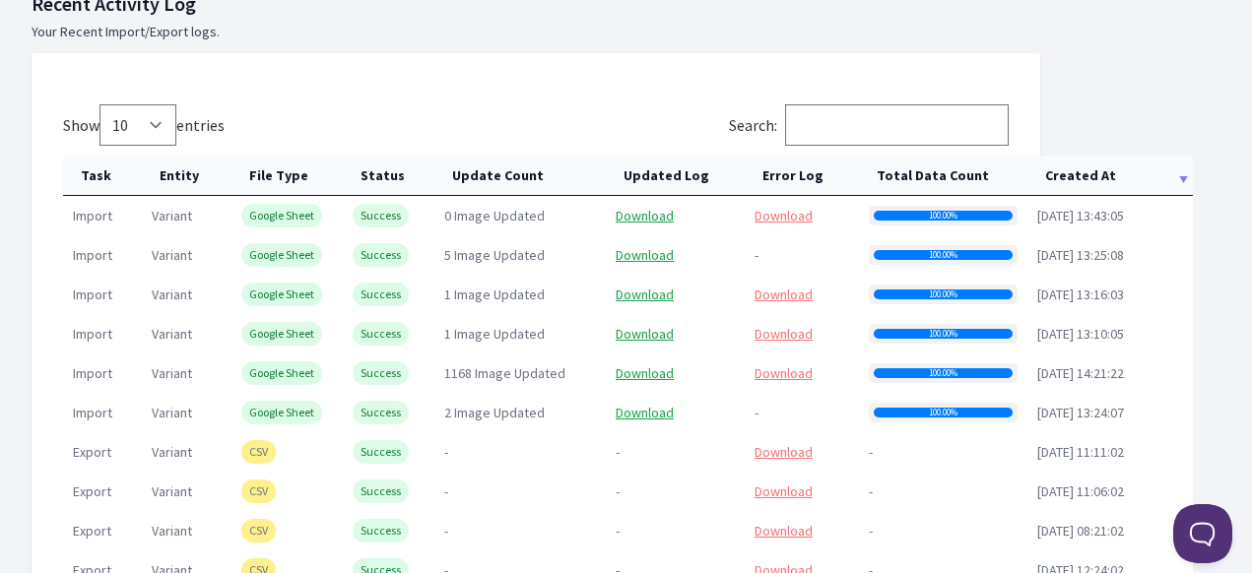
click at [1087, 178] on th "Created At" at bounding box center [1111, 176] width 166 height 40
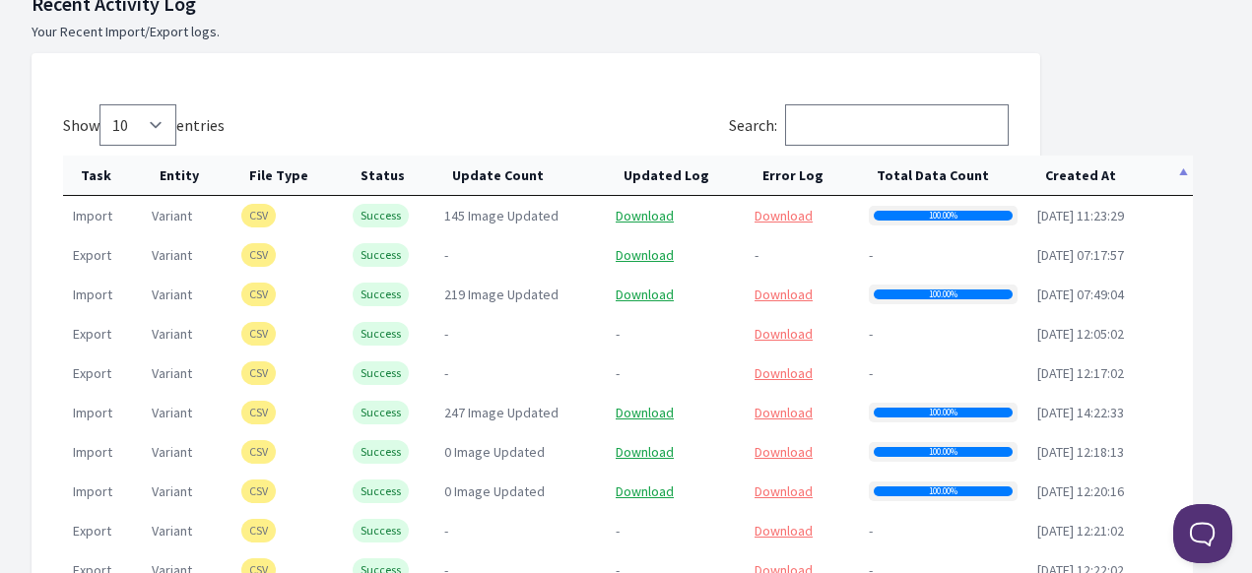
click at [1087, 178] on th "Created At" at bounding box center [1111, 176] width 166 height 40
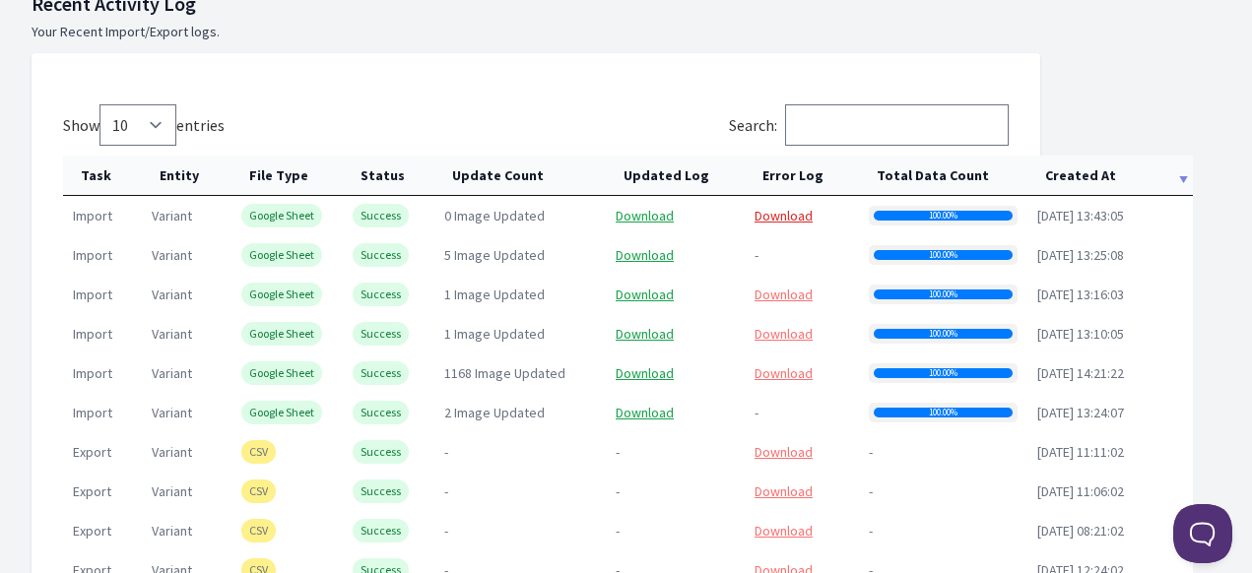
click at [800, 212] on link "Download" at bounding box center [784, 216] width 58 height 18
click at [660, 215] on link "Download" at bounding box center [645, 216] width 58 height 18
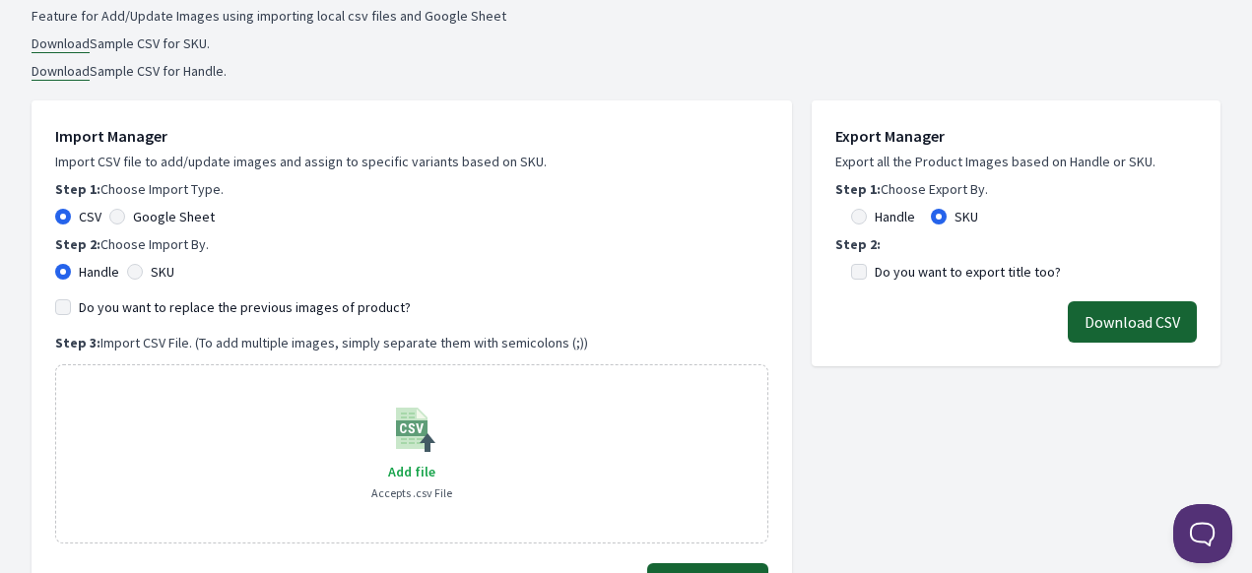
scroll to position [394, 0]
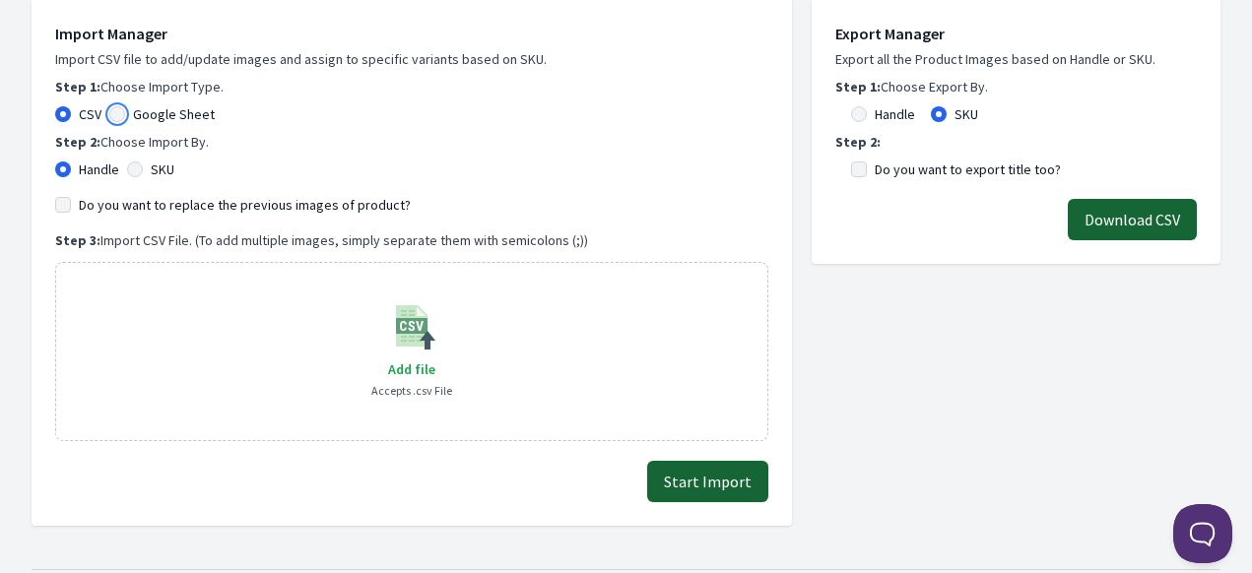
click at [116, 116] on input "Google Sheet" at bounding box center [117, 114] width 16 height 16
radio input "true"
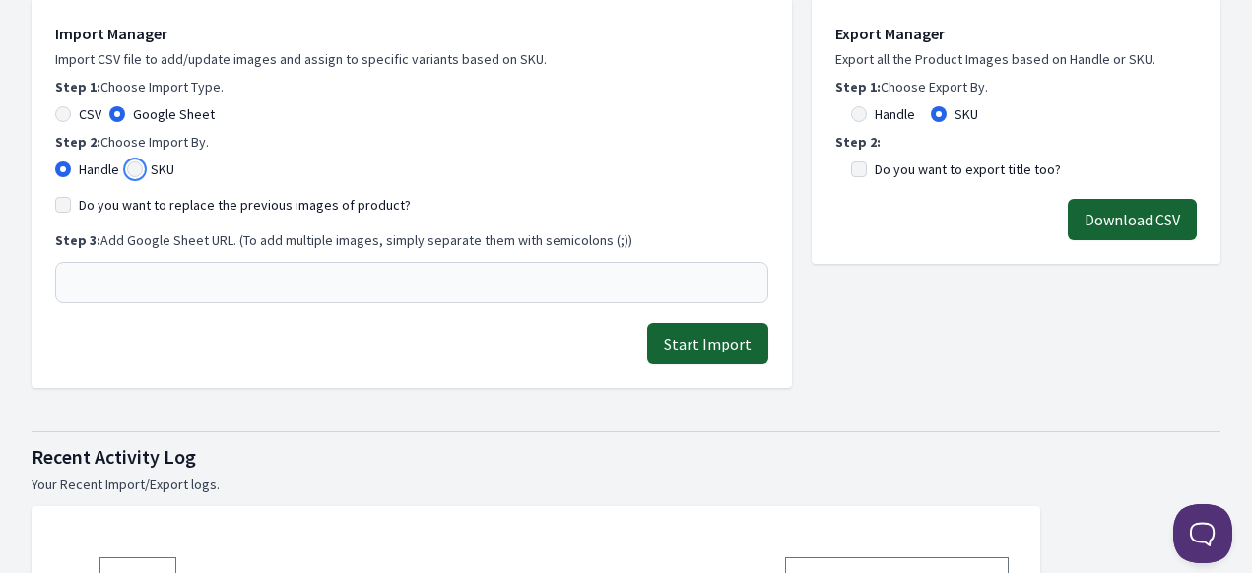
click at [143, 169] on input "SKU" at bounding box center [135, 170] width 16 height 16
radio input "true"
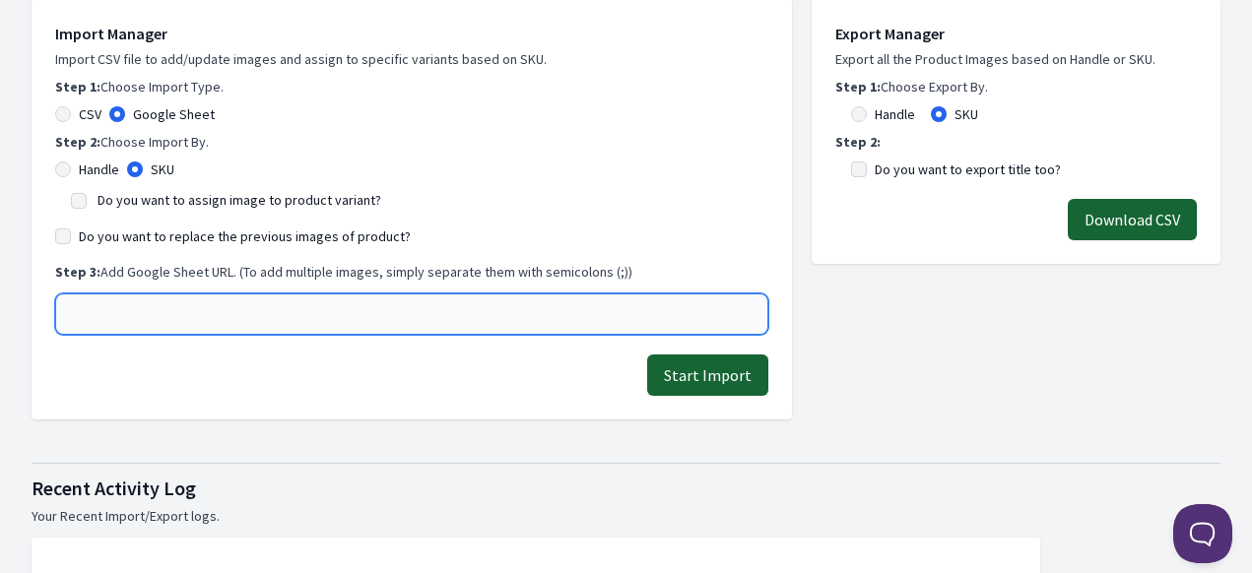
paste input "[URL][DOMAIN_NAME]"
type input "[URL][DOMAIN_NAME]"
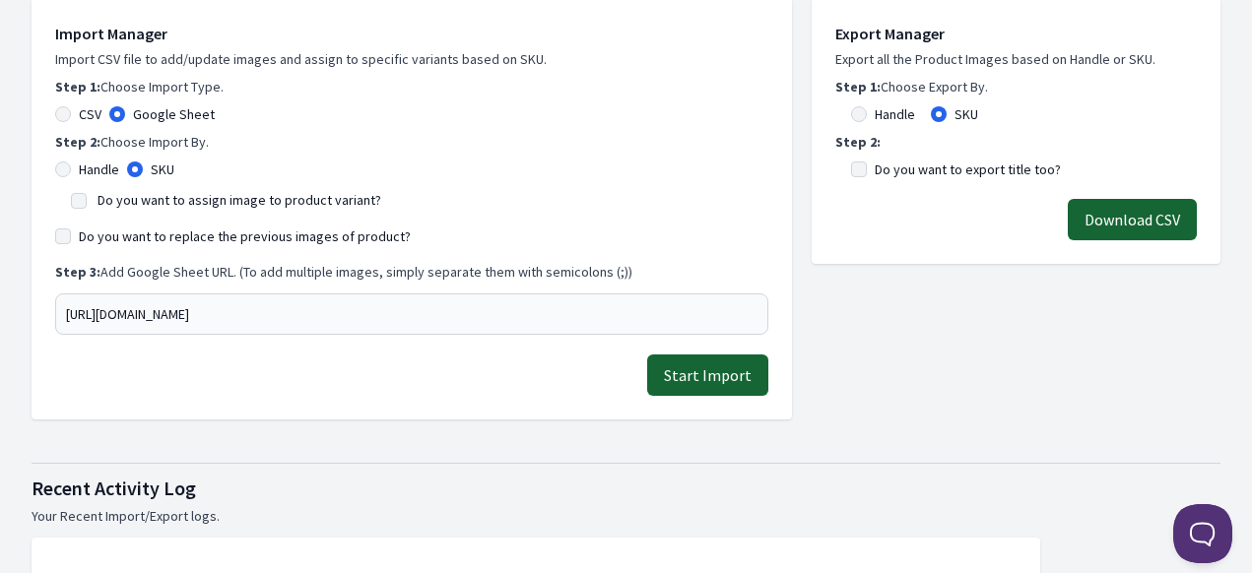
click at [741, 374] on button "Start Import" at bounding box center [707, 375] width 121 height 41
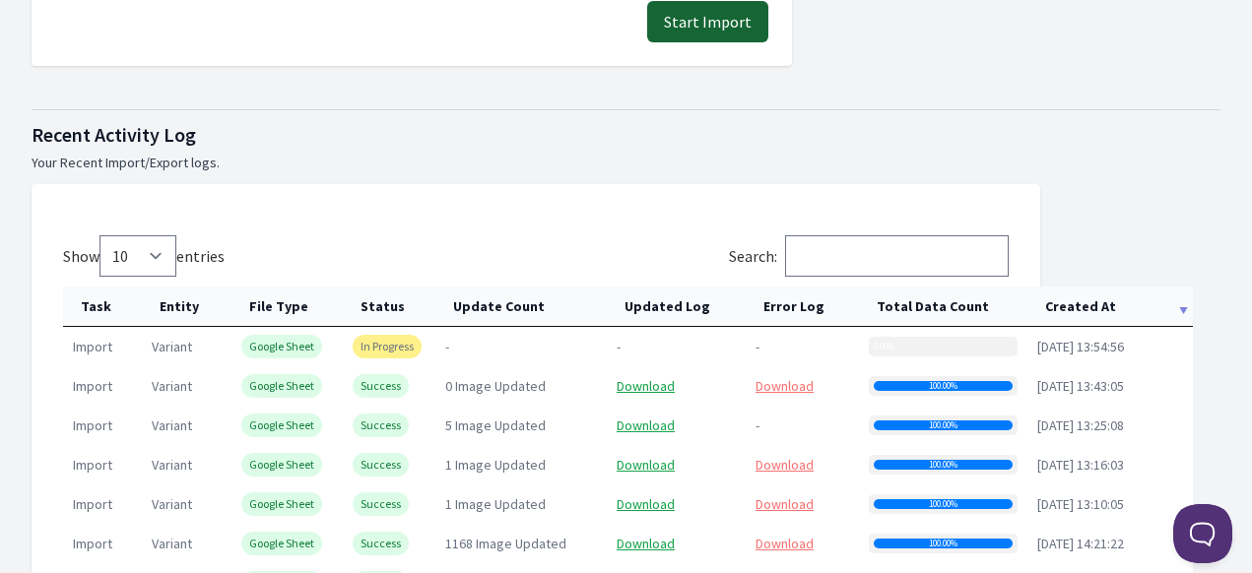
scroll to position [887, 0]
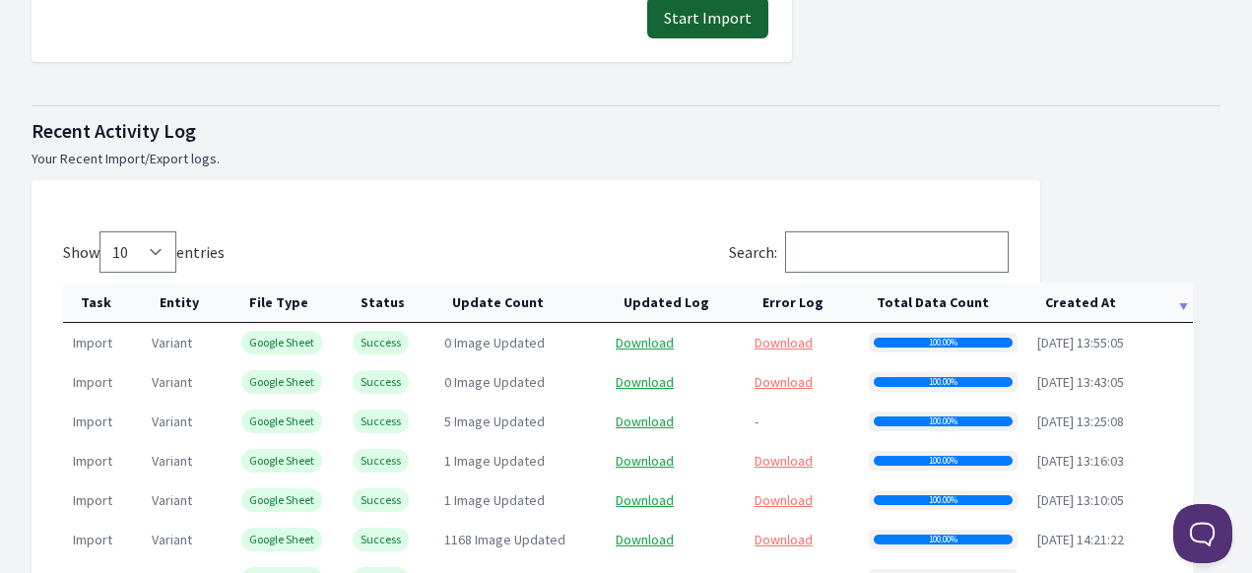
scroll to position [887, 0]
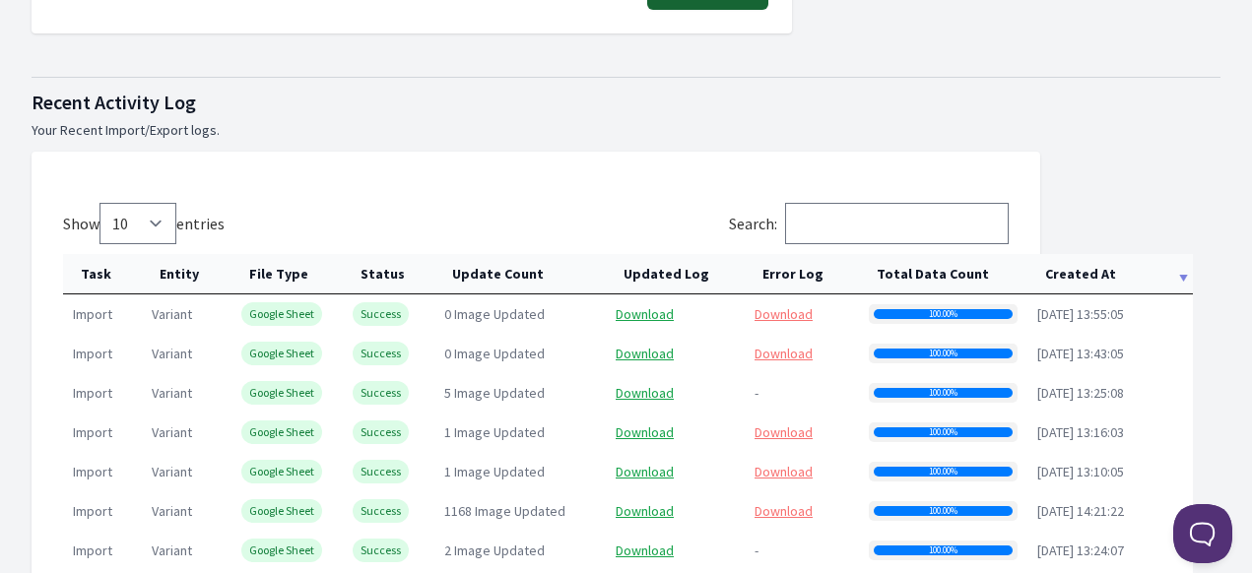
click at [516, 310] on span "0 Image Updated" at bounding box center [494, 314] width 100 height 18
click at [783, 310] on link "Download" at bounding box center [784, 314] width 58 height 18
